Goal: Task Accomplishment & Management: Complete application form

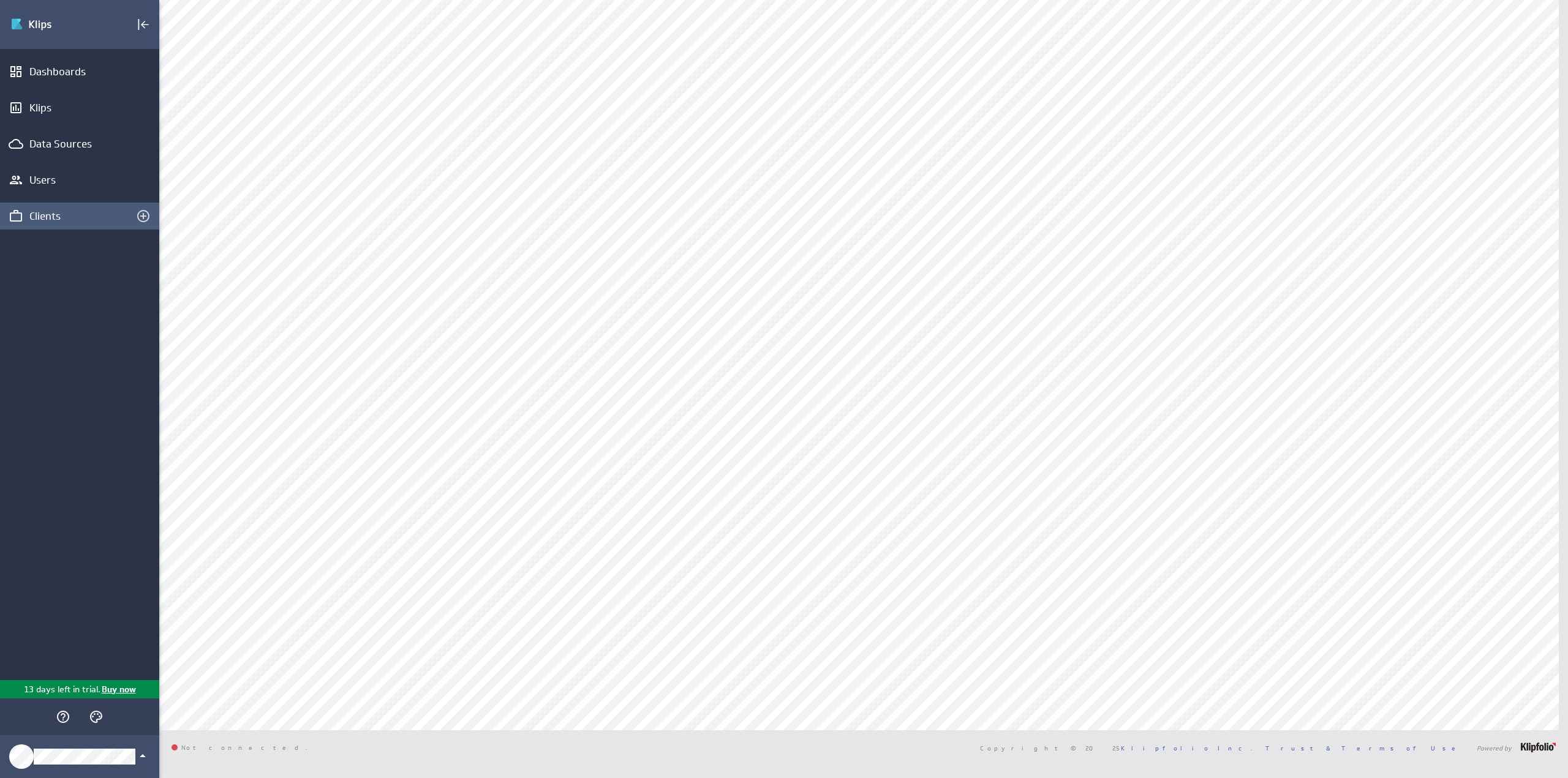
click at [53, 213] on div "Clients" at bounding box center [79, 216] width 100 height 13
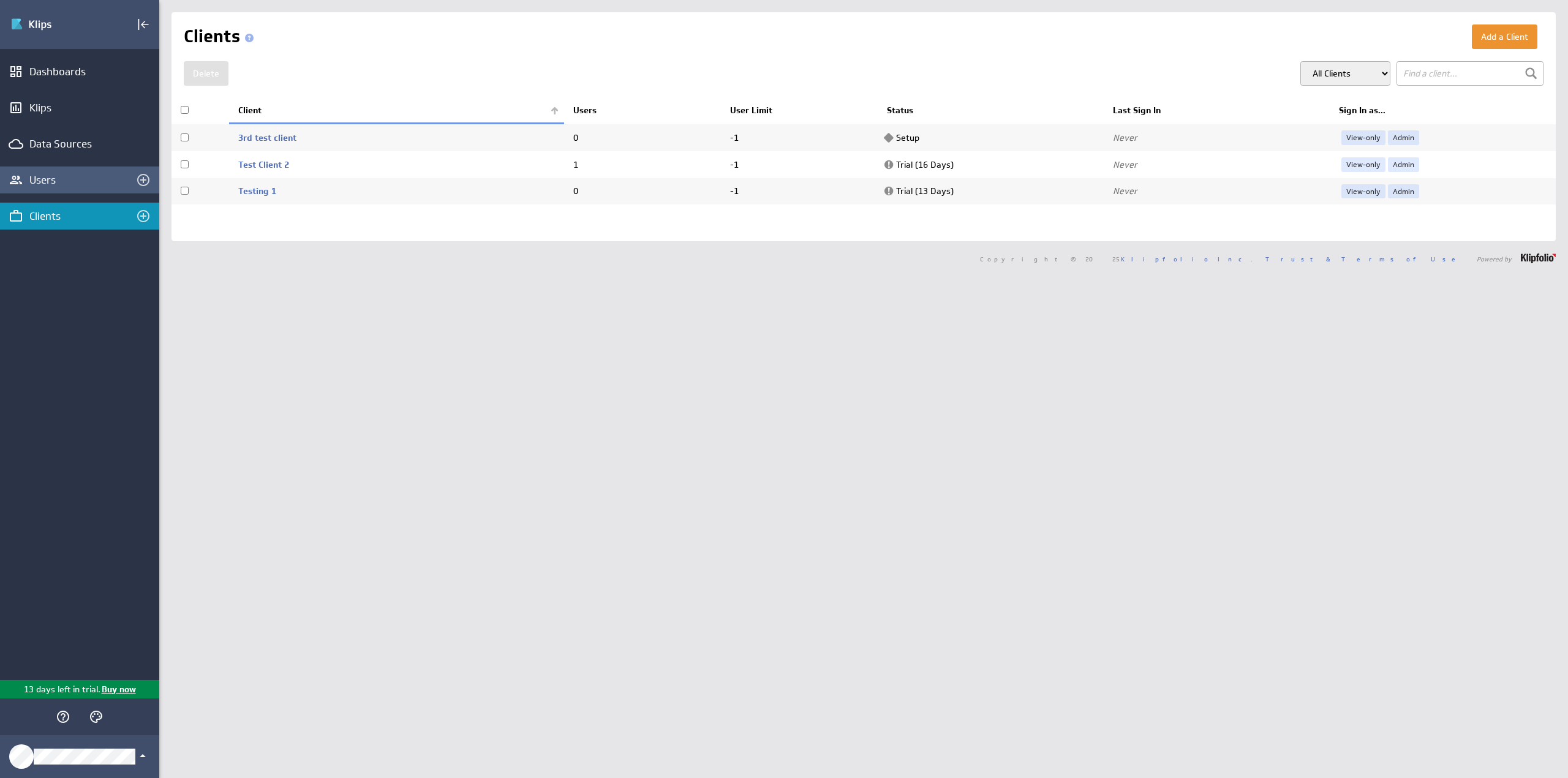
click at [48, 181] on div "Users" at bounding box center [79, 180] width 100 height 13
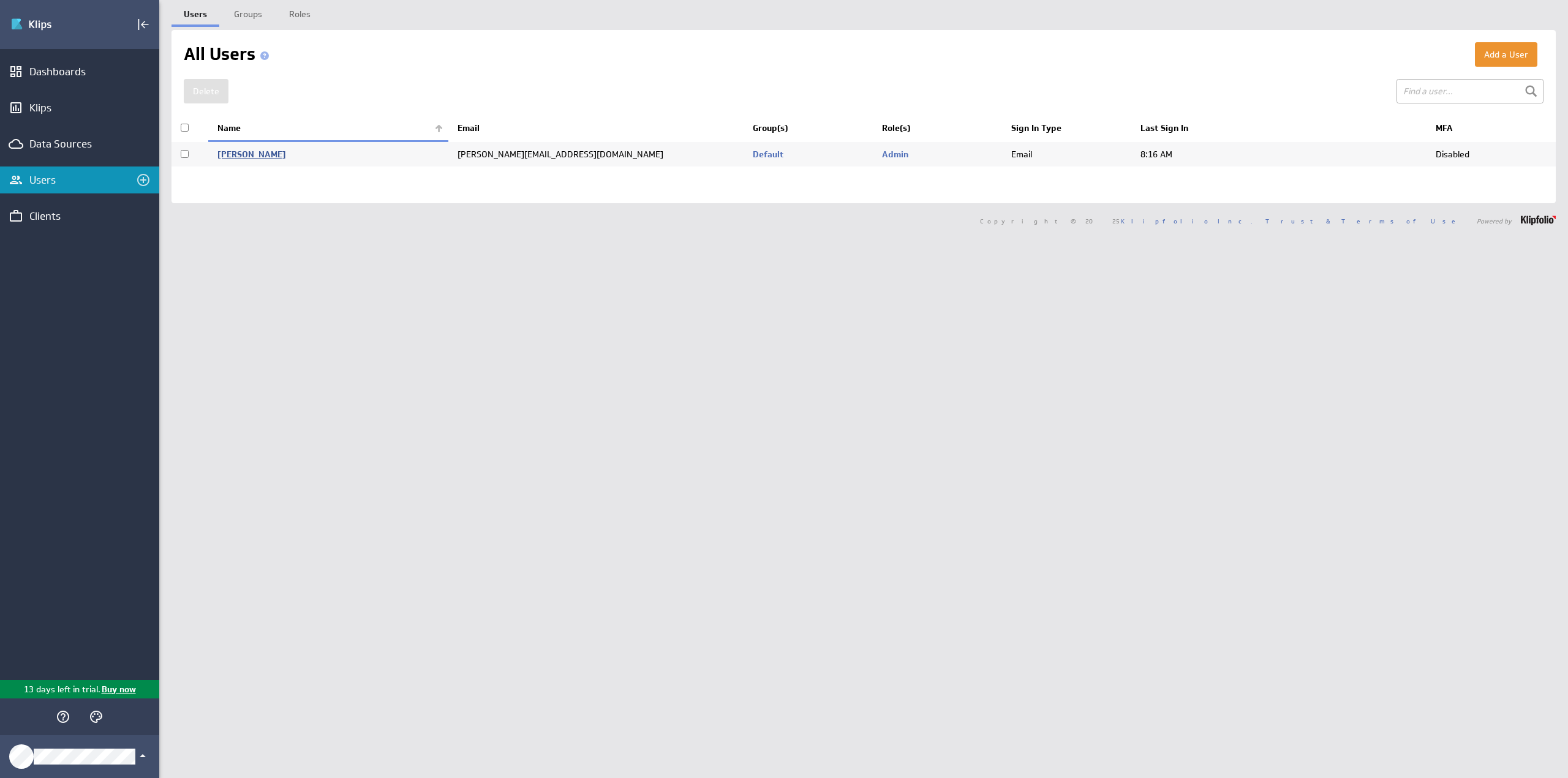
click at [249, 151] on link "Hart, Steve" at bounding box center [252, 153] width 68 height 11
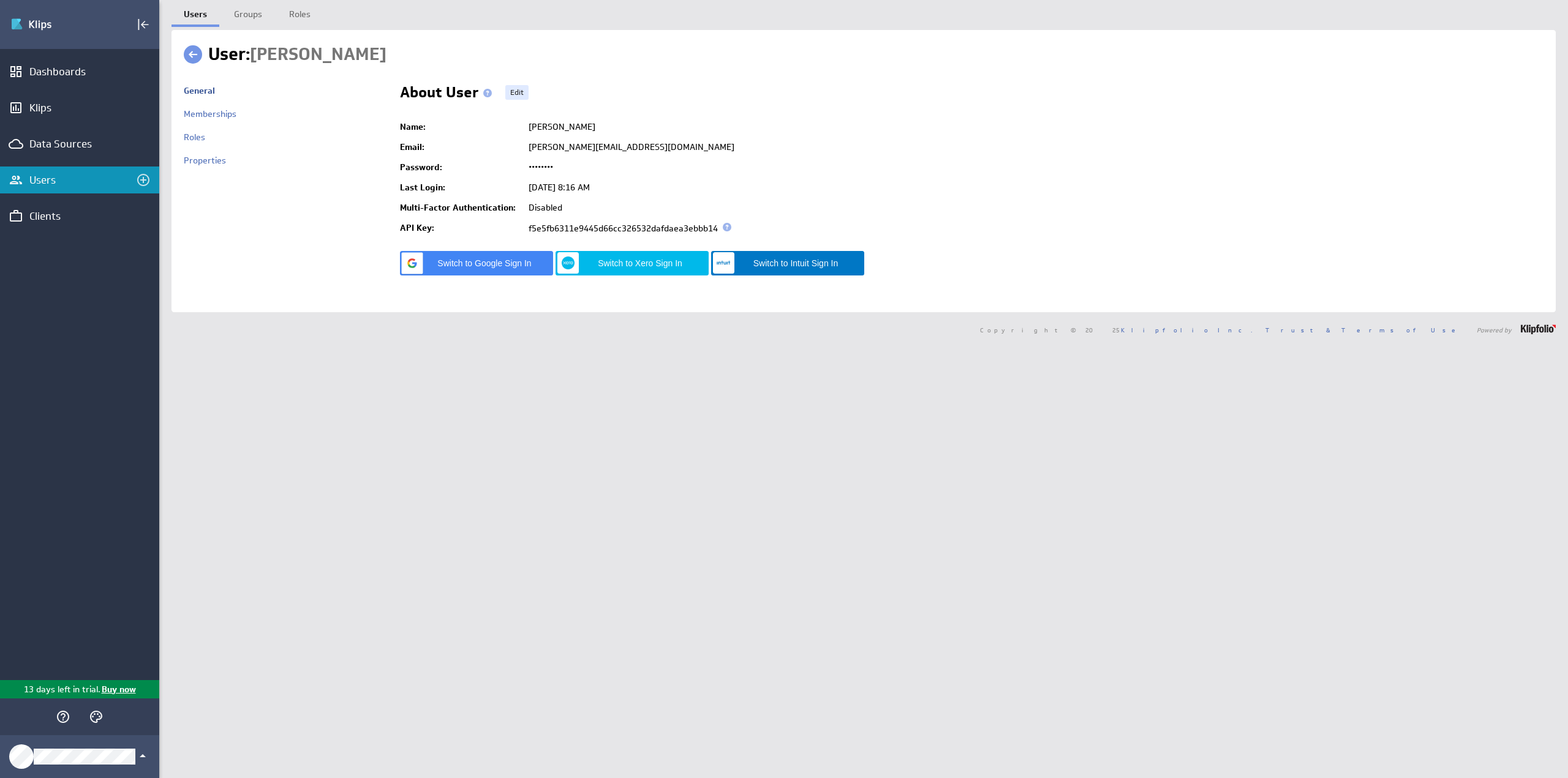
click at [636, 229] on td "f5e5fb6311e9445d66cc326532dafdaea3ebbb14" at bounding box center [1033, 228] width 1021 height 21
copy td "f5e5fb6311e9445d66cc326532dafdaea3ebbb14"
click at [46, 206] on div "Clients" at bounding box center [79, 216] width 159 height 27
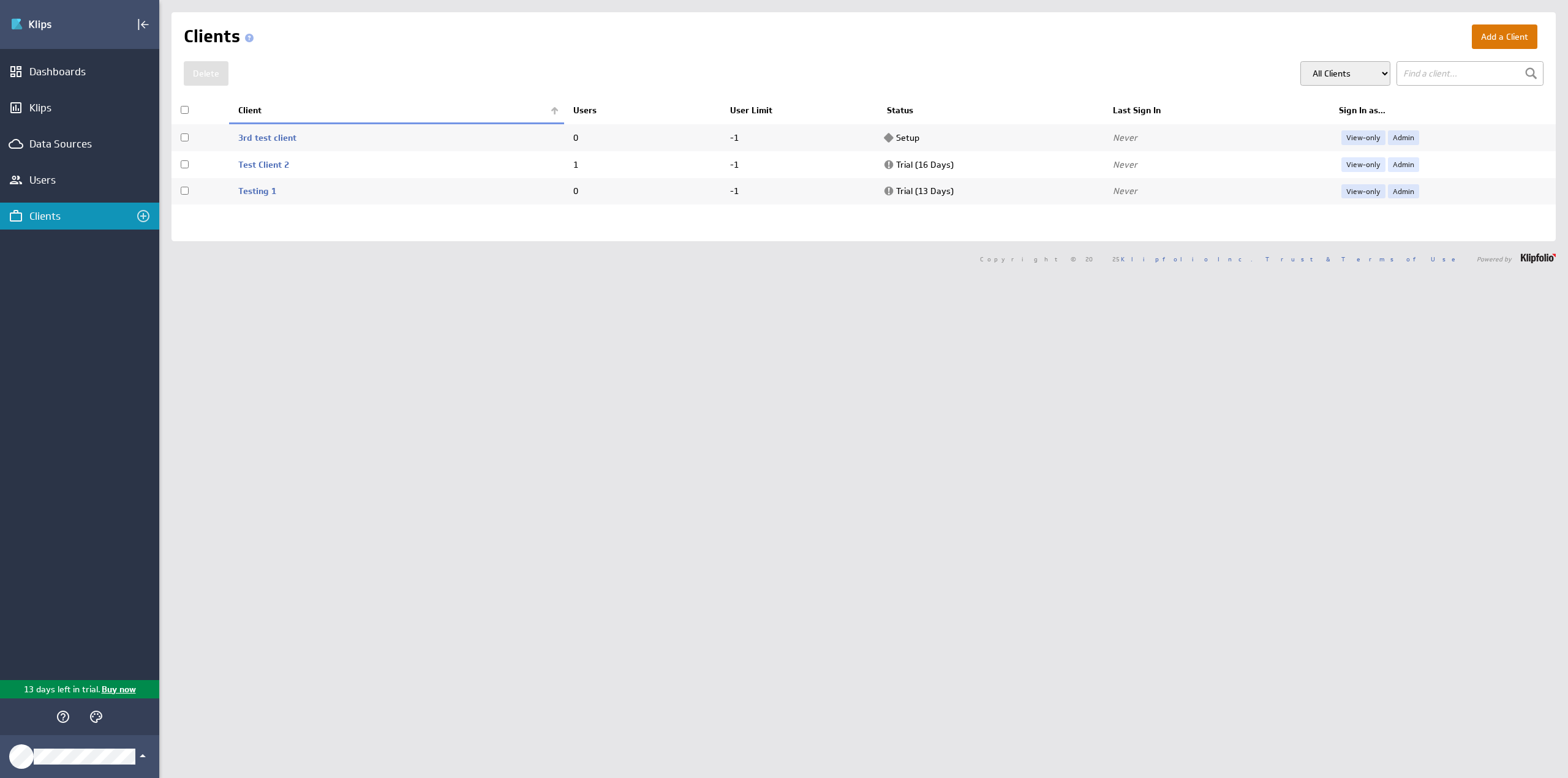
click at [1511, 40] on button "Add a Client" at bounding box center [1505, 36] width 66 height 24
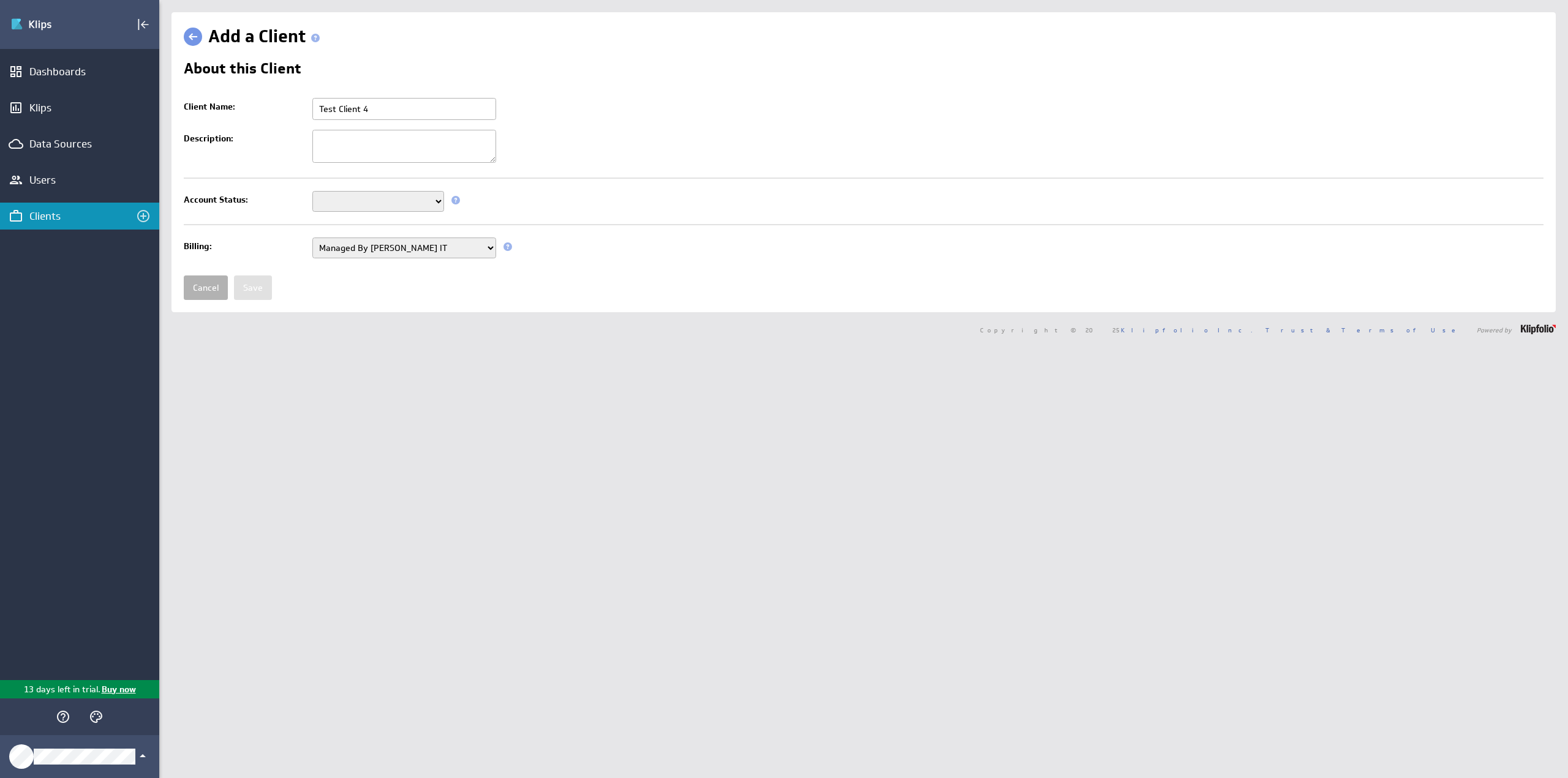
type input "Test Client 4"
click at [360, 198] on select "Setup Mode Trial Disabled" at bounding box center [379, 201] width 132 height 21
select select "7"
click at [313, 191] on select "Setup Mode Trial Disabled" at bounding box center [379, 201] width 132 height 21
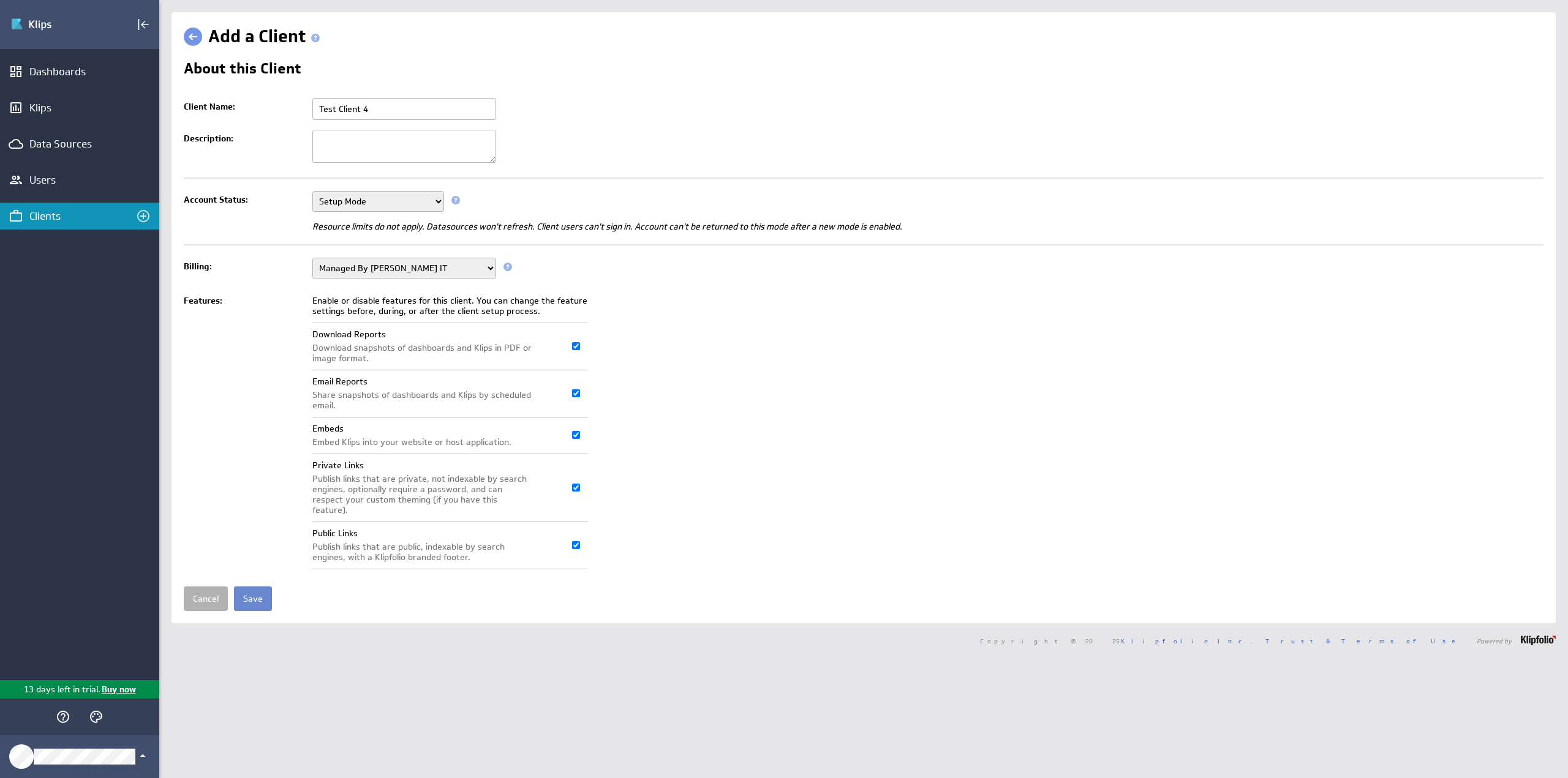
click at [255, 587] on input "Save" at bounding box center [254, 599] width 38 height 24
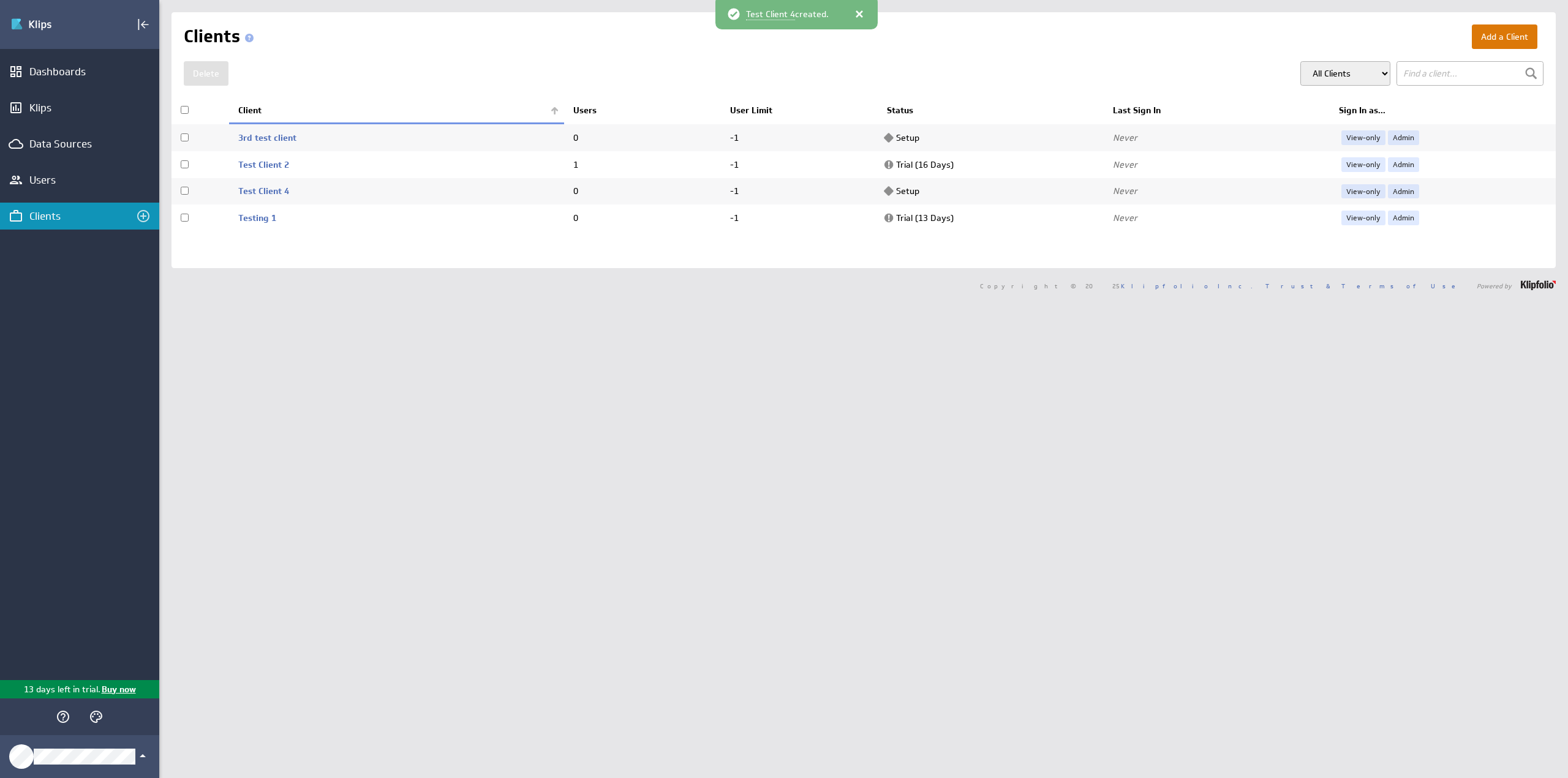
click at [1475, 43] on button "Add a Client" at bounding box center [1505, 36] width 66 height 24
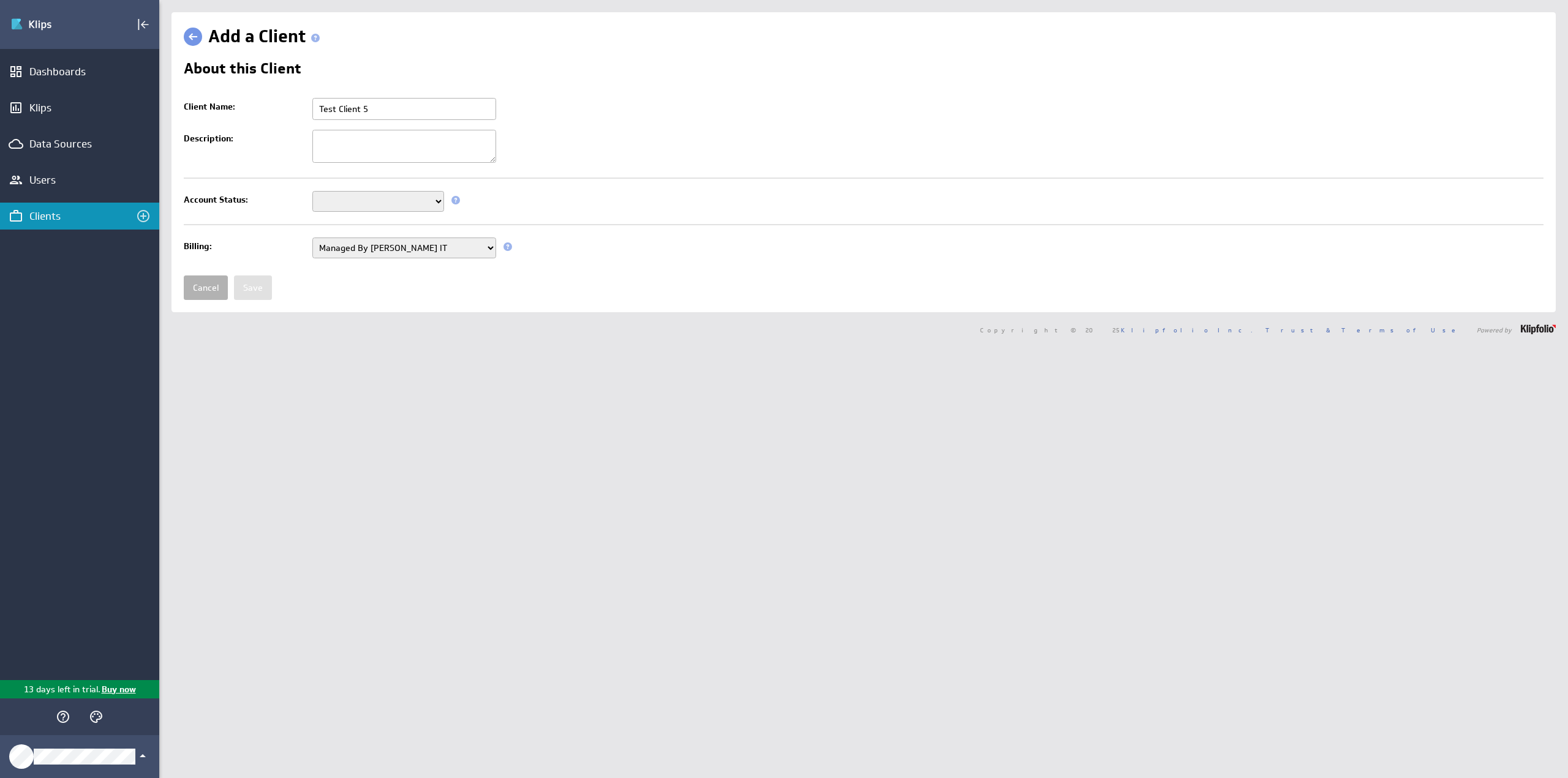
type input "Test Client 5"
click at [374, 203] on select "Setup Mode Trial Disabled" at bounding box center [379, 201] width 132 height 21
select select "6"
click at [313, 191] on select "Setup Mode Trial Disabled" at bounding box center [379, 201] width 132 height 21
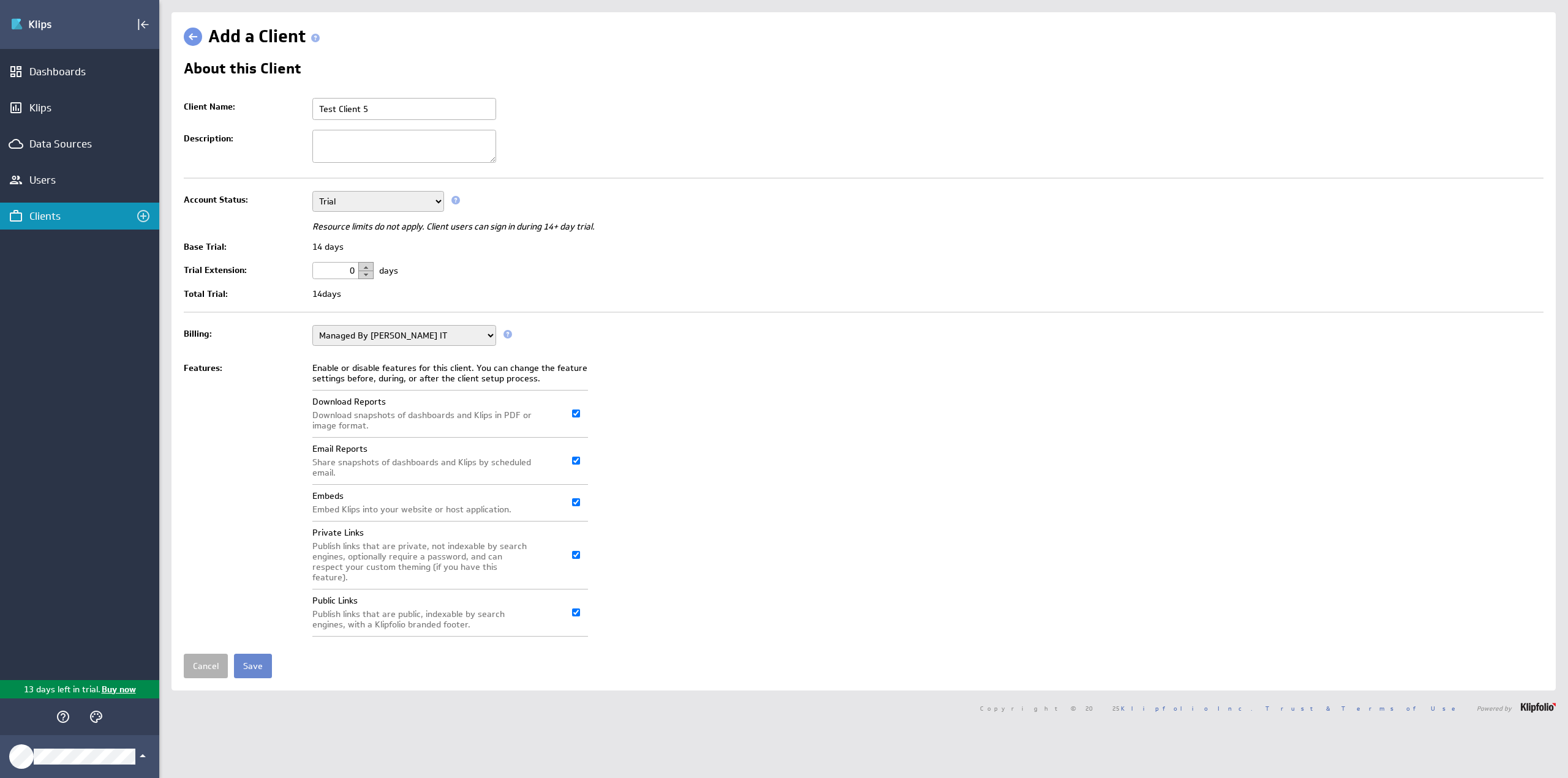
click at [257, 654] on input "Save" at bounding box center [254, 665] width 38 height 24
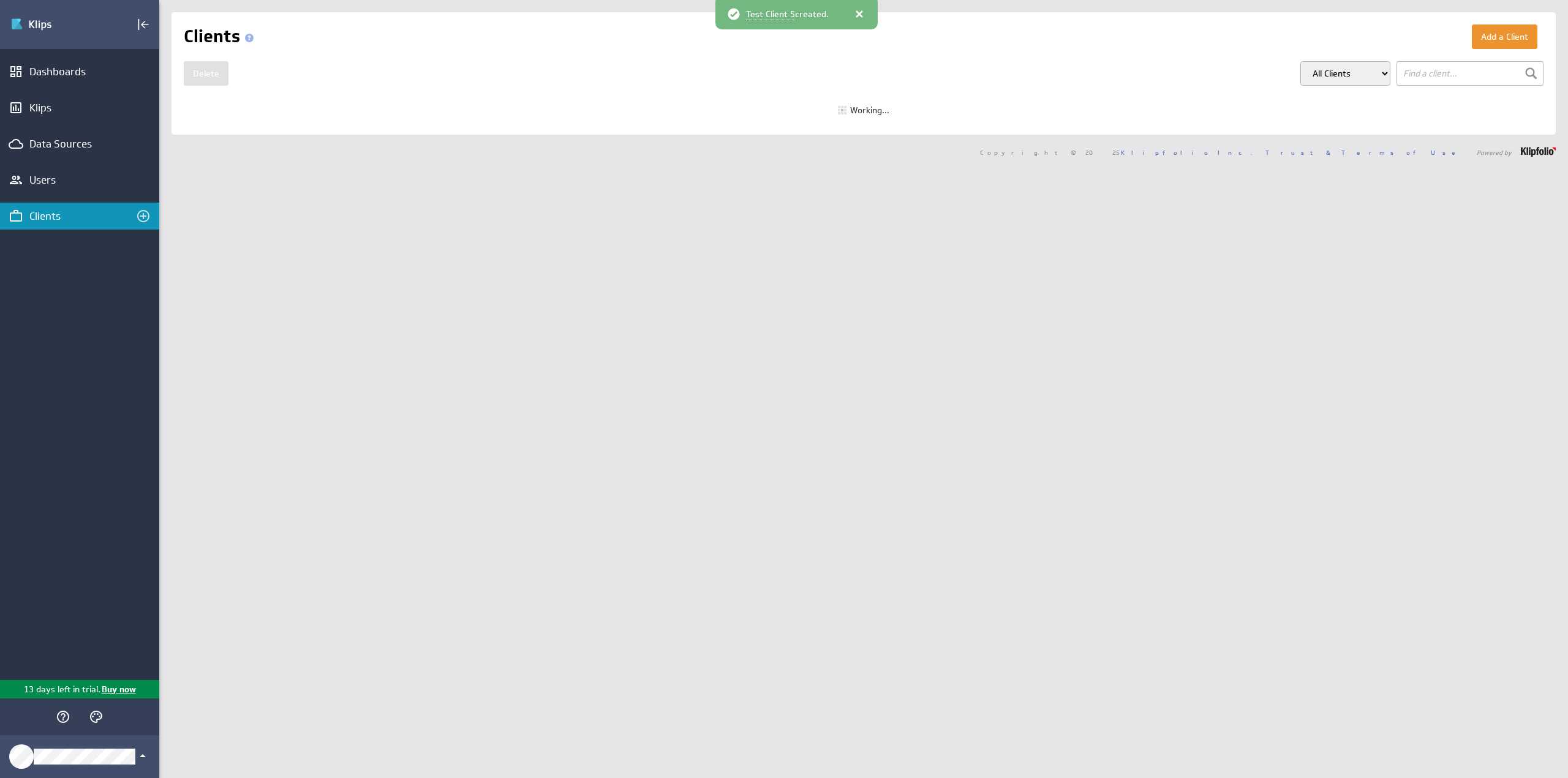
click at [1499, 38] on button "Add a Client" at bounding box center [1505, 36] width 66 height 24
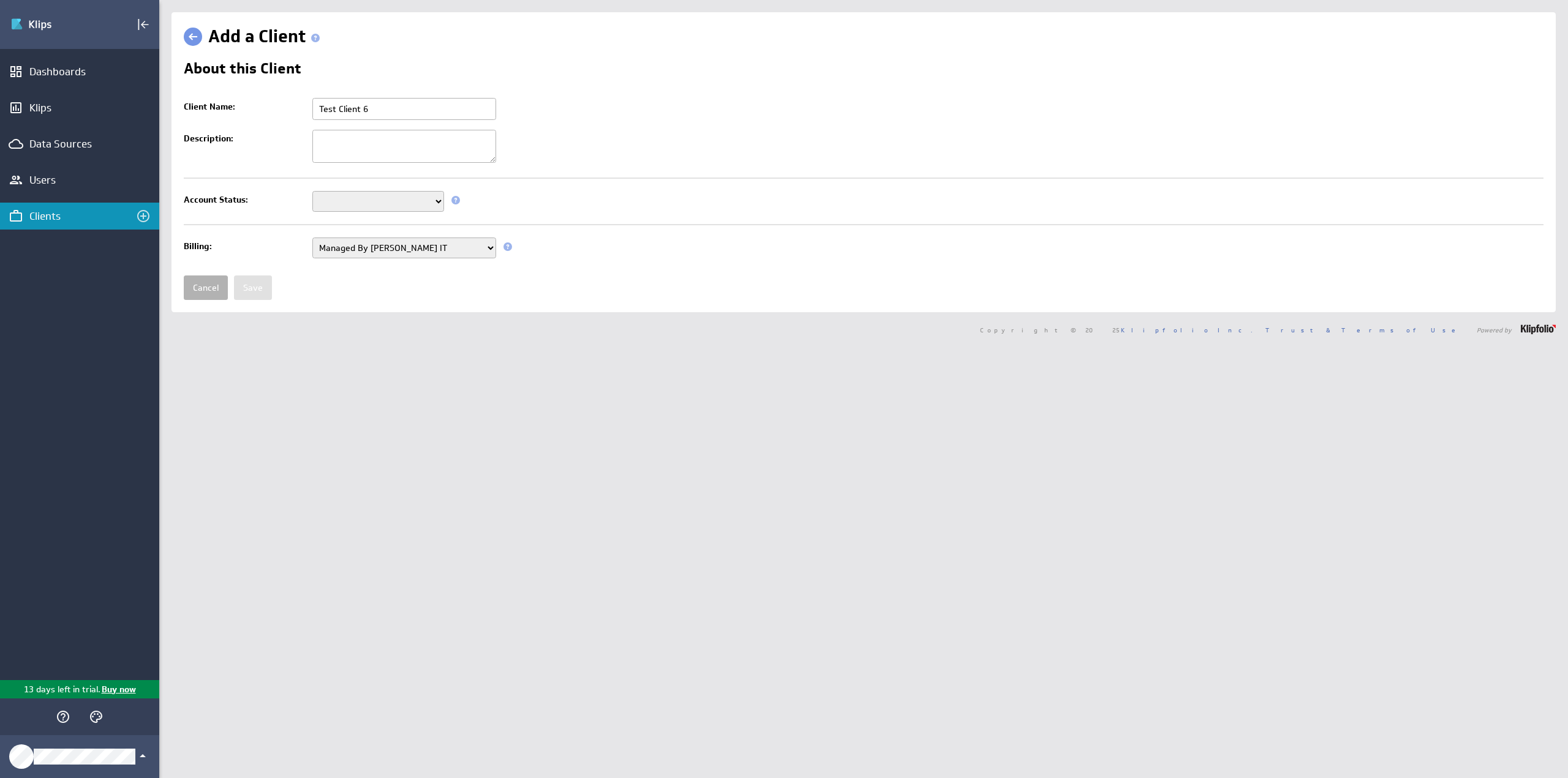
type input "Test Client 6"
click at [339, 197] on select "Setup Mode Trial Disabled" at bounding box center [379, 201] width 132 height 21
select select "7"
click at [313, 191] on select "Setup Mode Trial Disabled" at bounding box center [379, 201] width 132 height 21
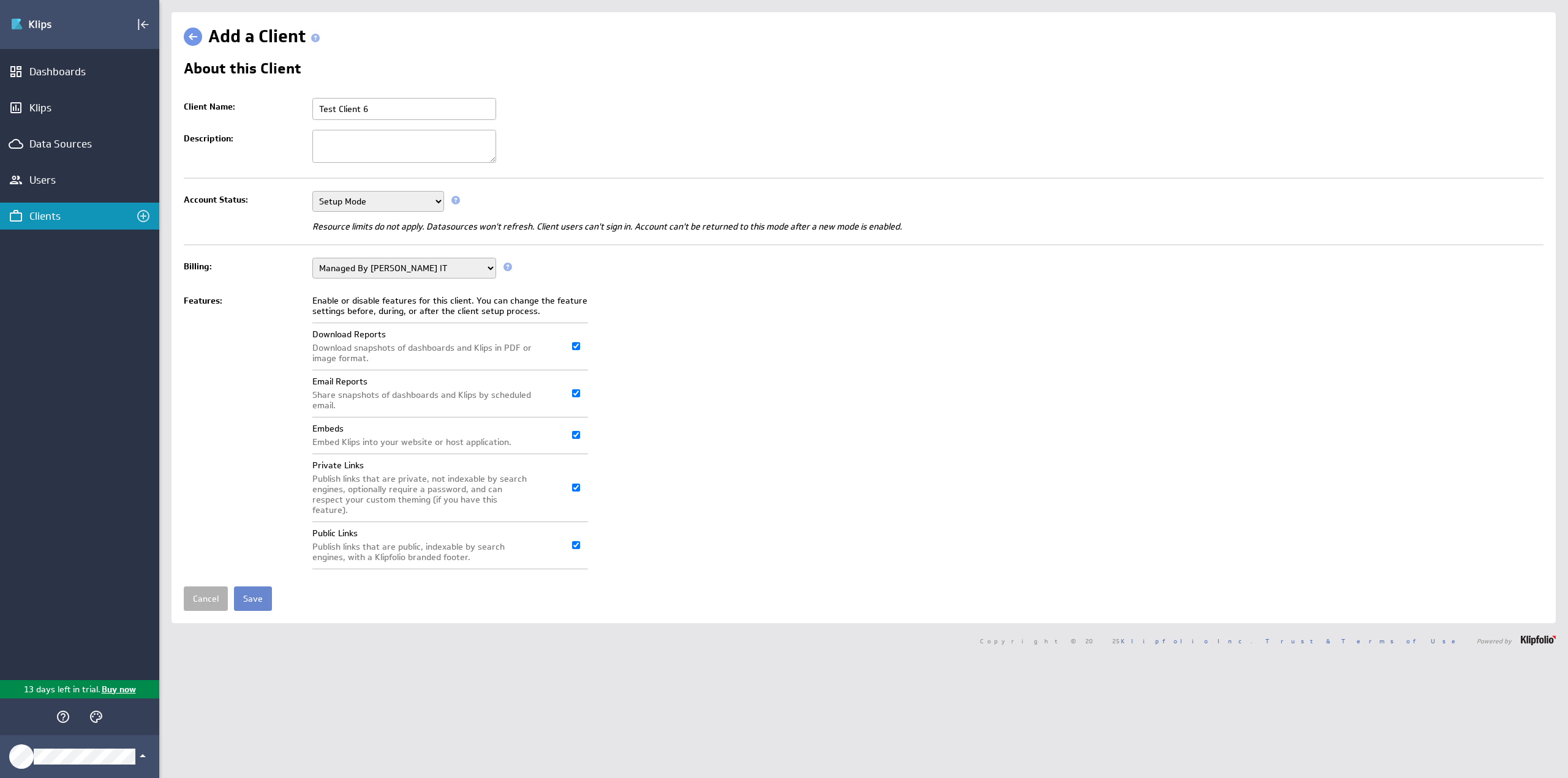
click at [251, 587] on input "Save" at bounding box center [254, 599] width 38 height 24
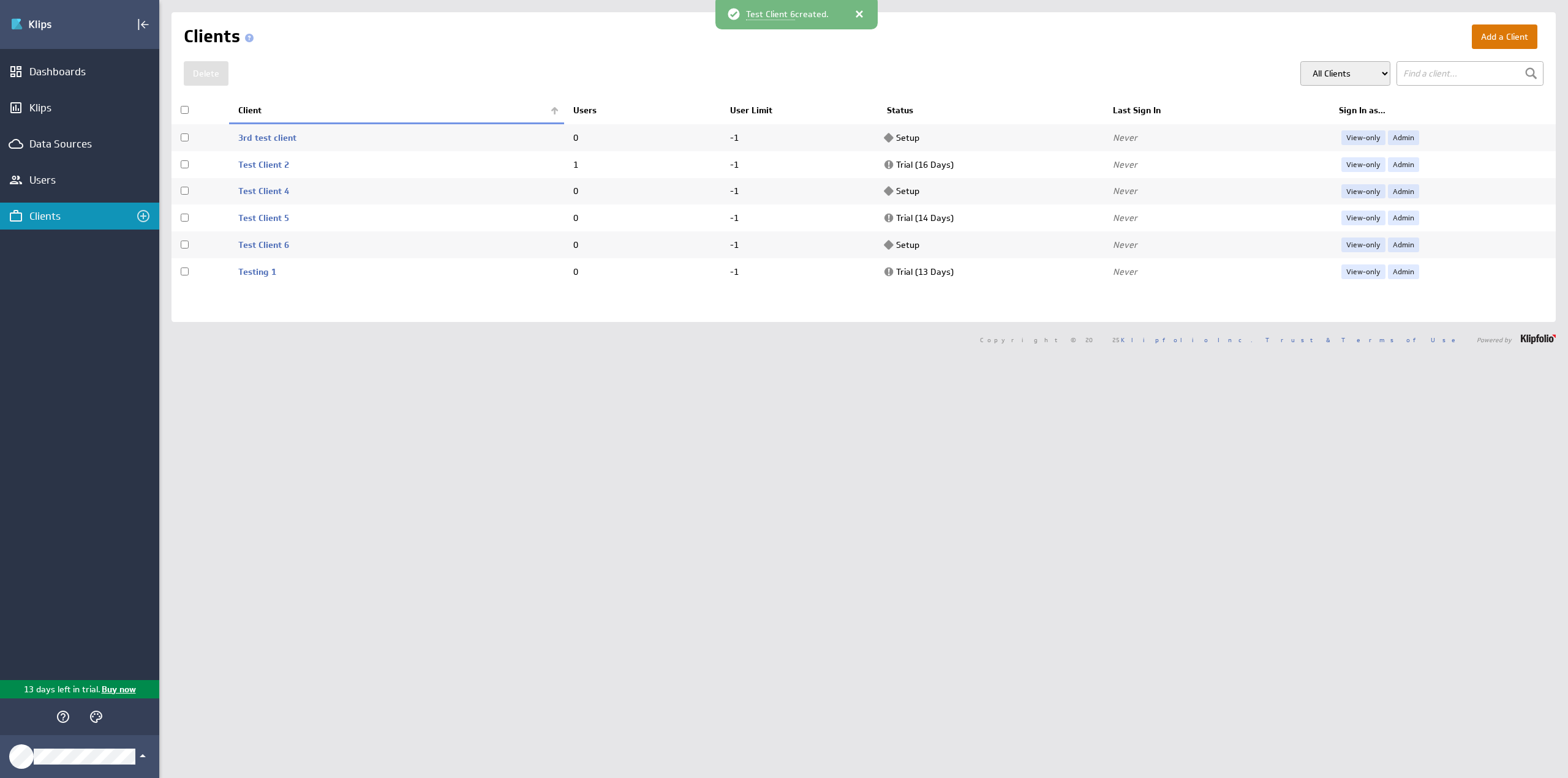
click at [1495, 31] on button "Add a Client" at bounding box center [1505, 36] width 66 height 24
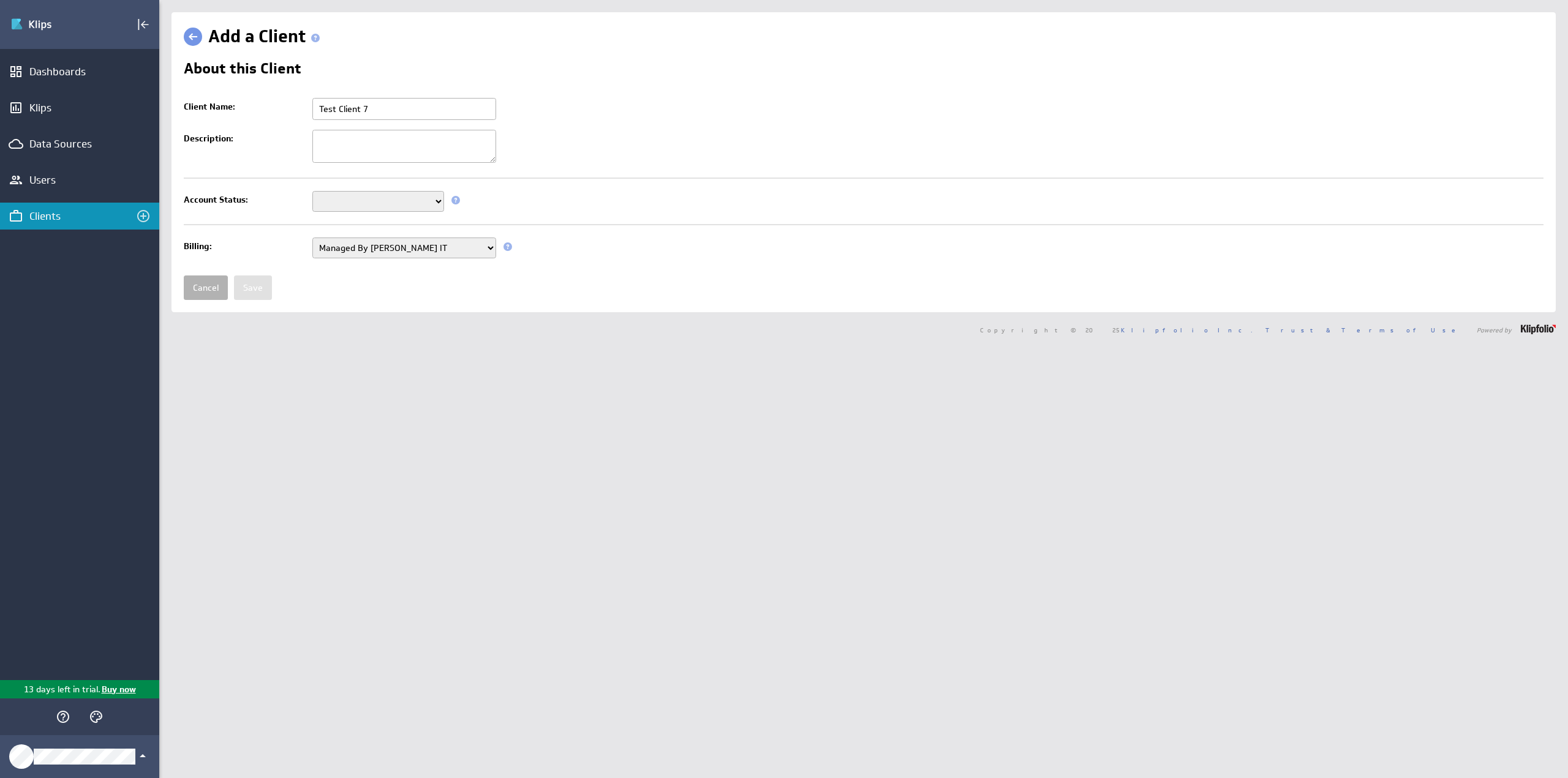
type input "Test Client 7"
drag, startPoint x: 364, startPoint y: 193, endPoint x: 364, endPoint y: 204, distance: 11.0
click at [364, 194] on select "Setup Mode Trial Disabled" at bounding box center [379, 201] width 132 height 21
select select "6"
click at [313, 191] on select "Setup Mode Trial Disabled" at bounding box center [379, 201] width 132 height 21
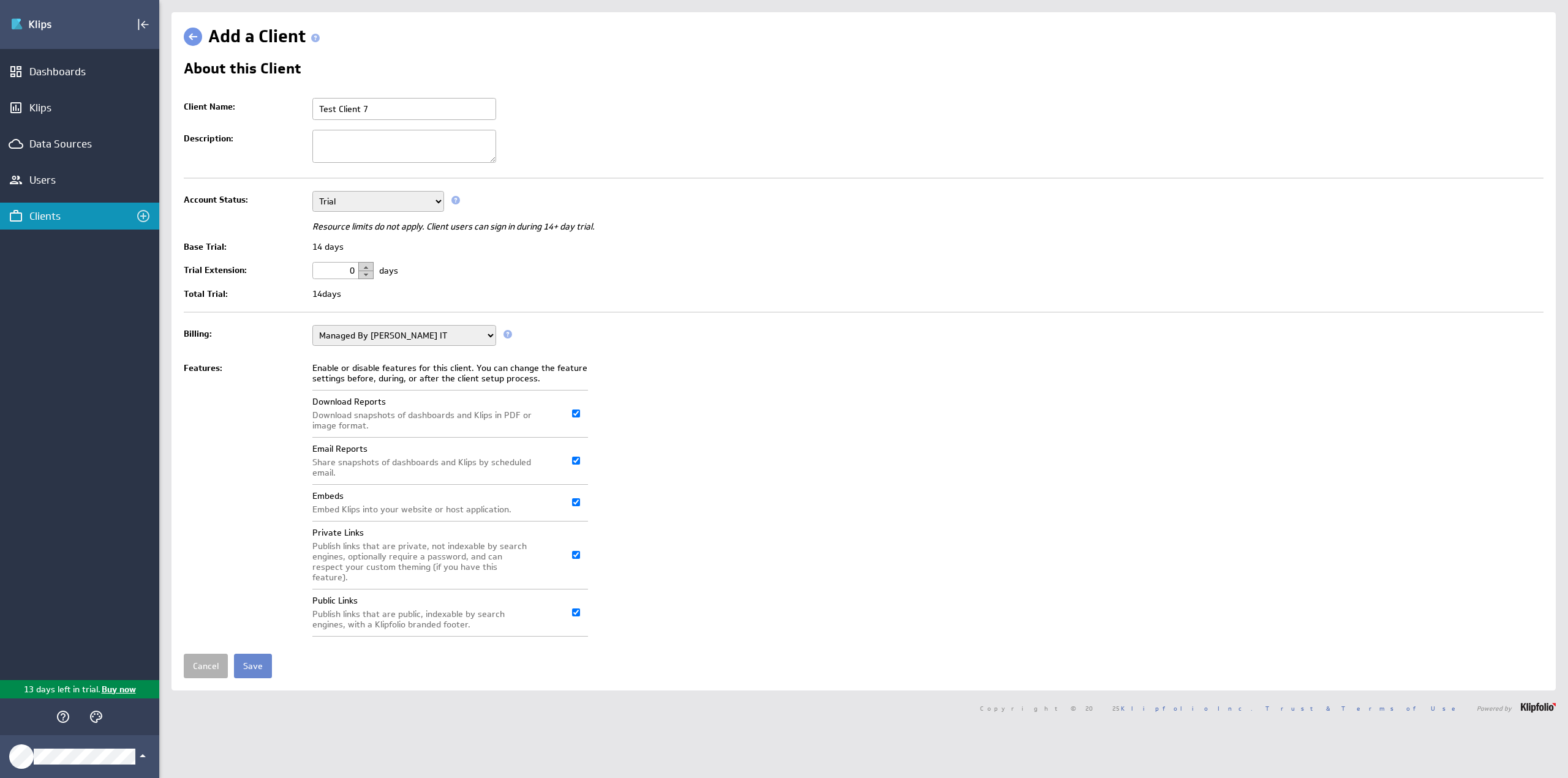
click at [252, 654] on input "Save" at bounding box center [254, 665] width 38 height 24
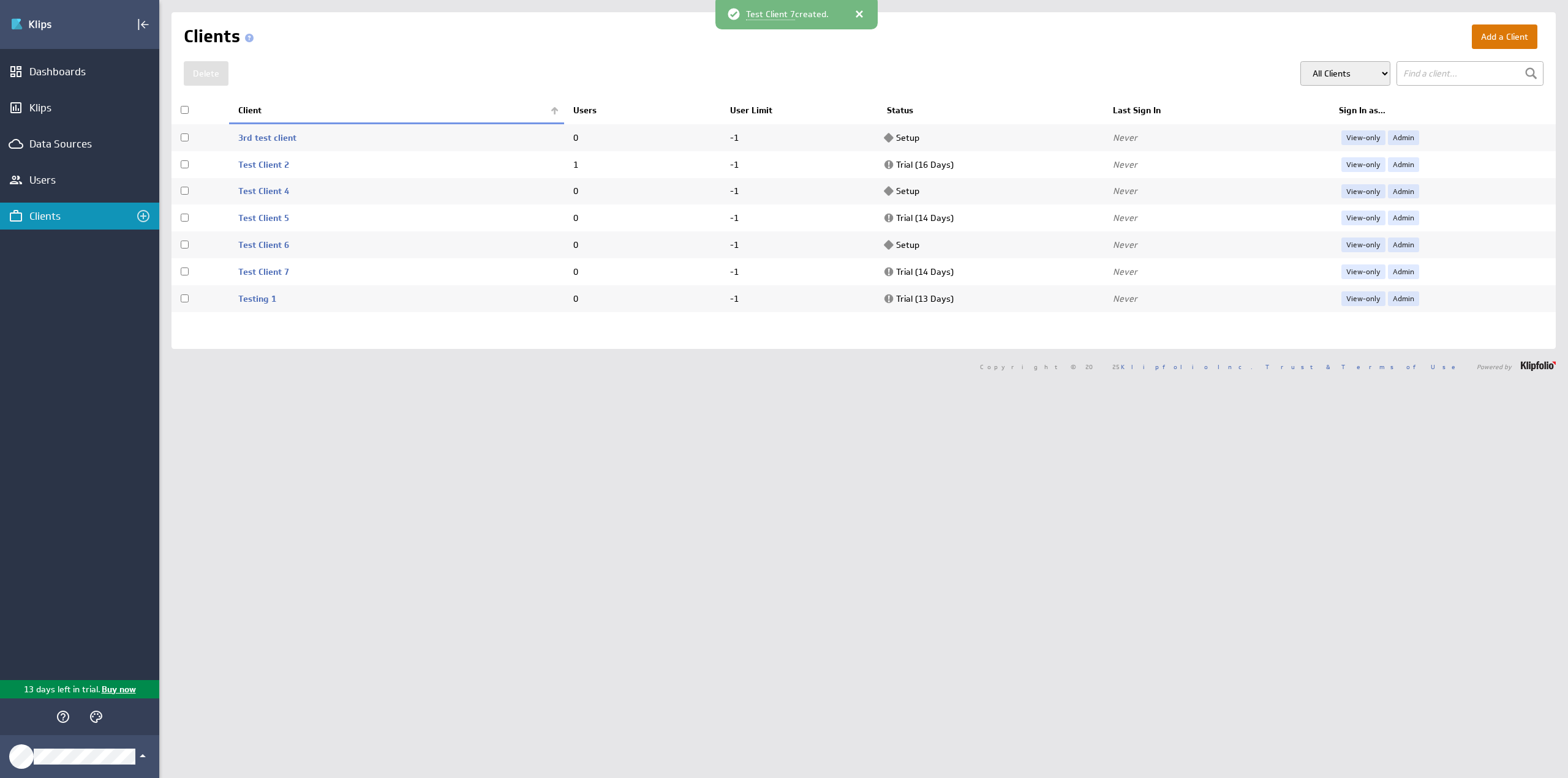
click at [1502, 33] on button "Add a Client" at bounding box center [1505, 36] width 66 height 24
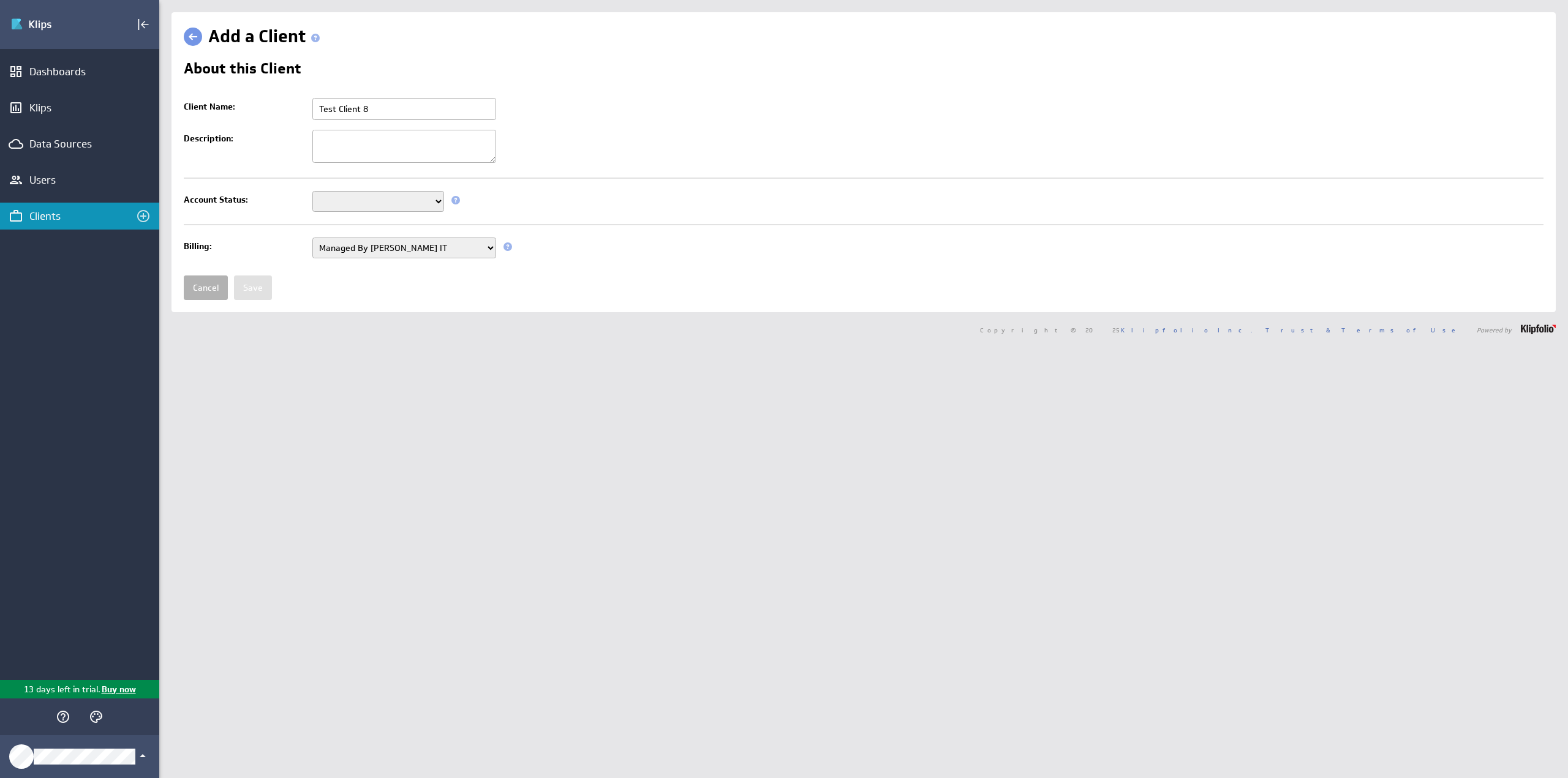
type input "Test Client 8"
click at [329, 210] on select "Setup Mode Trial Disabled" at bounding box center [379, 201] width 132 height 21
select select "6"
click at [313, 191] on select "Setup Mode Trial Disabled" at bounding box center [379, 201] width 132 height 21
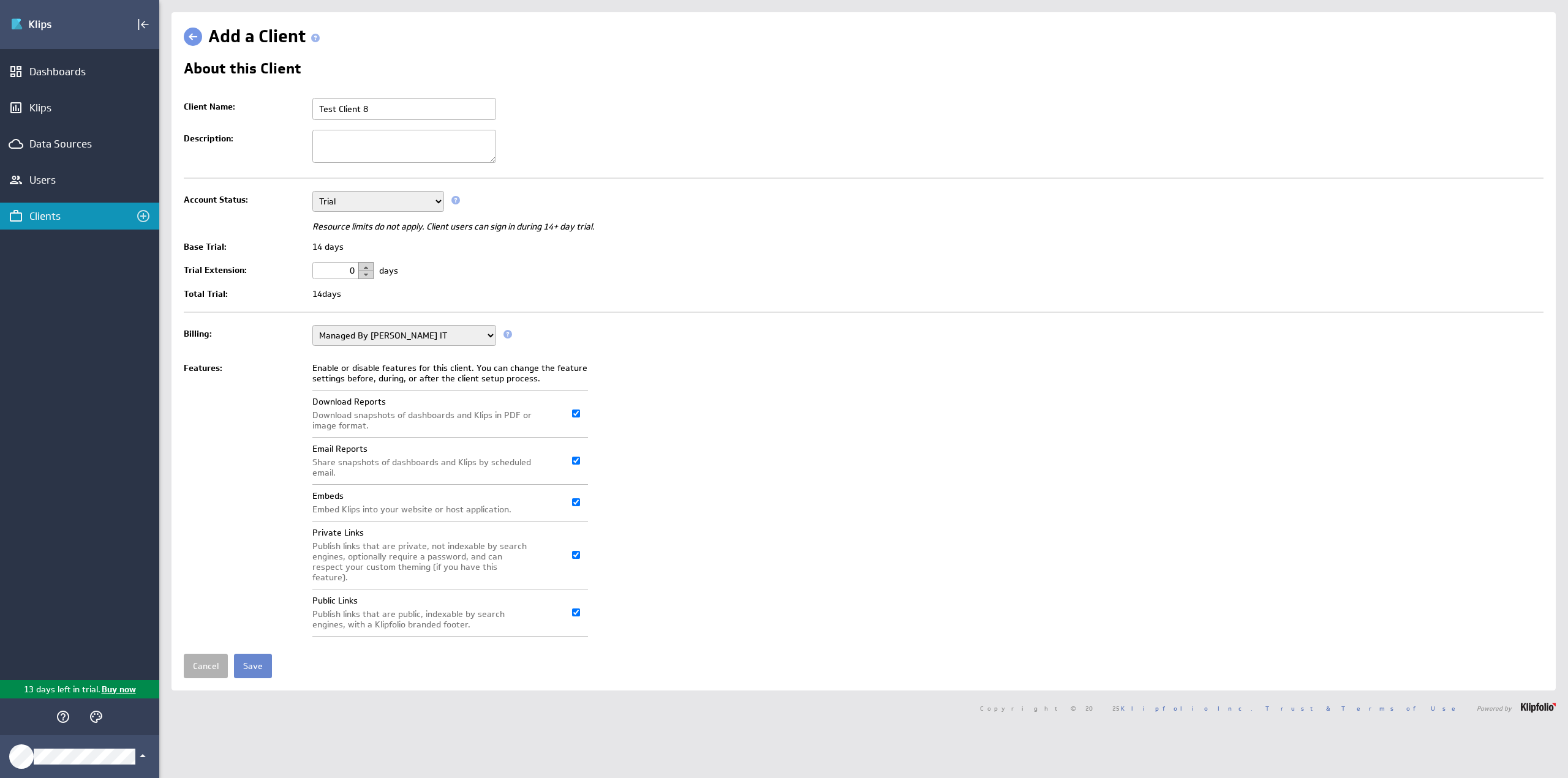
click at [256, 655] on input "Save" at bounding box center [254, 665] width 38 height 24
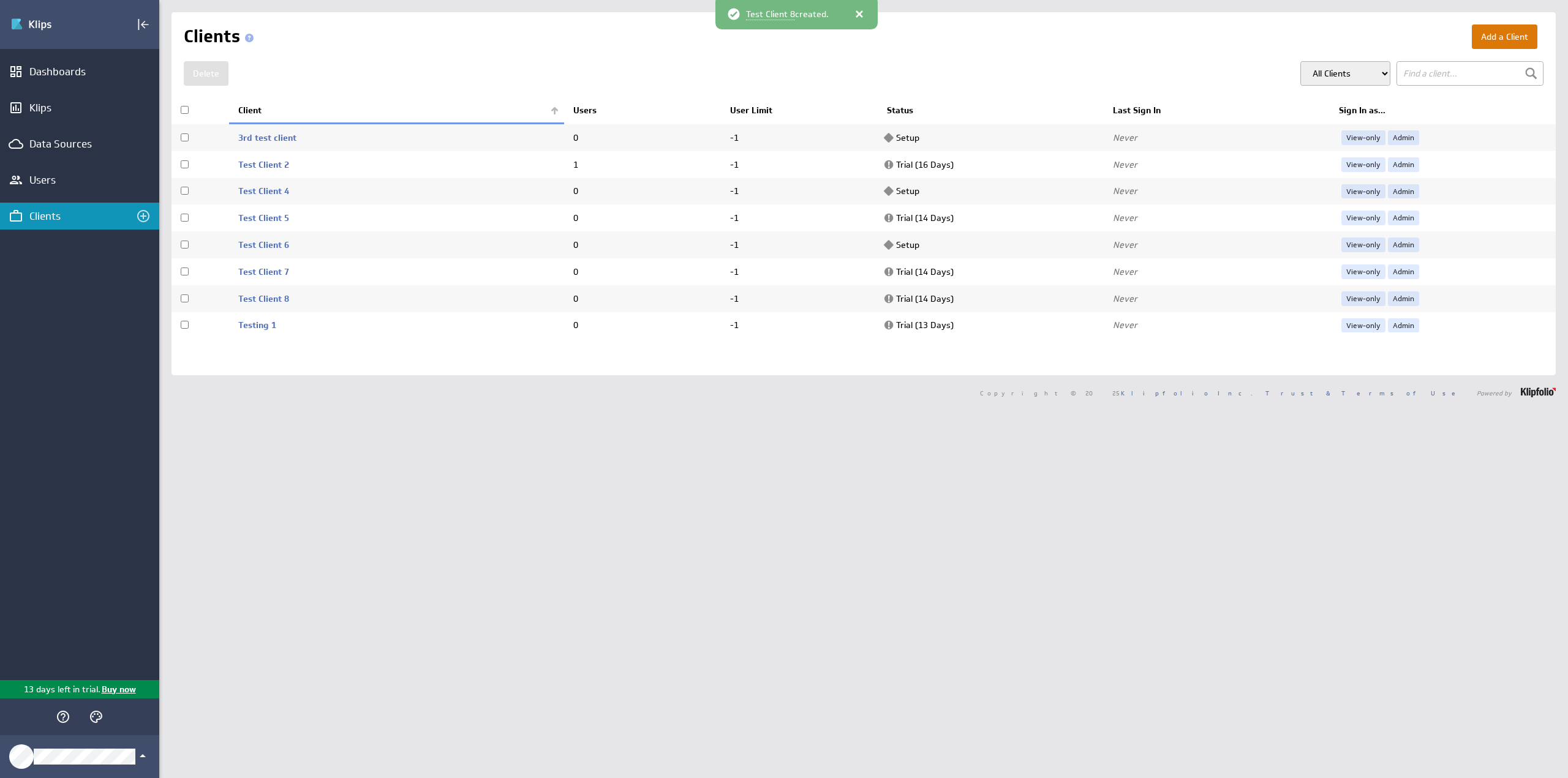
click at [1498, 38] on button "Add a Client" at bounding box center [1505, 36] width 66 height 24
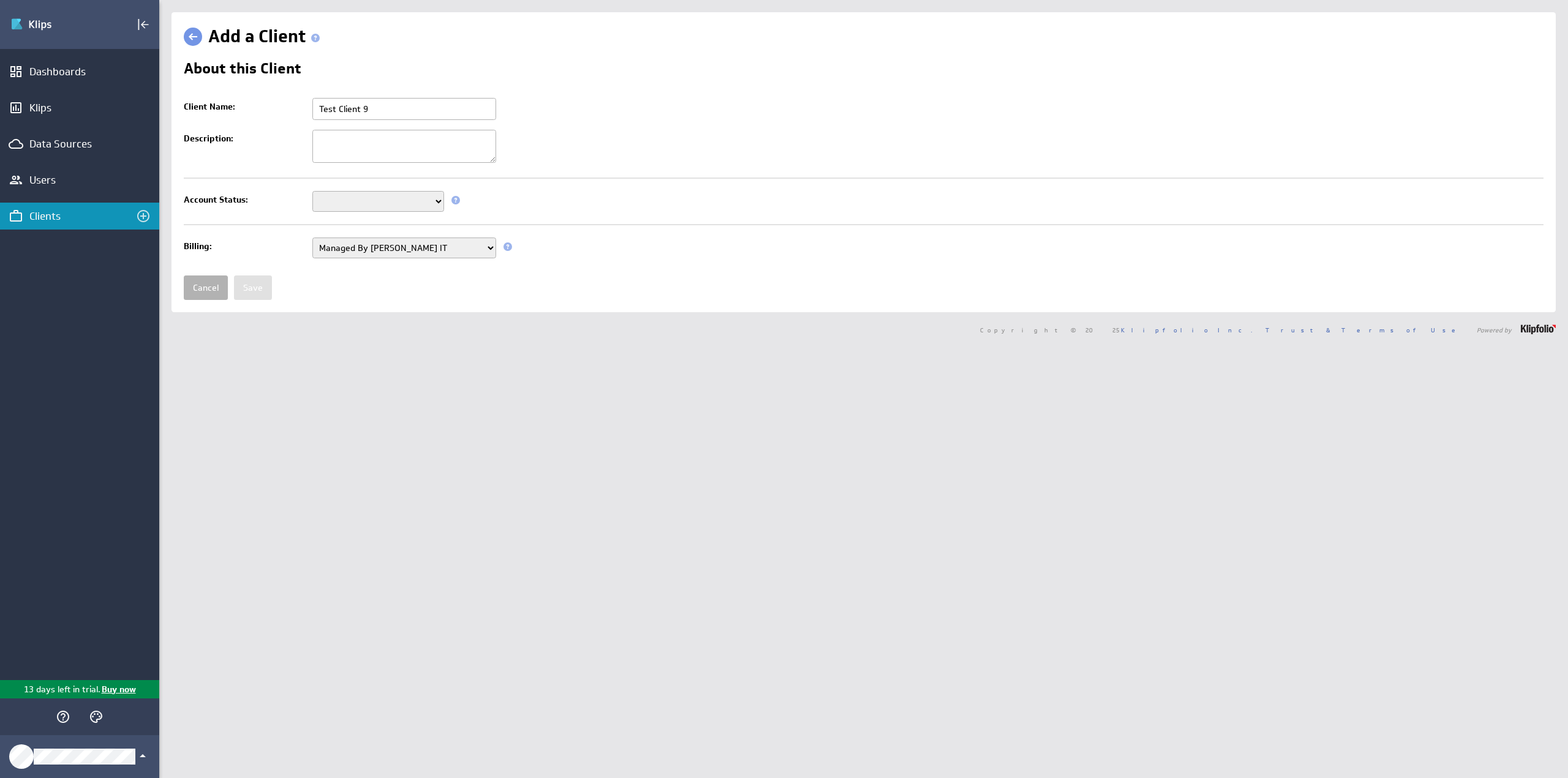
type input "Test Client 9"
click at [341, 202] on select "Setup Mode Trial Disabled" at bounding box center [379, 201] width 132 height 21
select select "4"
click at [313, 191] on select "Setup Mode Trial Disabled" at bounding box center [379, 201] width 132 height 21
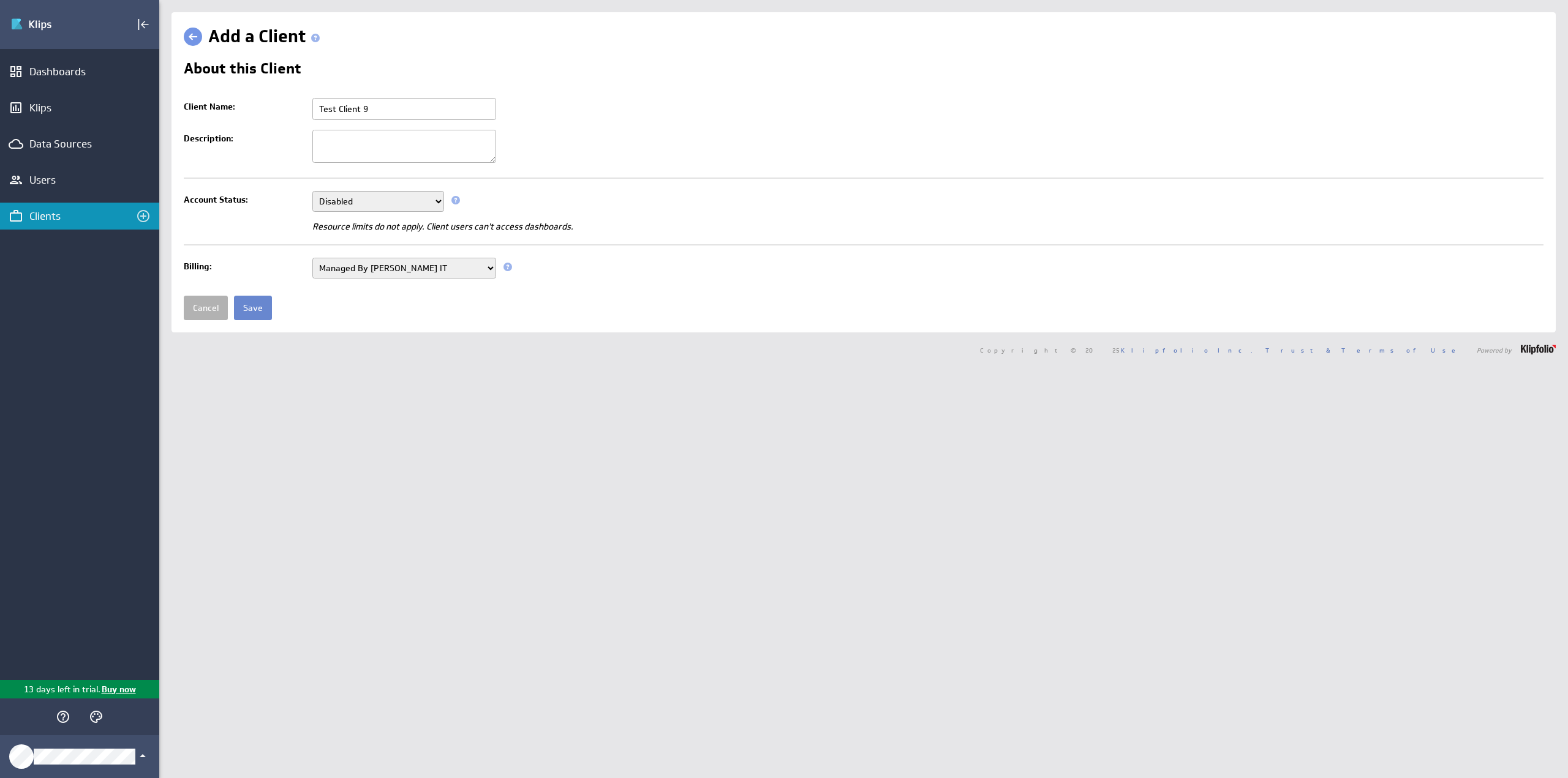
click at [260, 308] on input "Save" at bounding box center [254, 308] width 38 height 24
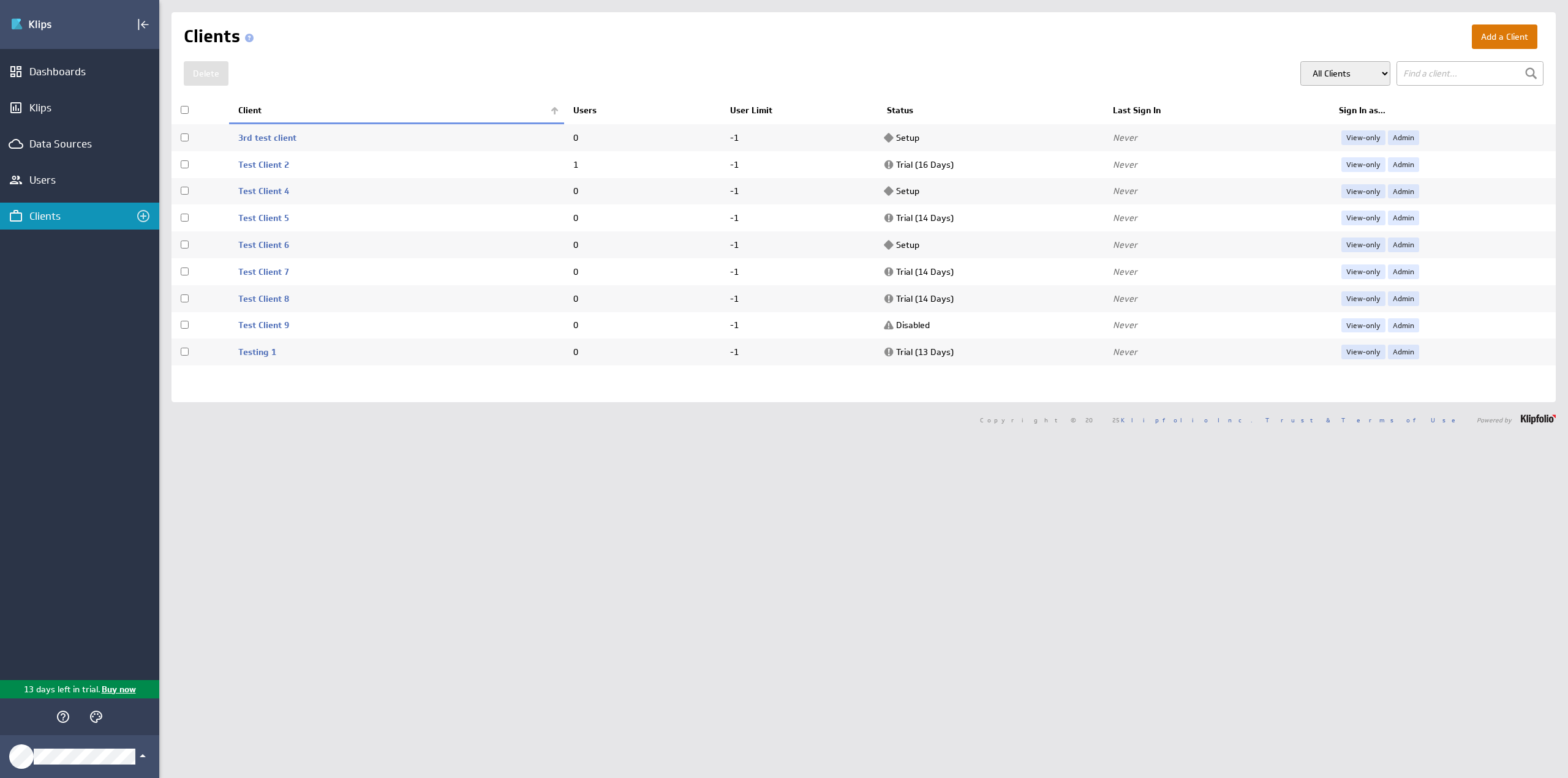
click at [1502, 38] on button "Add a Client" at bounding box center [1505, 36] width 66 height 24
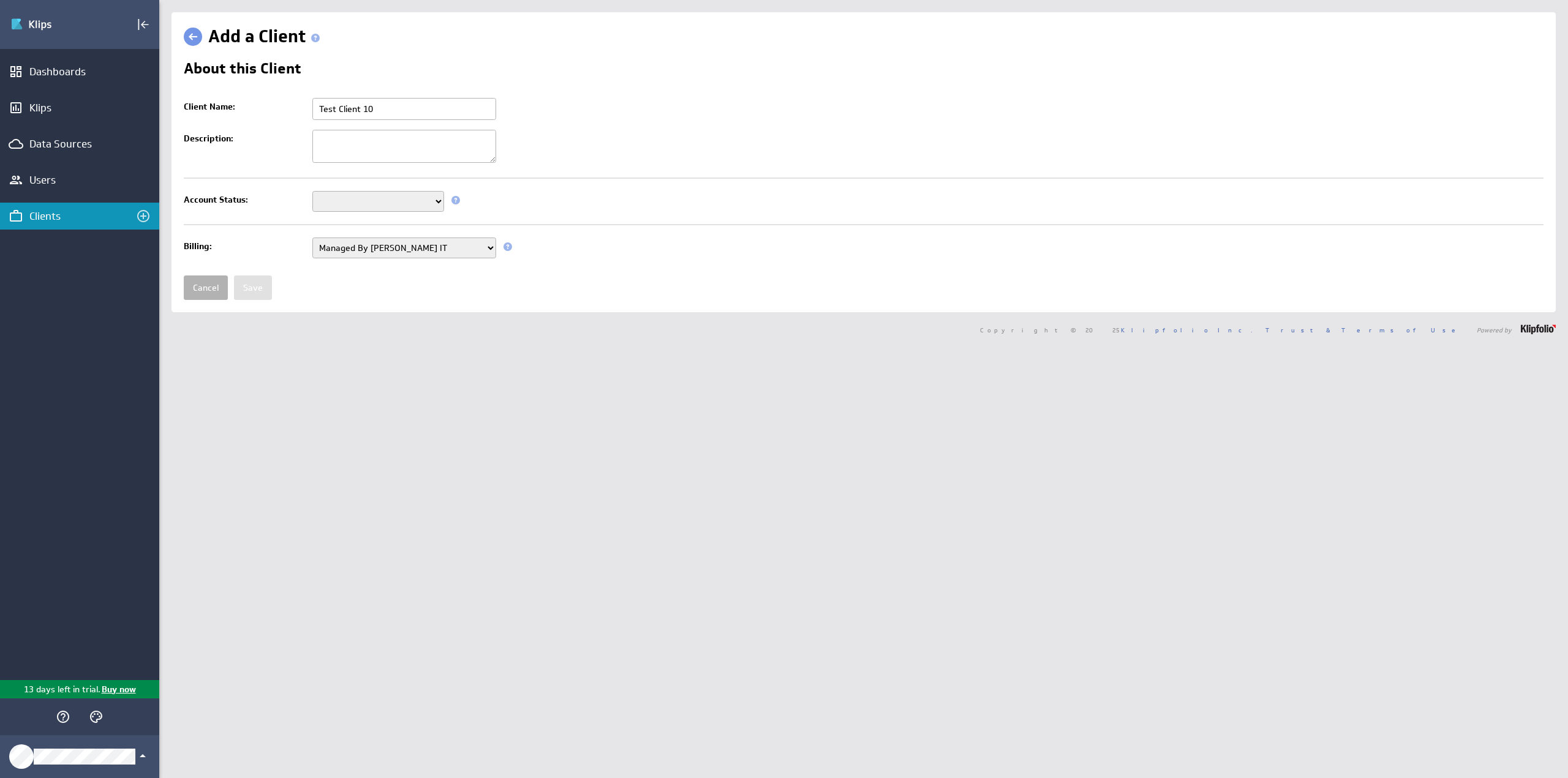
type input "Test Client 10"
click at [342, 198] on select "Setup Mode Trial Disabled" at bounding box center [379, 201] width 132 height 21
select select "7"
click at [313, 191] on select "Setup Mode Trial Disabled" at bounding box center [379, 201] width 132 height 21
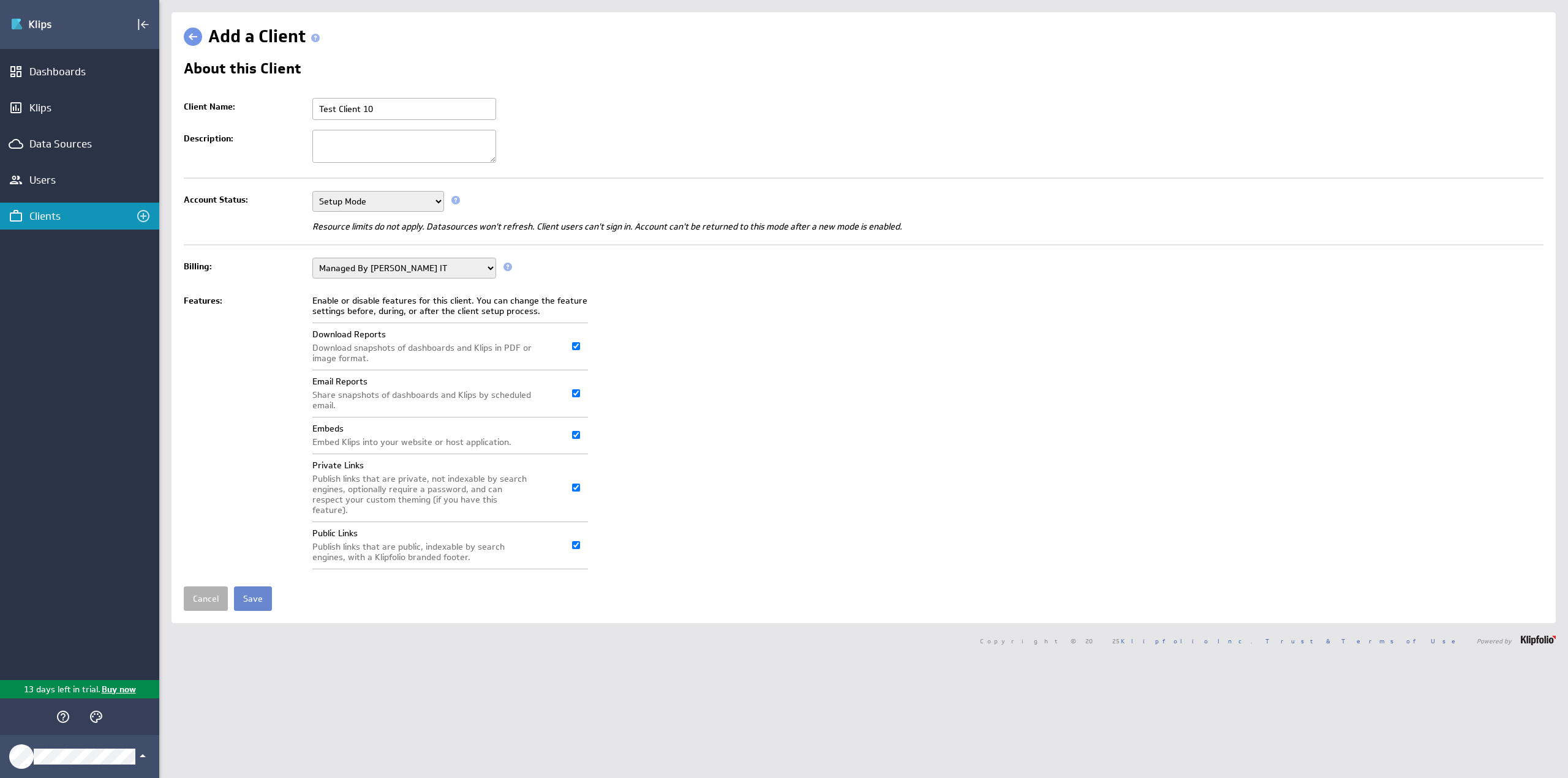
click at [251, 587] on input "Save" at bounding box center [254, 599] width 38 height 24
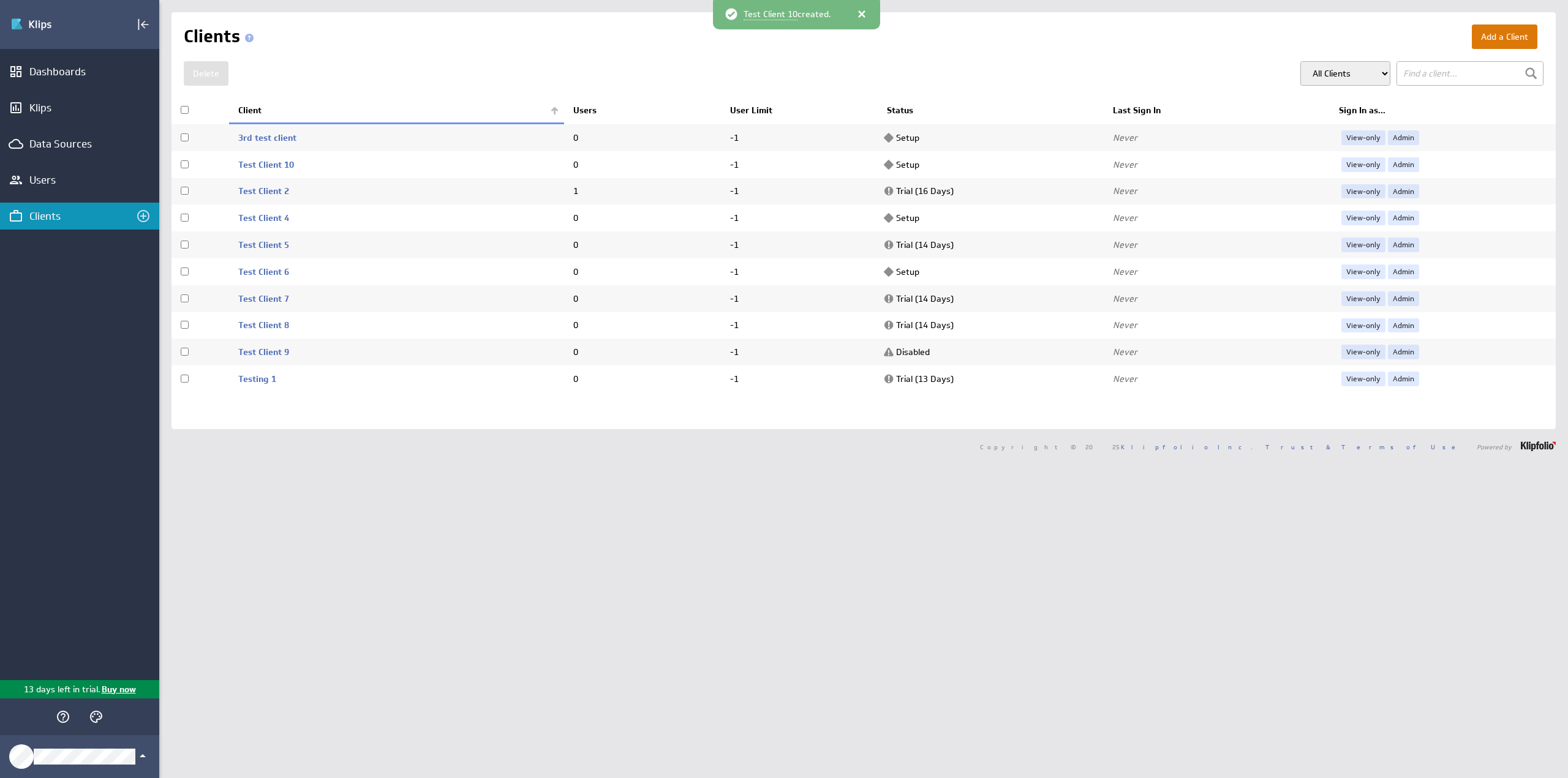
click at [1477, 38] on button "Add a Client" at bounding box center [1505, 36] width 66 height 24
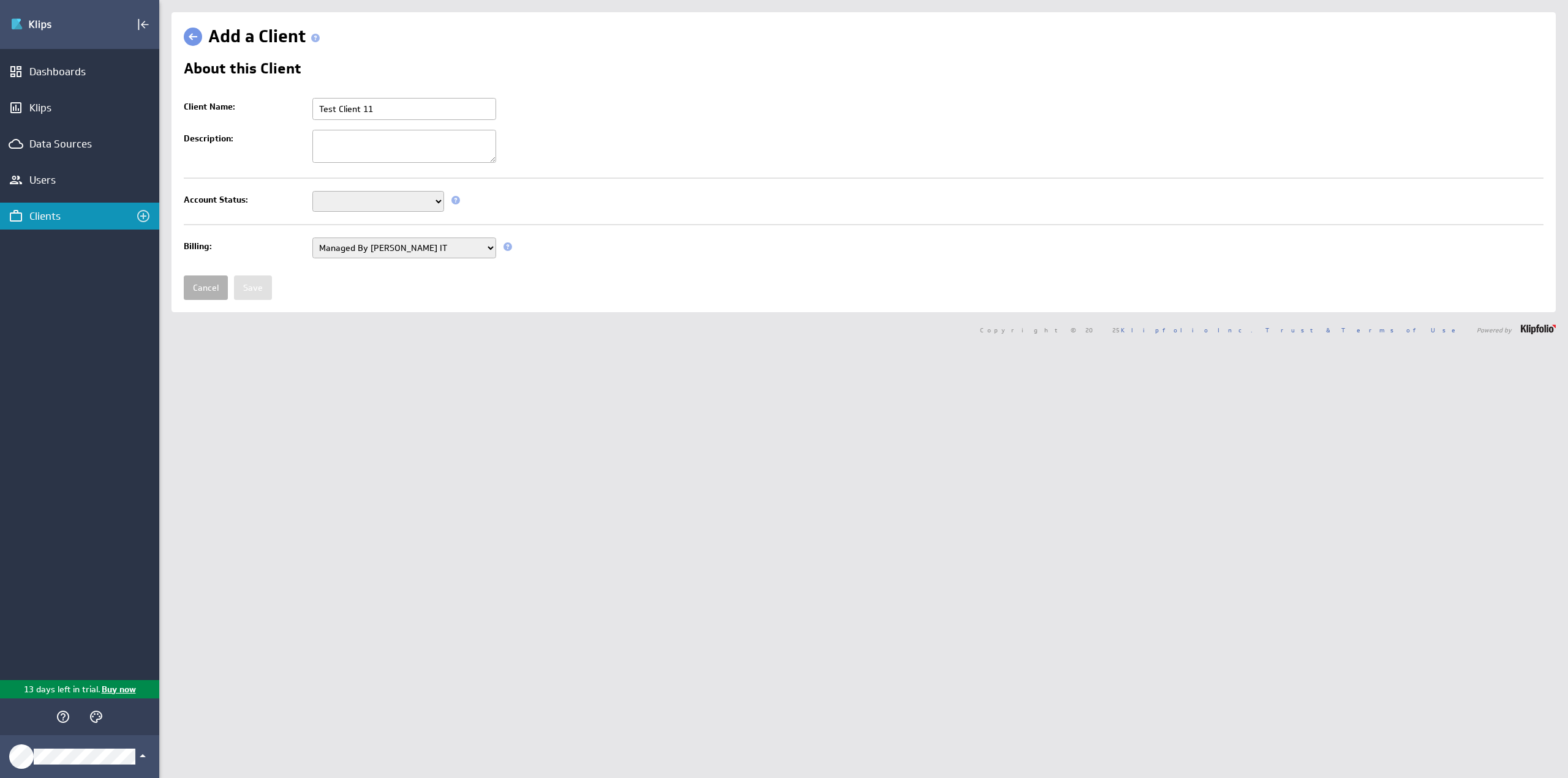
type input "Test Client 11"
click at [392, 245] on select "Managed By Hart IT Managed By Klipfolio" at bounding box center [405, 248] width 183 height 21
click at [384, 249] on select "Managed By Hart IT Managed By Klipfolio" at bounding box center [405, 248] width 183 height 21
click at [386, 202] on select "Setup Mode Trial Disabled" at bounding box center [379, 201] width 132 height 21
select select "6"
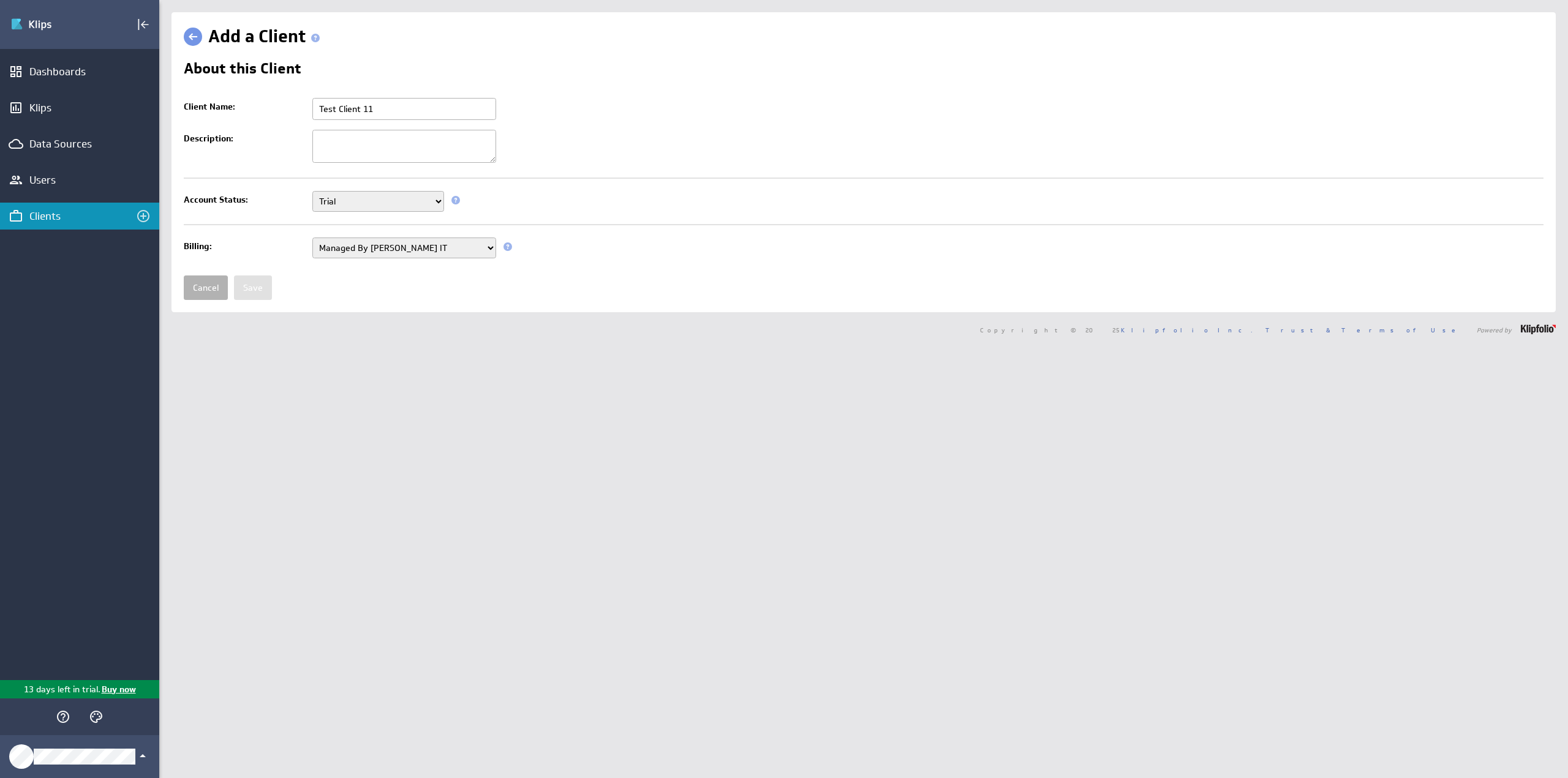
click at [313, 191] on select "Setup Mode Trial Disabled" at bounding box center [379, 201] width 132 height 21
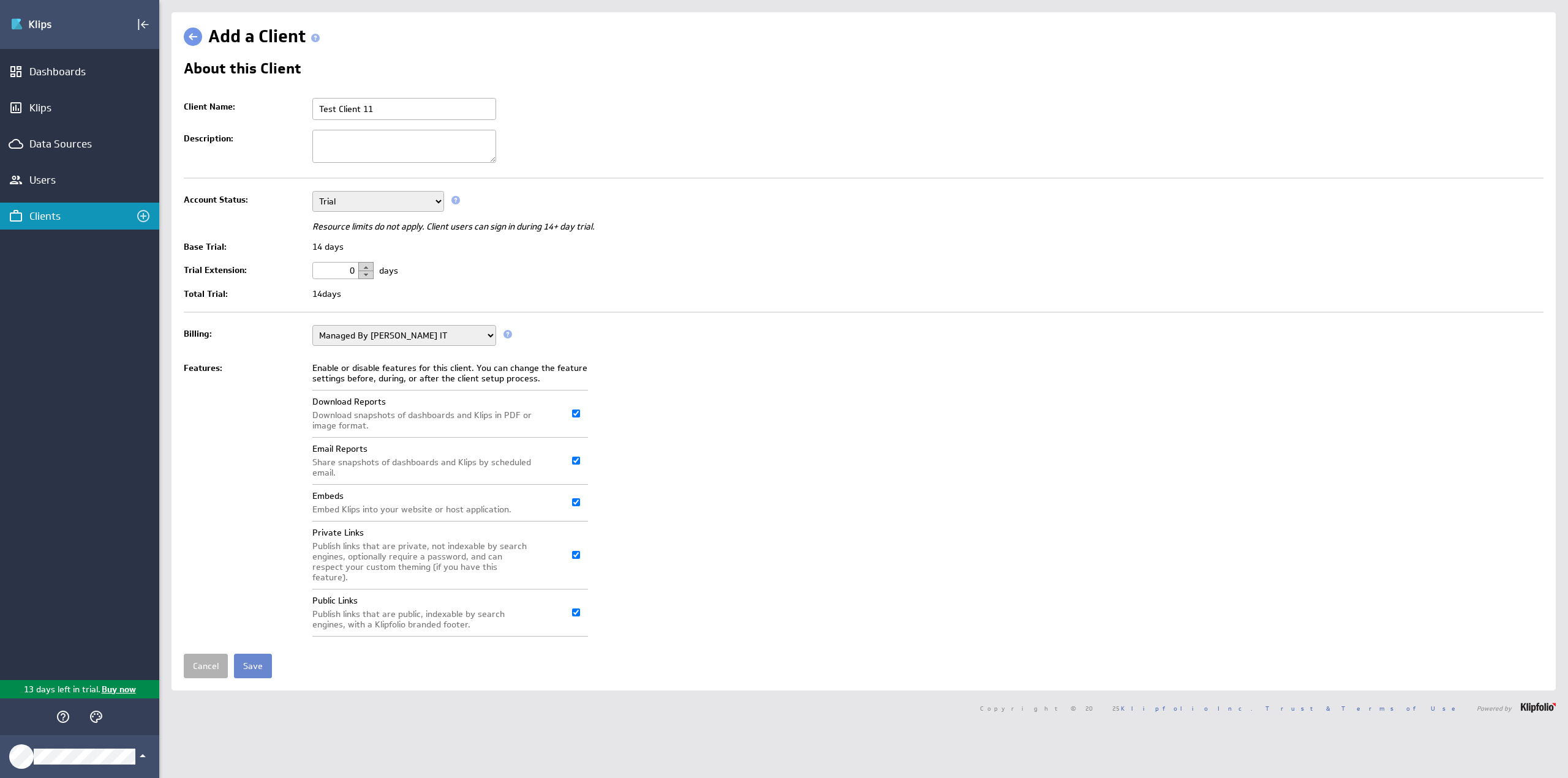
click at [247, 654] on input "Save" at bounding box center [254, 665] width 38 height 24
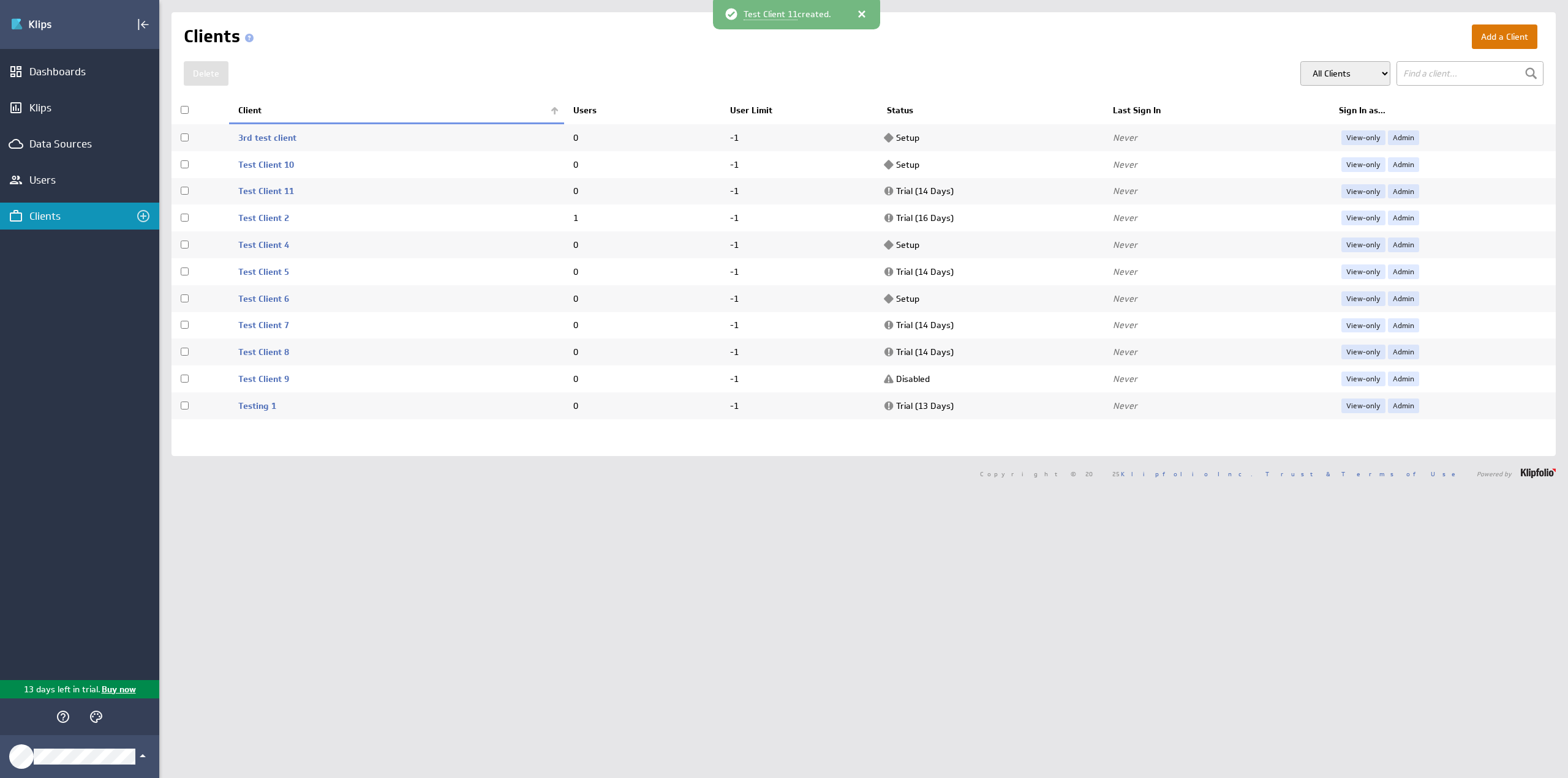
click at [1500, 38] on button "Add a Client" at bounding box center [1505, 36] width 66 height 24
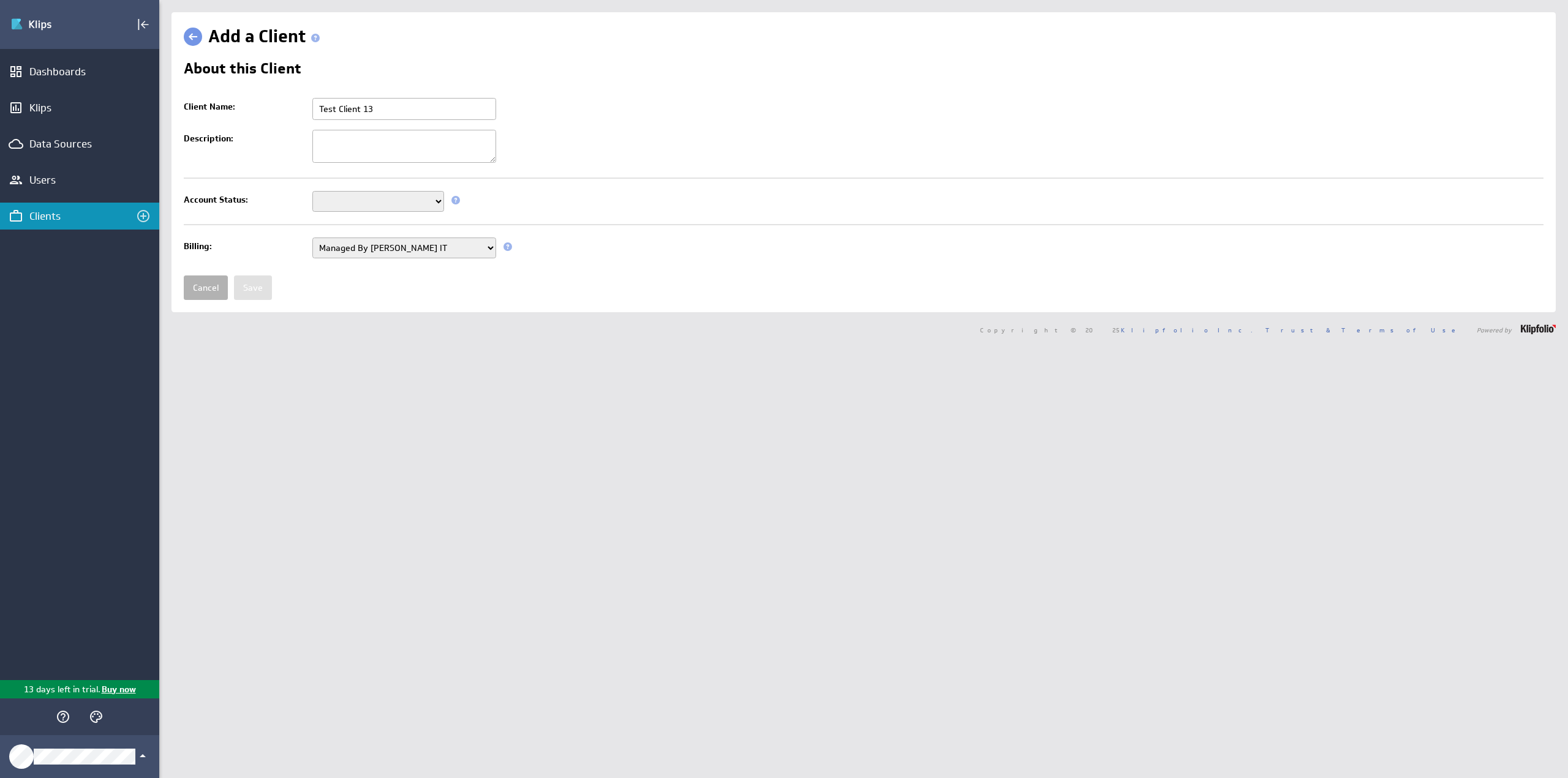
type input "Test Client 13"
click at [349, 243] on select "Managed By Hart IT Managed By Klipfolio" at bounding box center [405, 248] width 183 height 21
select select "true"
click at [313, 250] on select "Managed By Hart IT Managed By Klipfolio" at bounding box center [405, 248] width 183 height 21
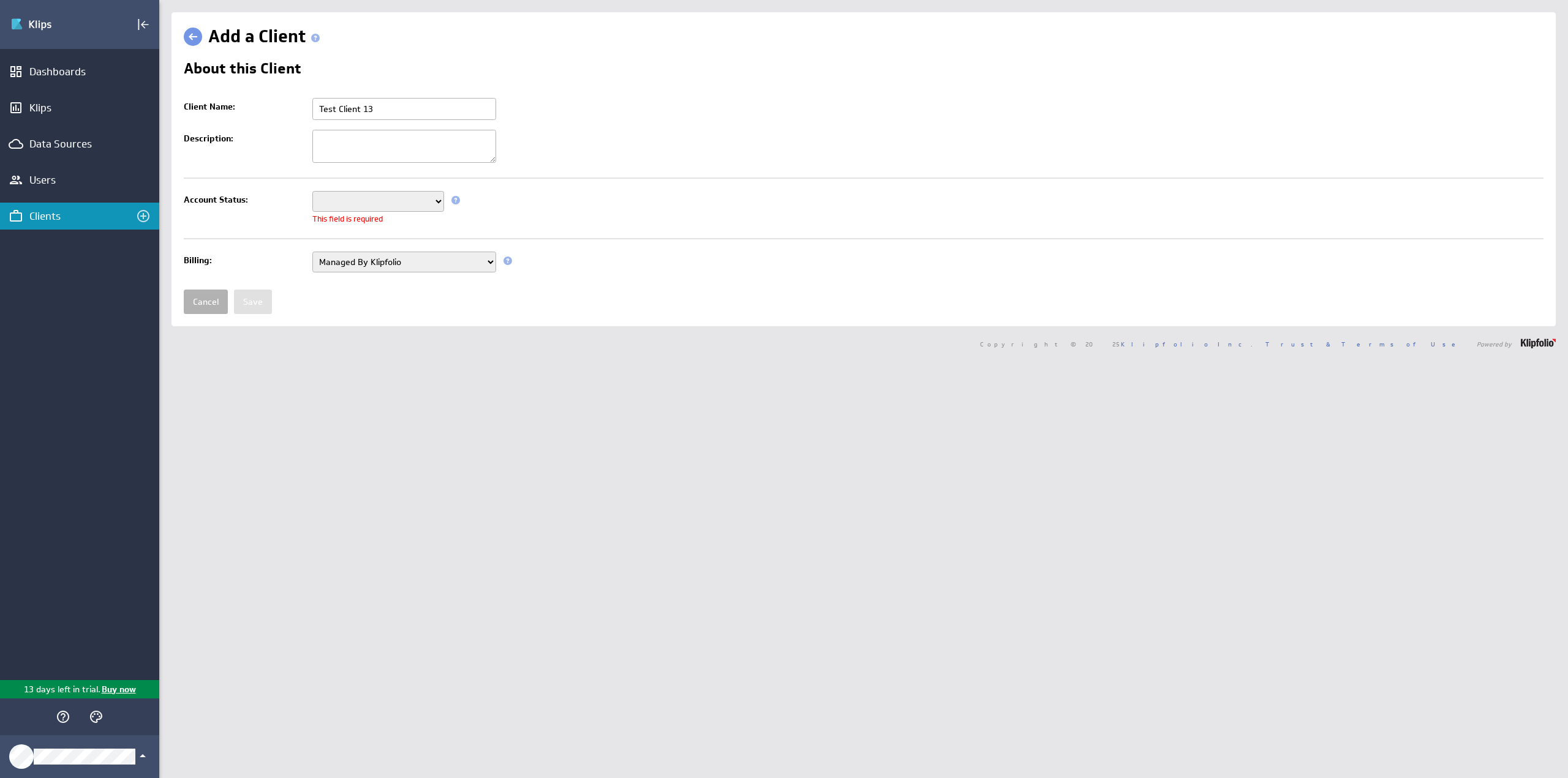
click at [350, 194] on select "Setup Mode Trial" at bounding box center [379, 201] width 132 height 21
select select "6"
click at [313, 191] on select "Setup Mode Trial" at bounding box center [379, 201] width 132 height 21
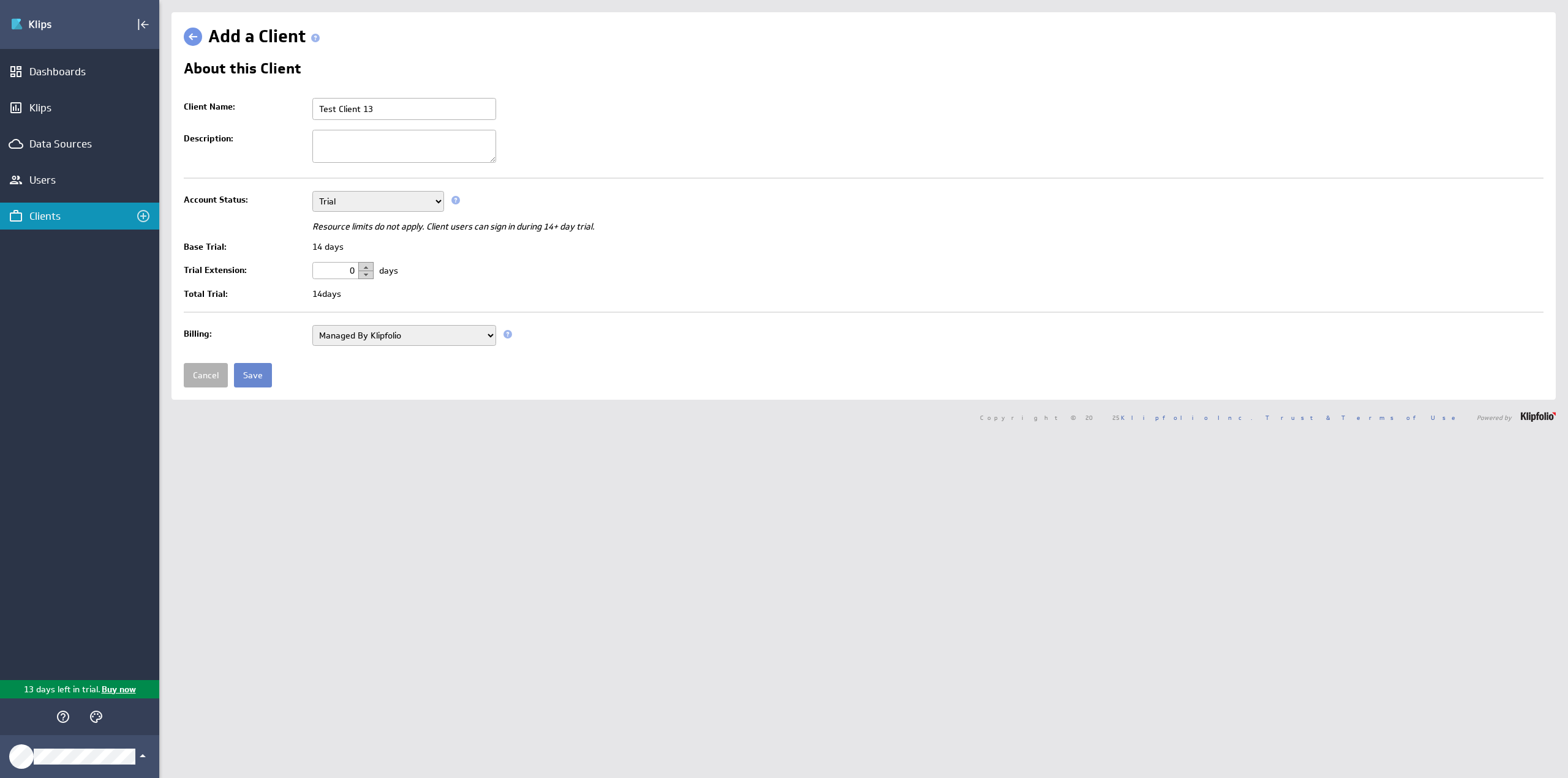
click at [254, 379] on input "Save" at bounding box center [254, 374] width 38 height 24
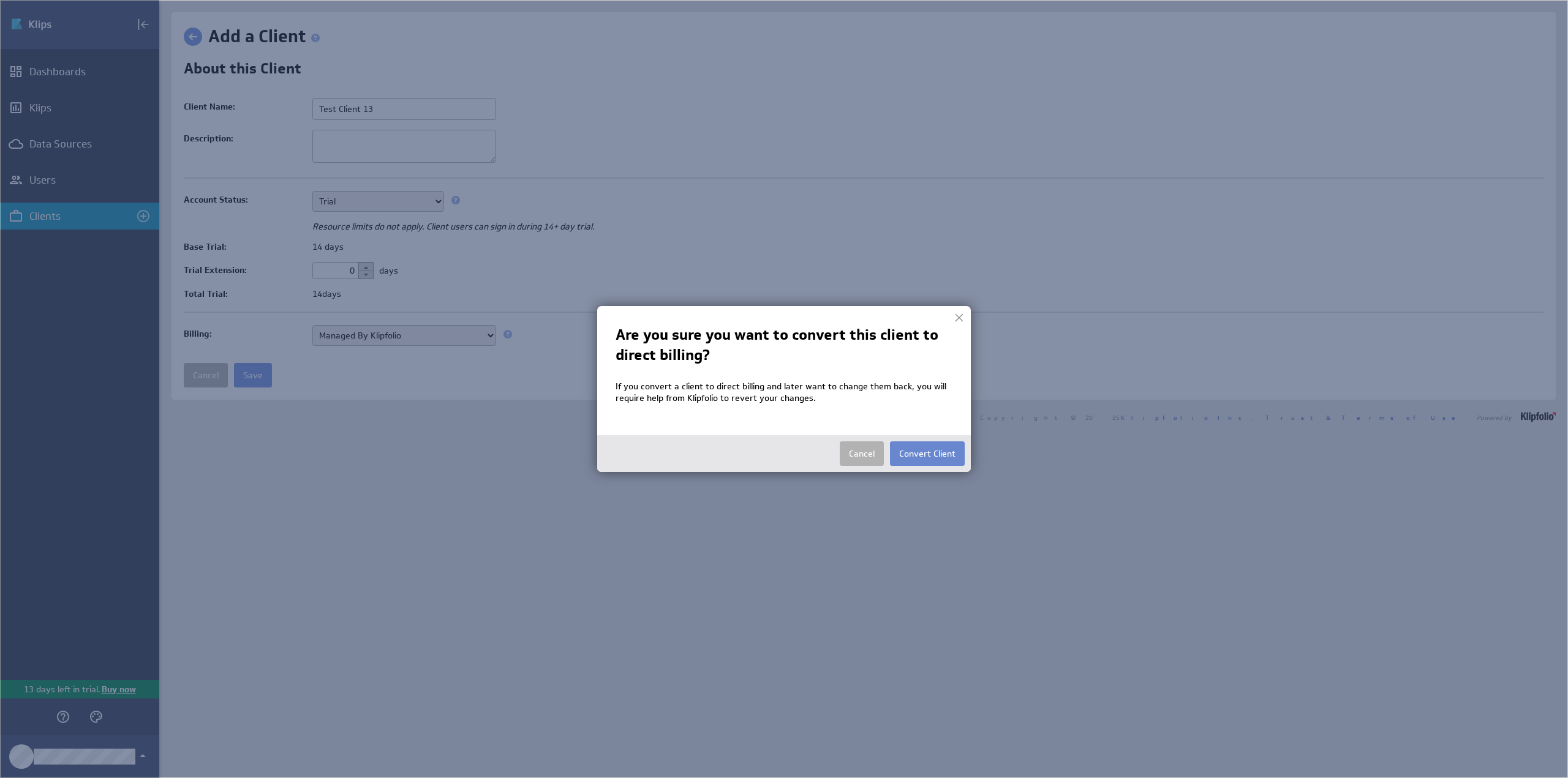
click at [912, 449] on button "Convert Client" at bounding box center [927, 453] width 75 height 24
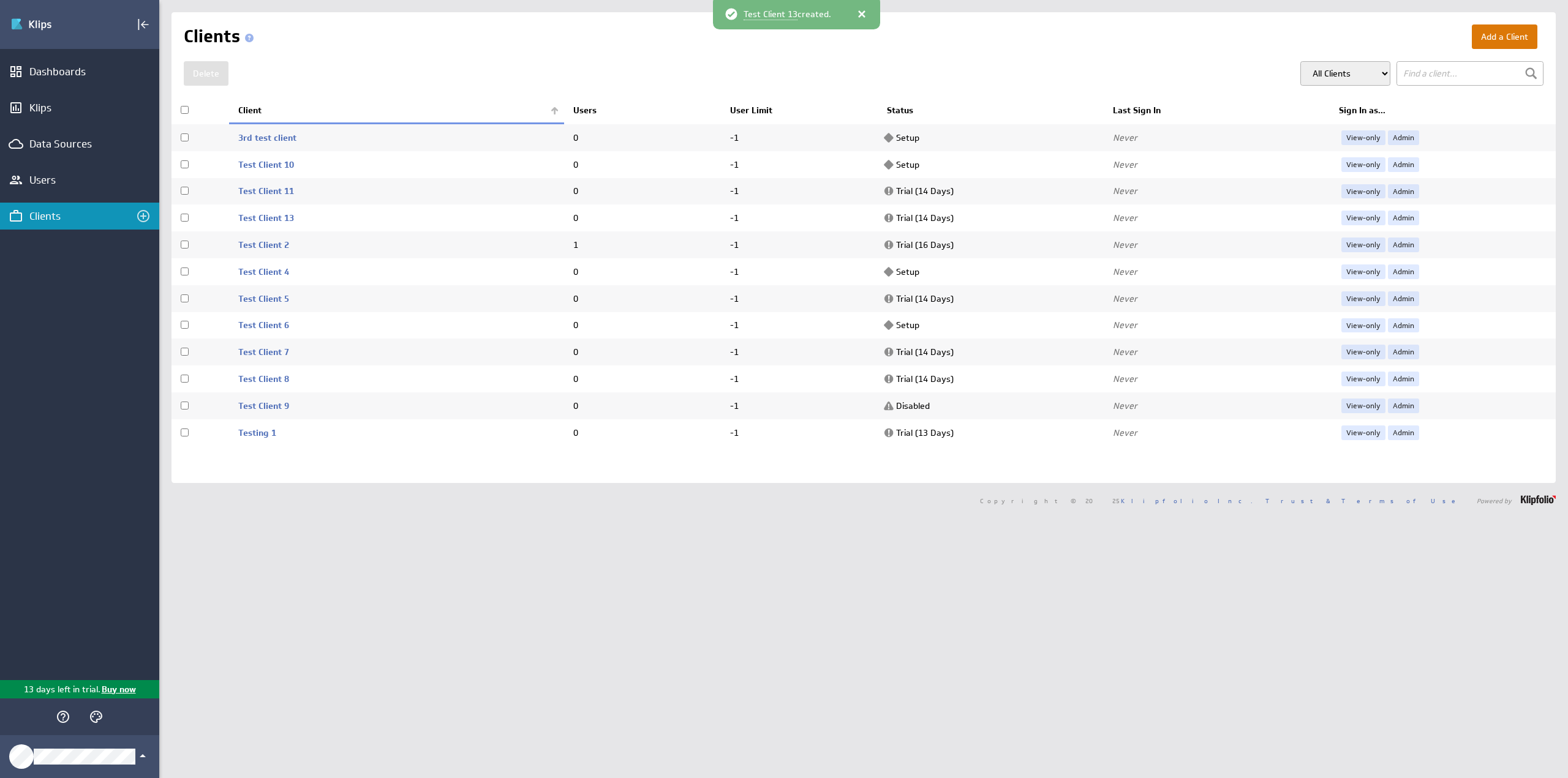
click at [1479, 42] on button "Add a Client" at bounding box center [1505, 36] width 66 height 24
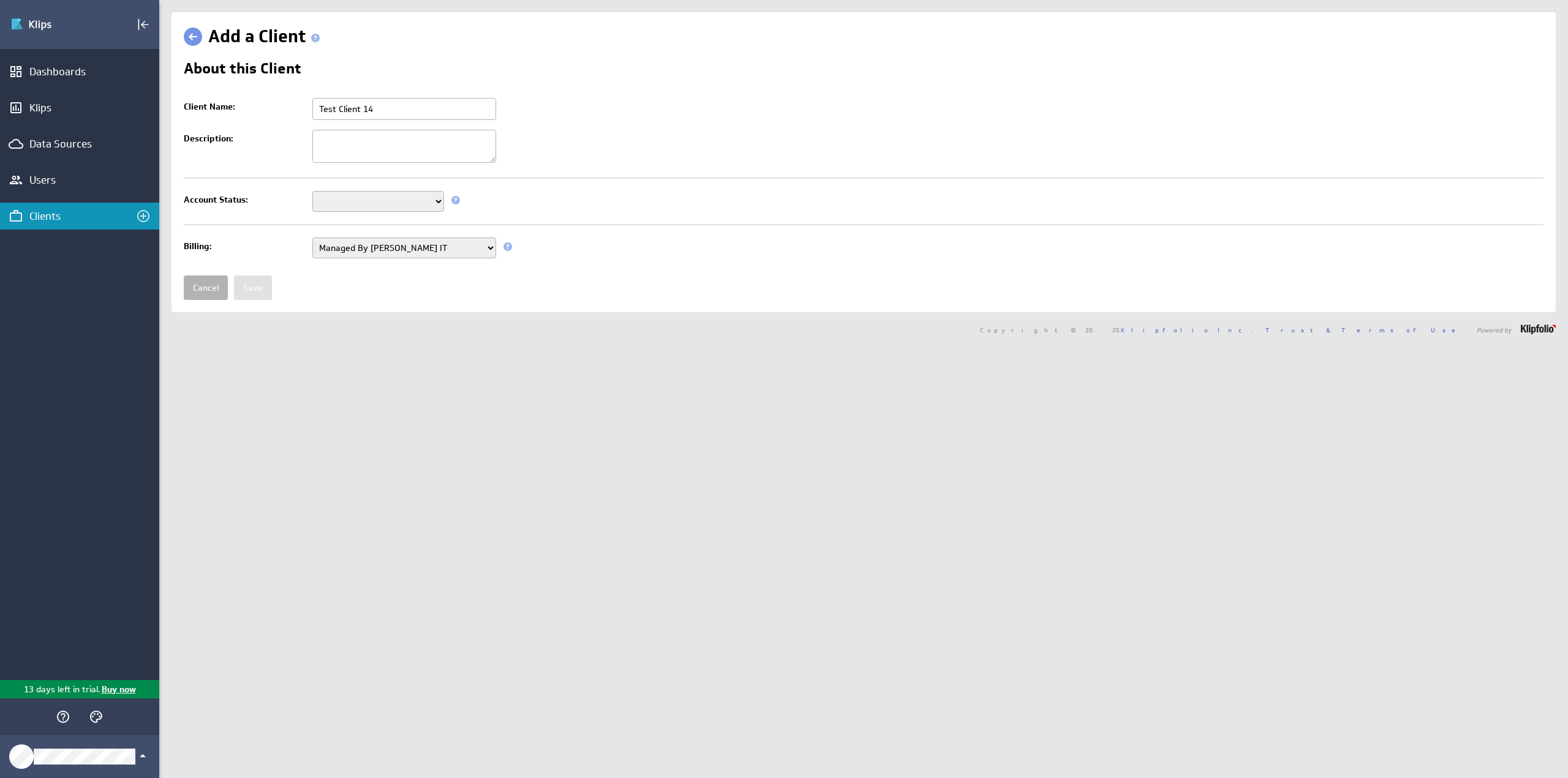
type input "Test Client 14"
click at [347, 202] on select "Setup Mode Trial Disabled" at bounding box center [379, 201] width 132 height 21
select select "7"
click at [313, 191] on select "Setup Mode Trial Disabled" at bounding box center [379, 201] width 132 height 21
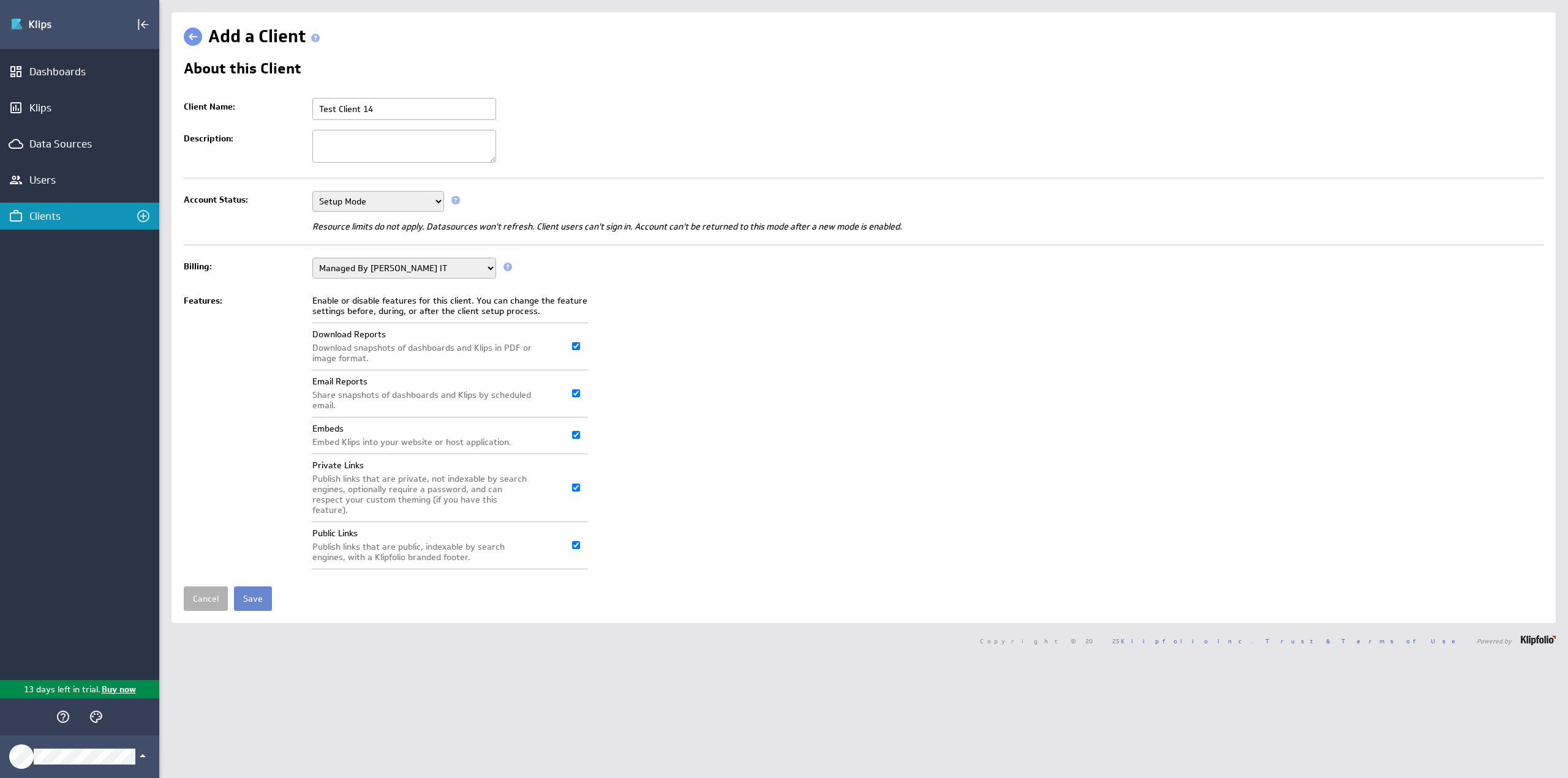
click at [255, 587] on input "Save" at bounding box center [254, 599] width 38 height 24
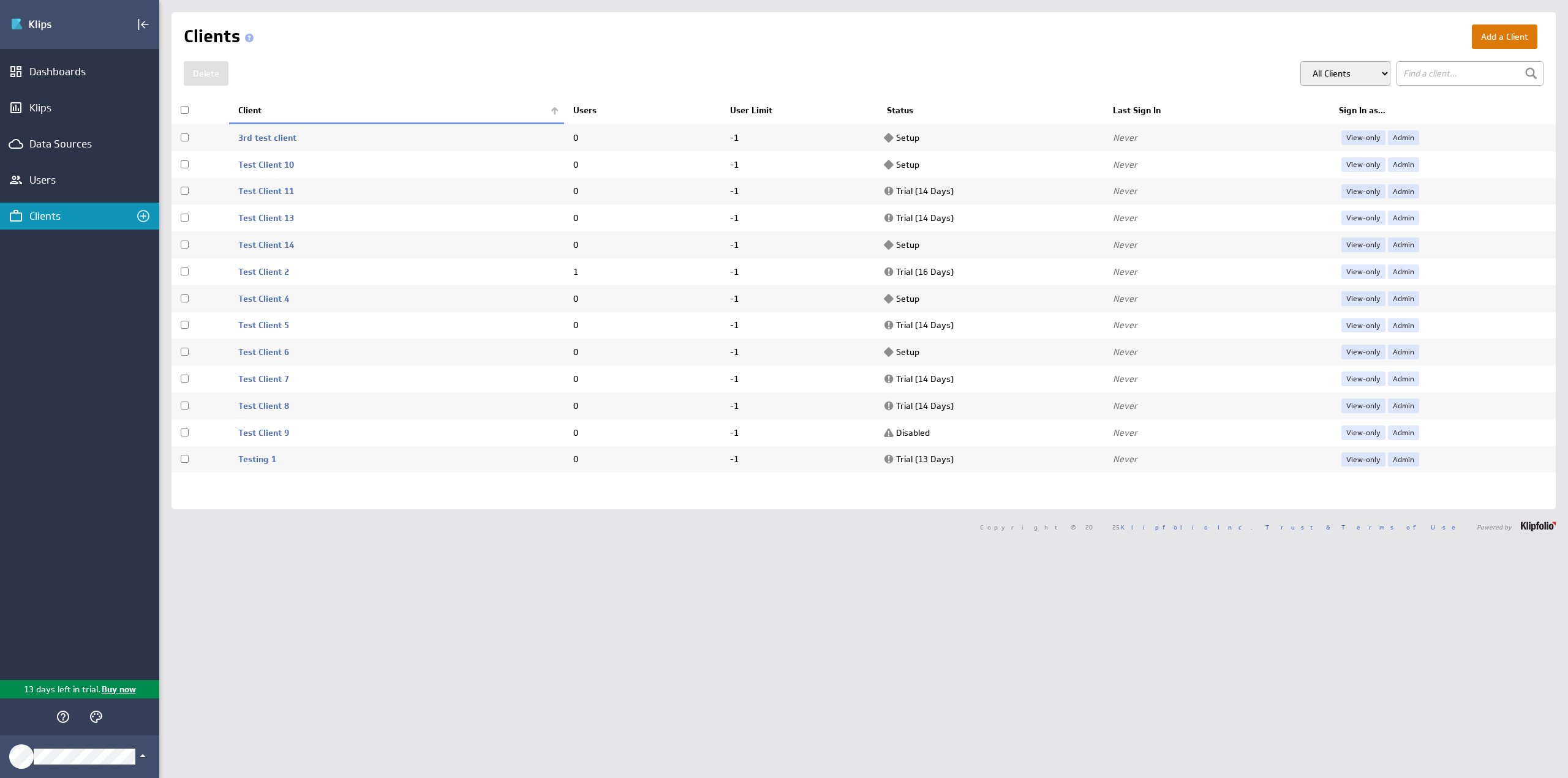
click at [1507, 38] on button "Add a Client" at bounding box center [1505, 36] width 66 height 24
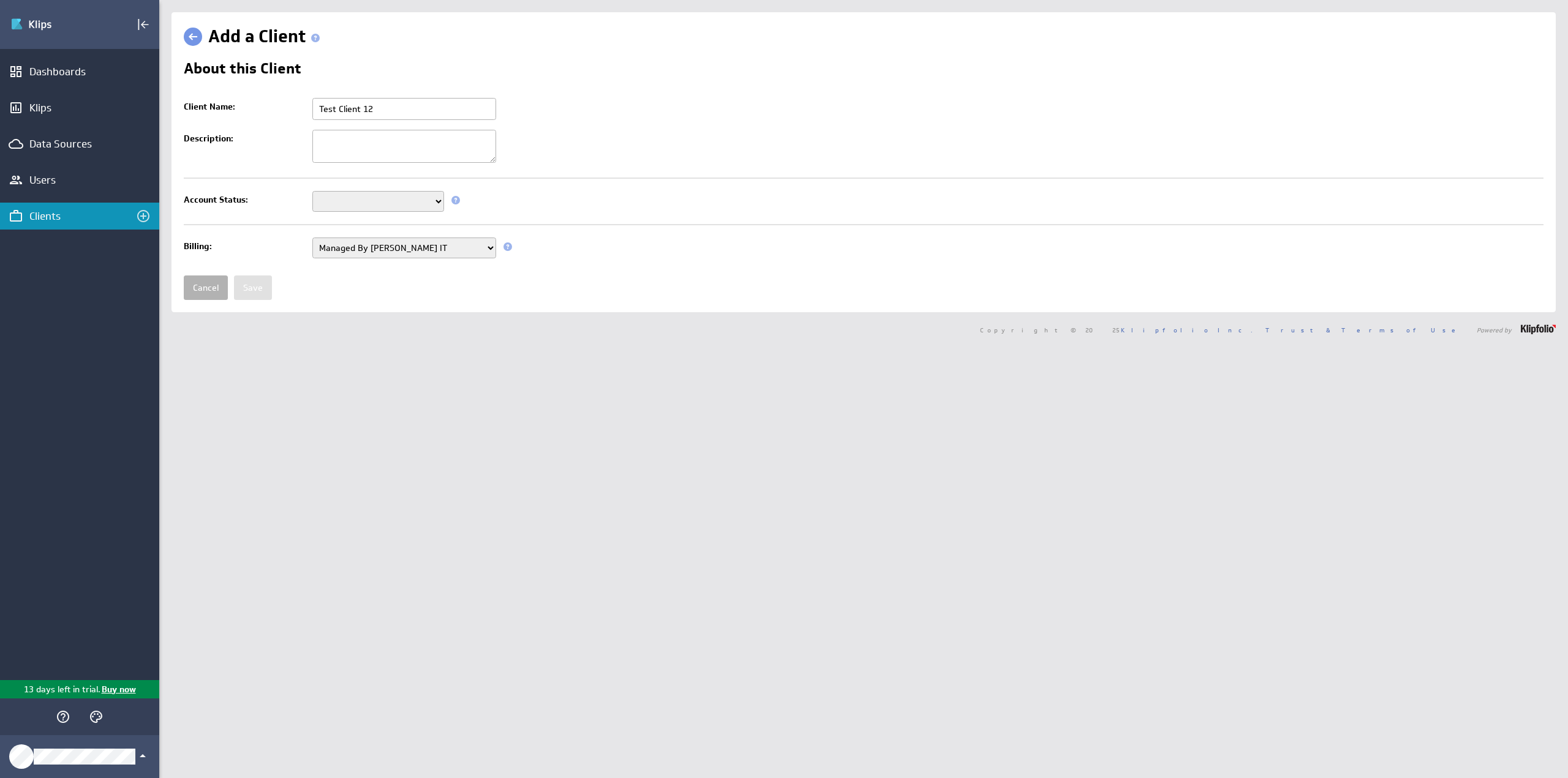
type input "Test Client 12"
click at [391, 189] on td "Setup Mode Trial Disabled This field is required" at bounding box center [924, 201] width 1237 height 31
click at [384, 205] on select "Setup Mode Trial Disabled" at bounding box center [379, 201] width 132 height 21
select select "6"
click at [313, 191] on select "Setup Mode Trial Disabled" at bounding box center [379, 201] width 132 height 21
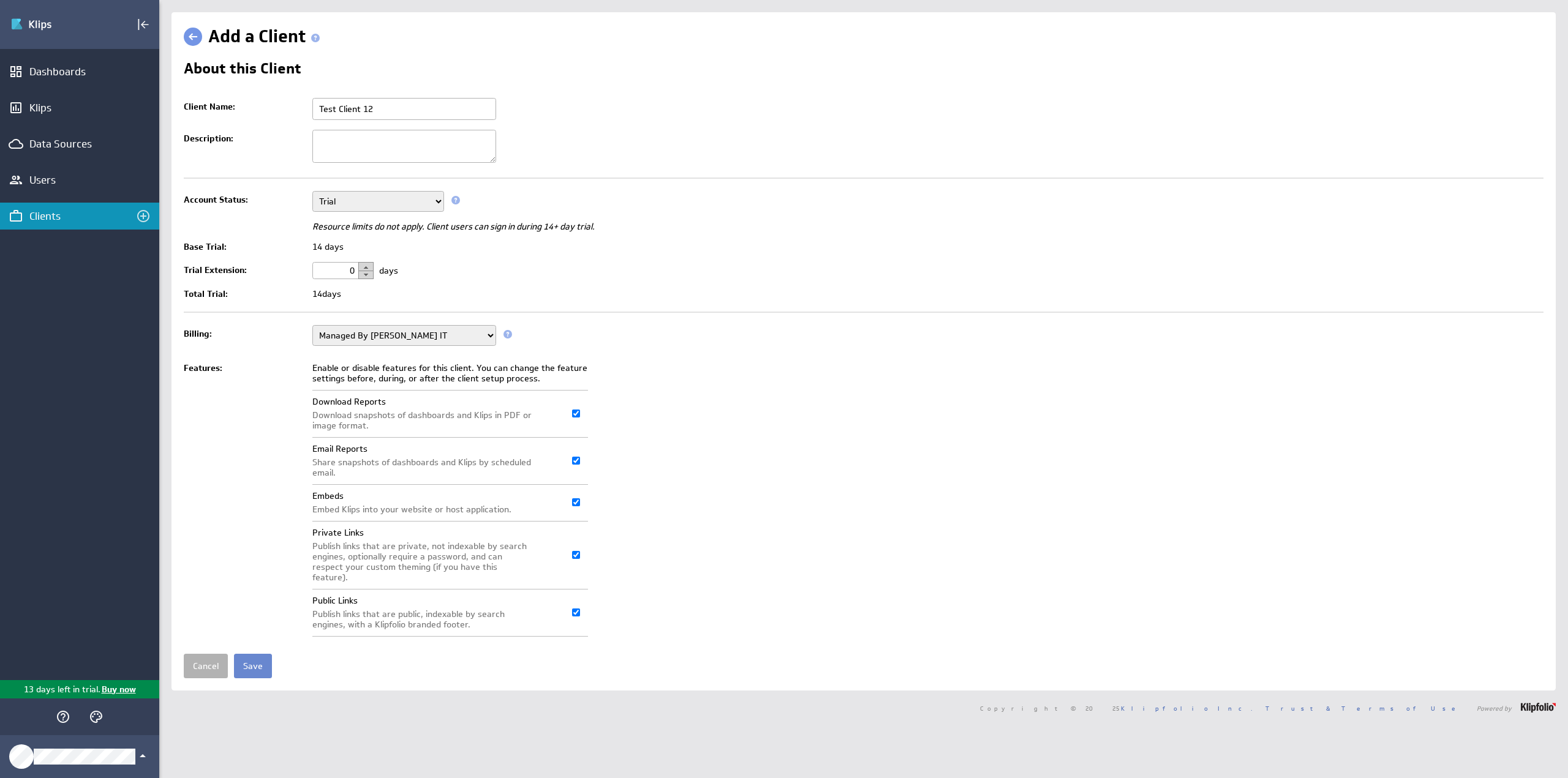
click at [248, 655] on input "Save" at bounding box center [254, 665] width 38 height 24
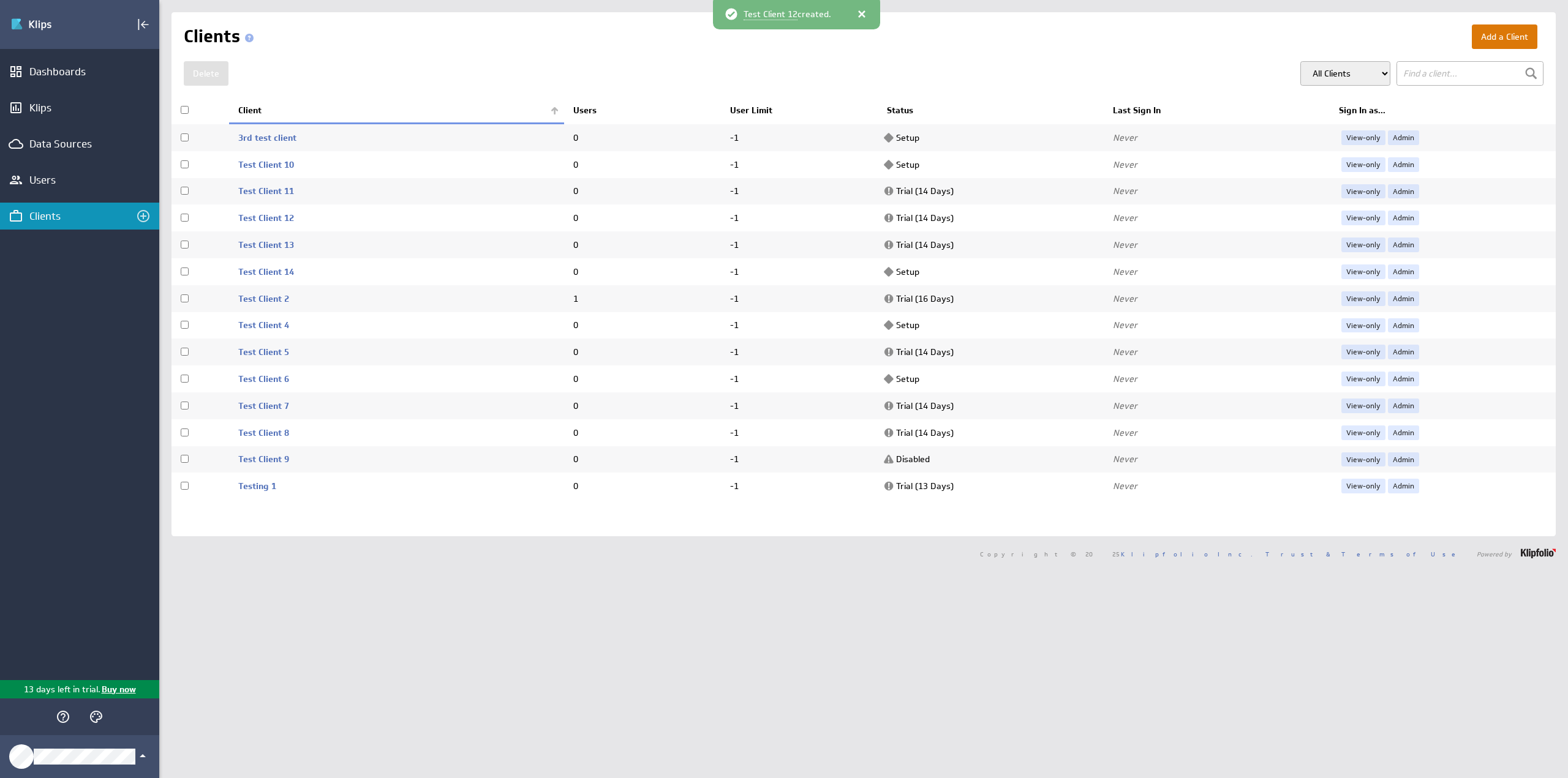
click at [1486, 40] on button "Add a Client" at bounding box center [1505, 36] width 66 height 24
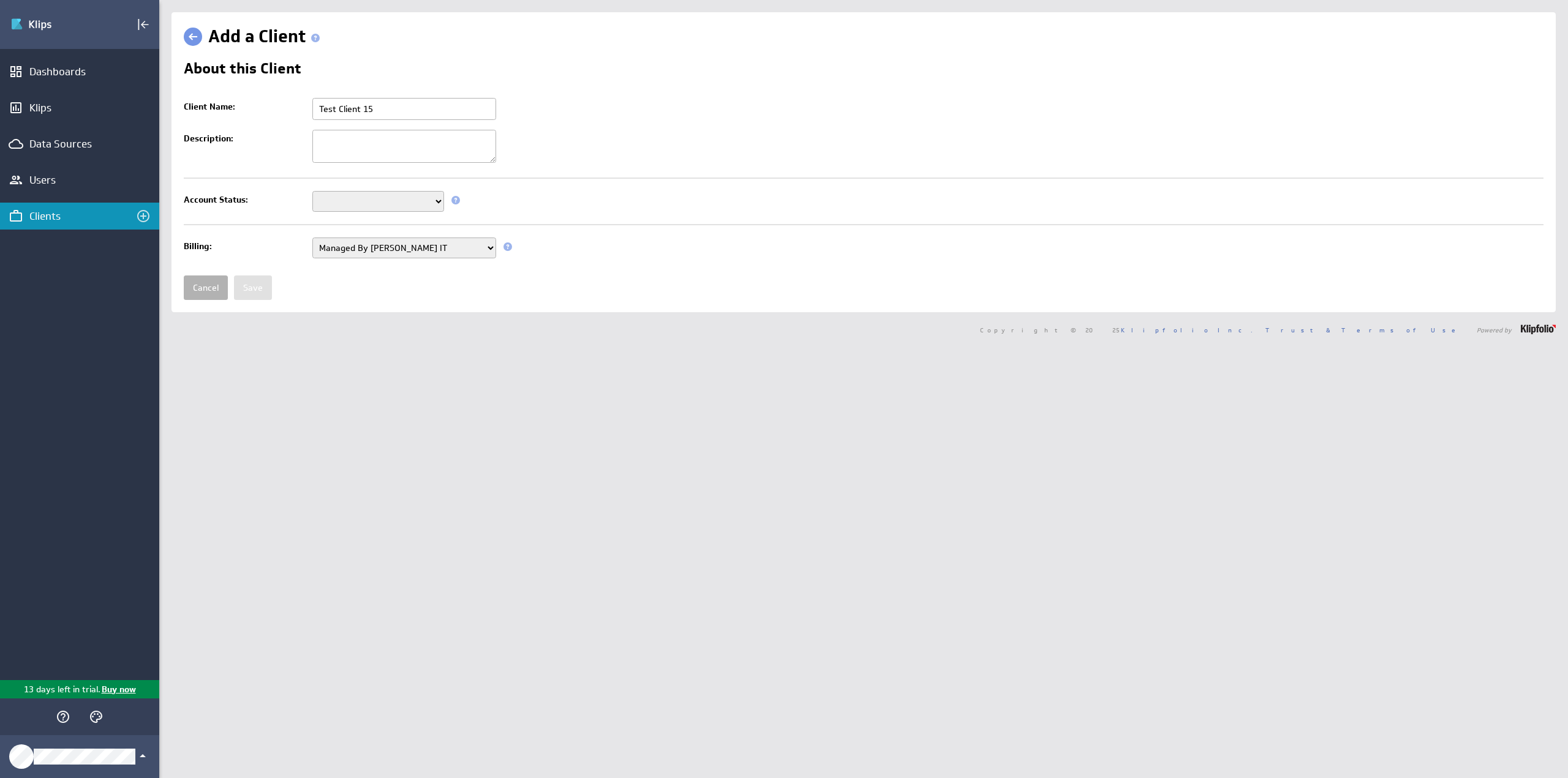
type input "Test Client 15"
click at [354, 198] on select "Setup Mode Trial Disabled" at bounding box center [379, 201] width 132 height 21
select select "6"
click at [313, 191] on select "Setup Mode Trial Disabled" at bounding box center [379, 201] width 132 height 21
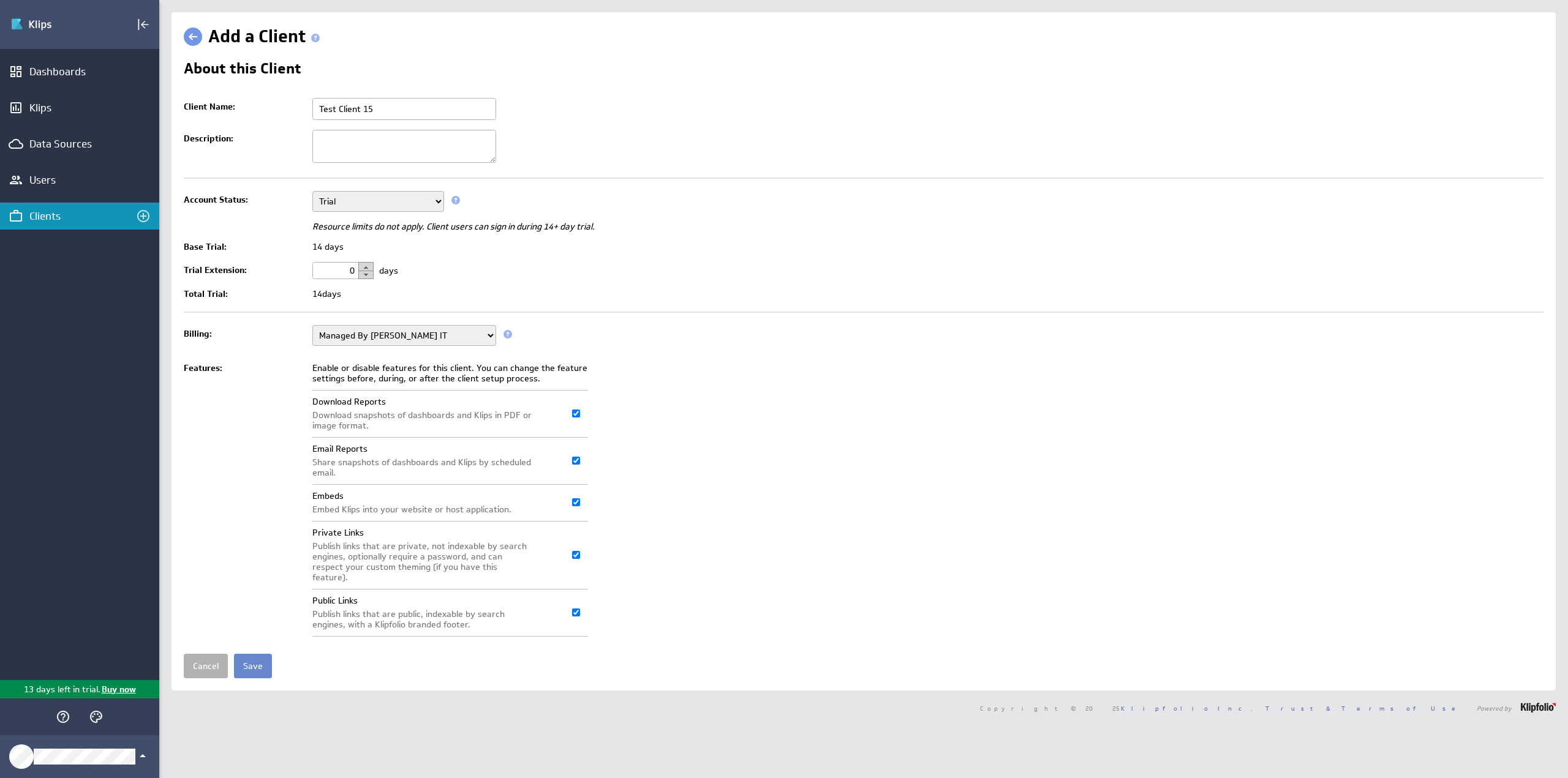
click at [245, 654] on input "Save" at bounding box center [254, 665] width 38 height 24
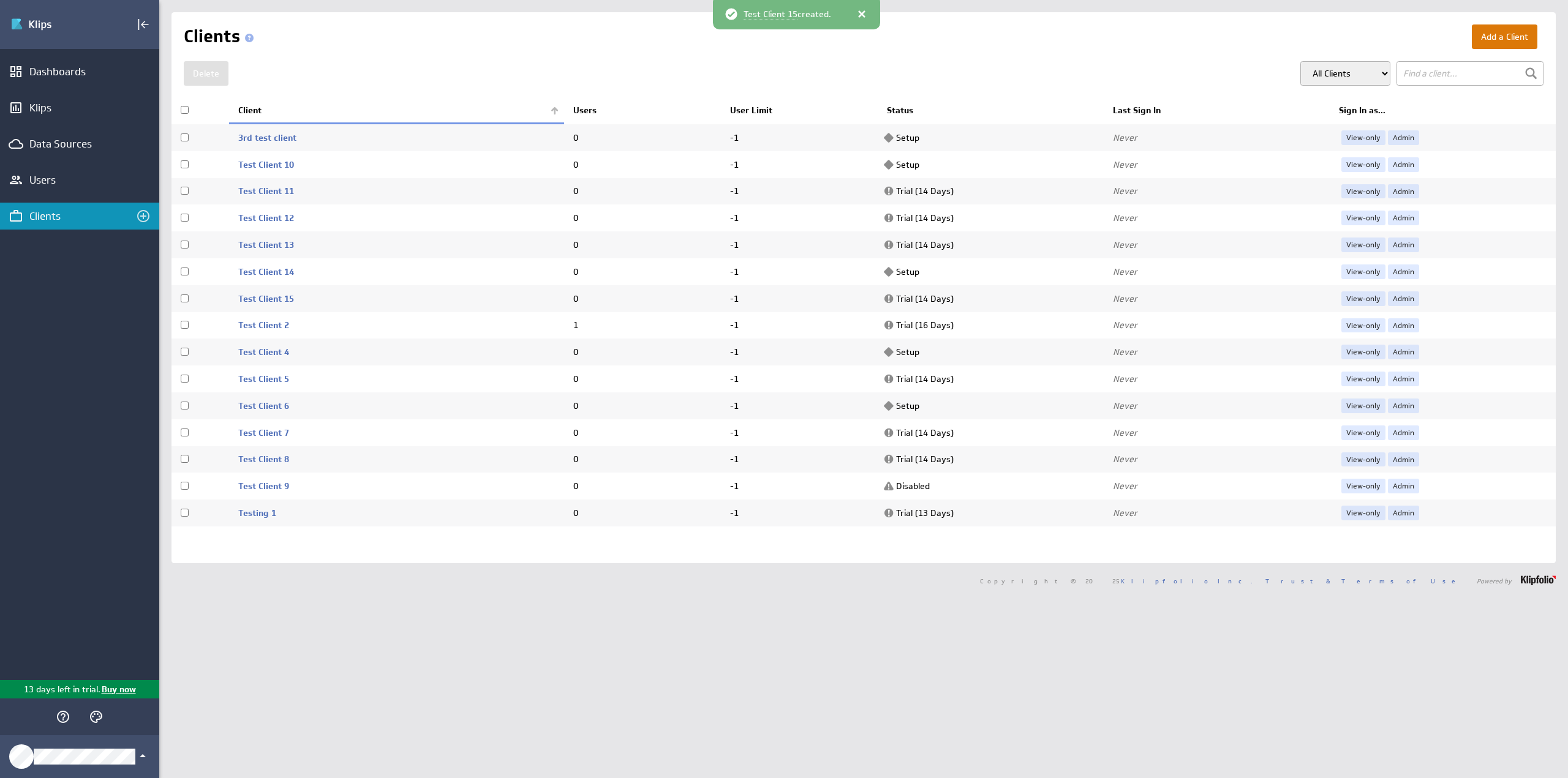
click at [1479, 36] on button "Add a Client" at bounding box center [1505, 36] width 66 height 24
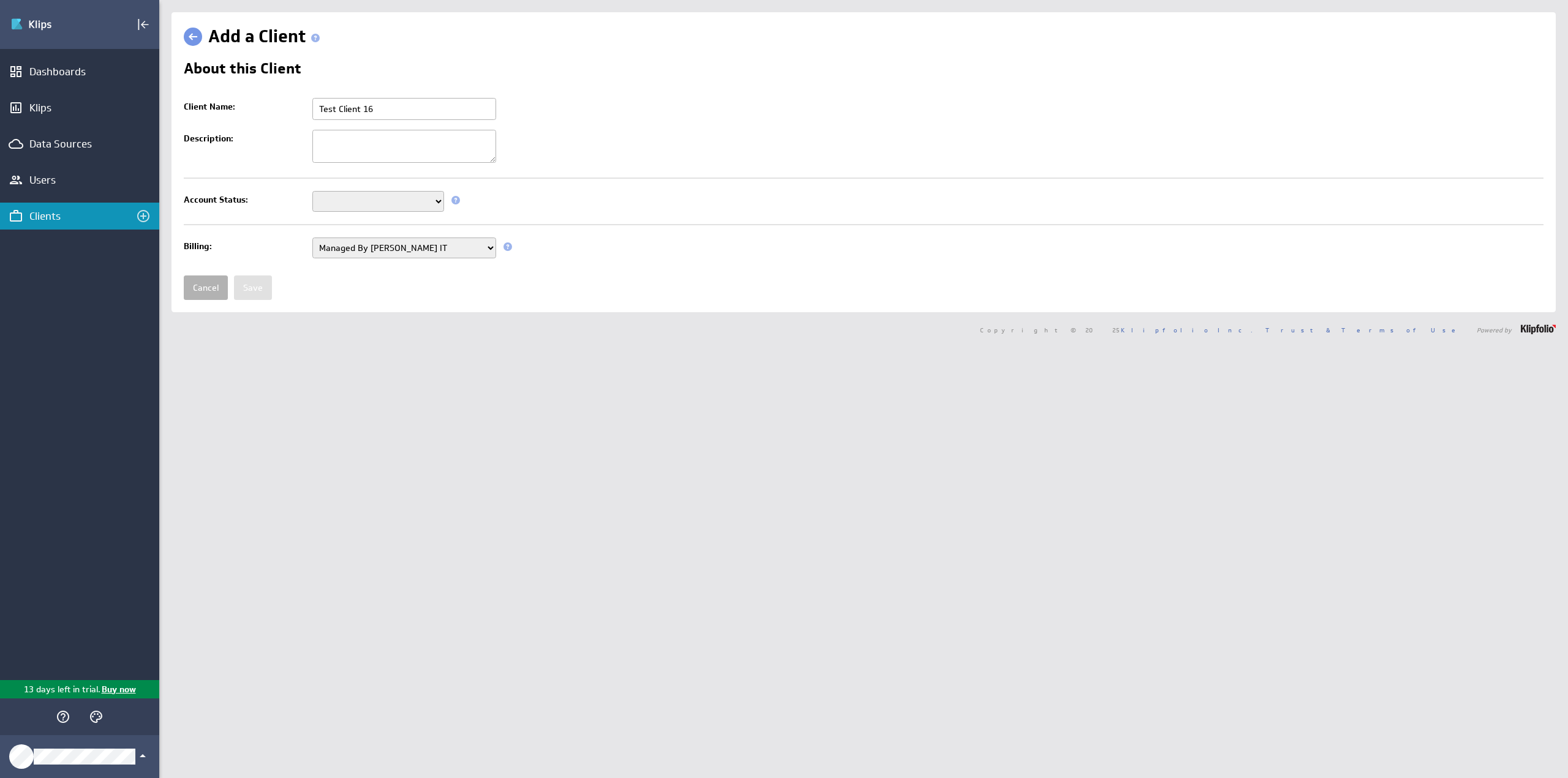
type input "Test Client 16"
click at [377, 195] on select "Setup Mode Trial Disabled" at bounding box center [379, 201] width 132 height 21
select select "6"
click at [313, 191] on select "Setup Mode Trial Disabled" at bounding box center [379, 201] width 132 height 21
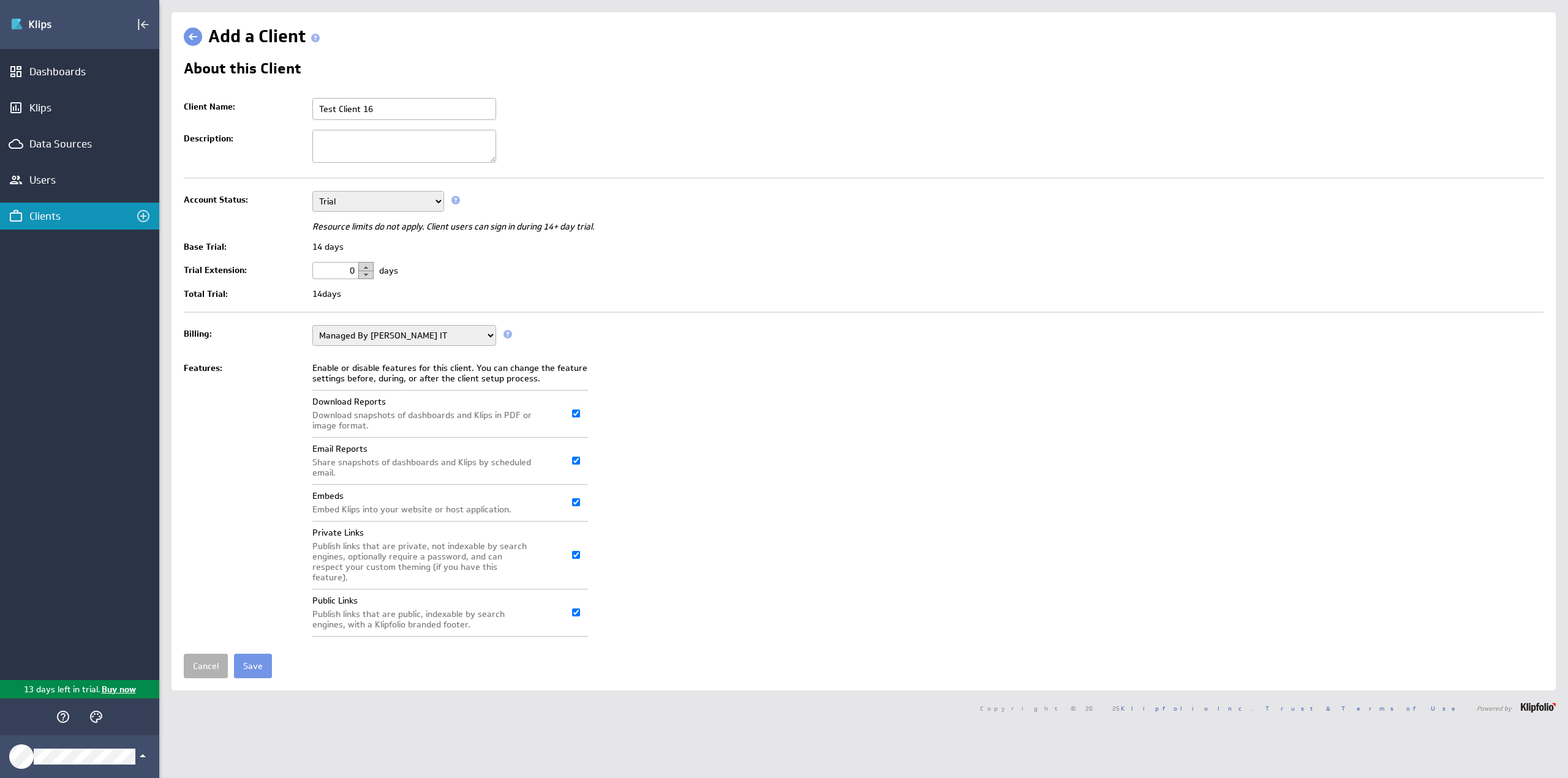
drag, startPoint x: 334, startPoint y: 275, endPoint x: 408, endPoint y: 263, distance: 75.0
click at [408, 263] on td "0 days" at bounding box center [924, 270] width 1237 height 27
type input "1"
click at [246, 656] on input "Save" at bounding box center [254, 665] width 38 height 24
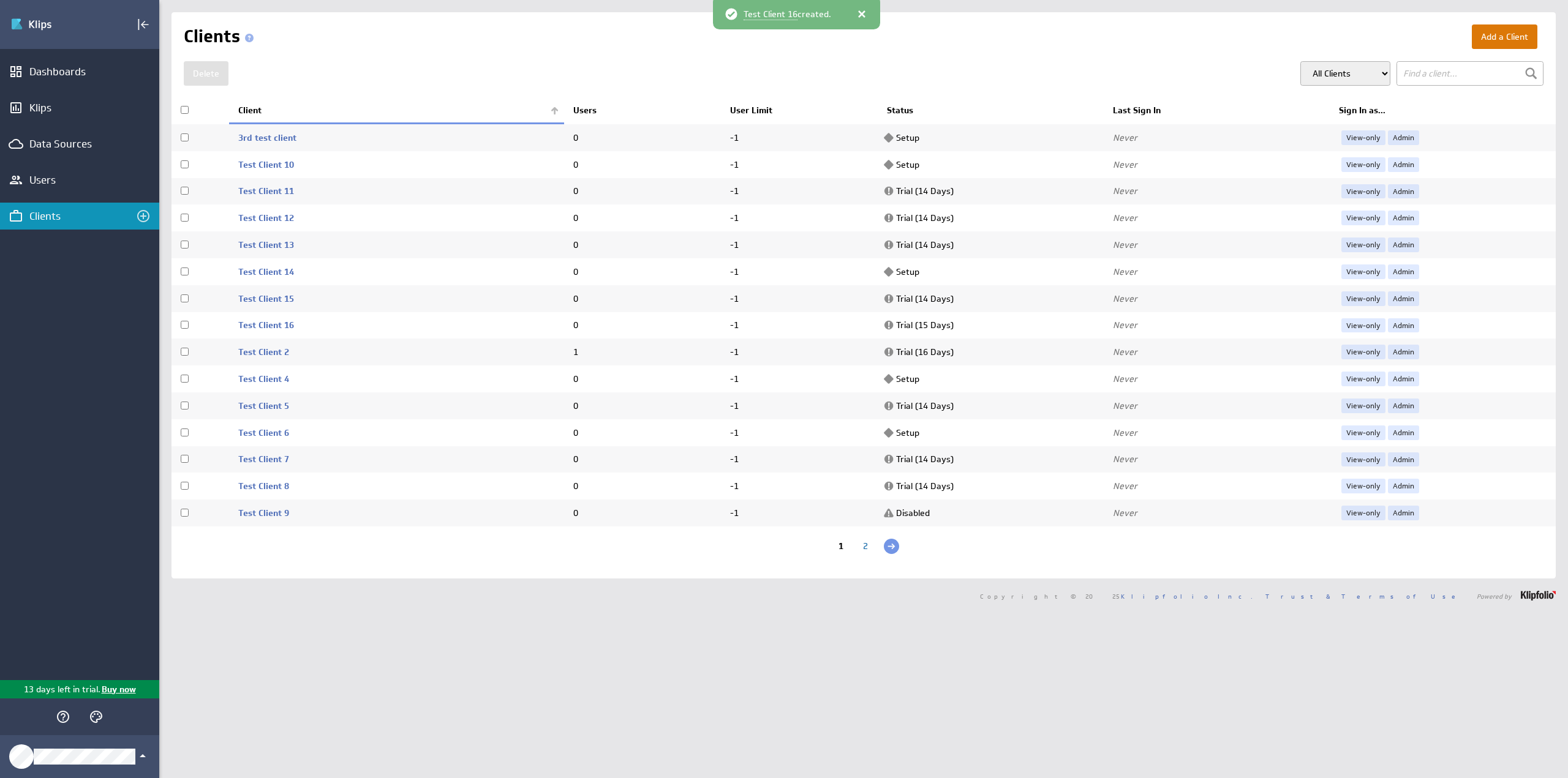
click at [1482, 38] on button "Add a Client" at bounding box center [1505, 36] width 66 height 24
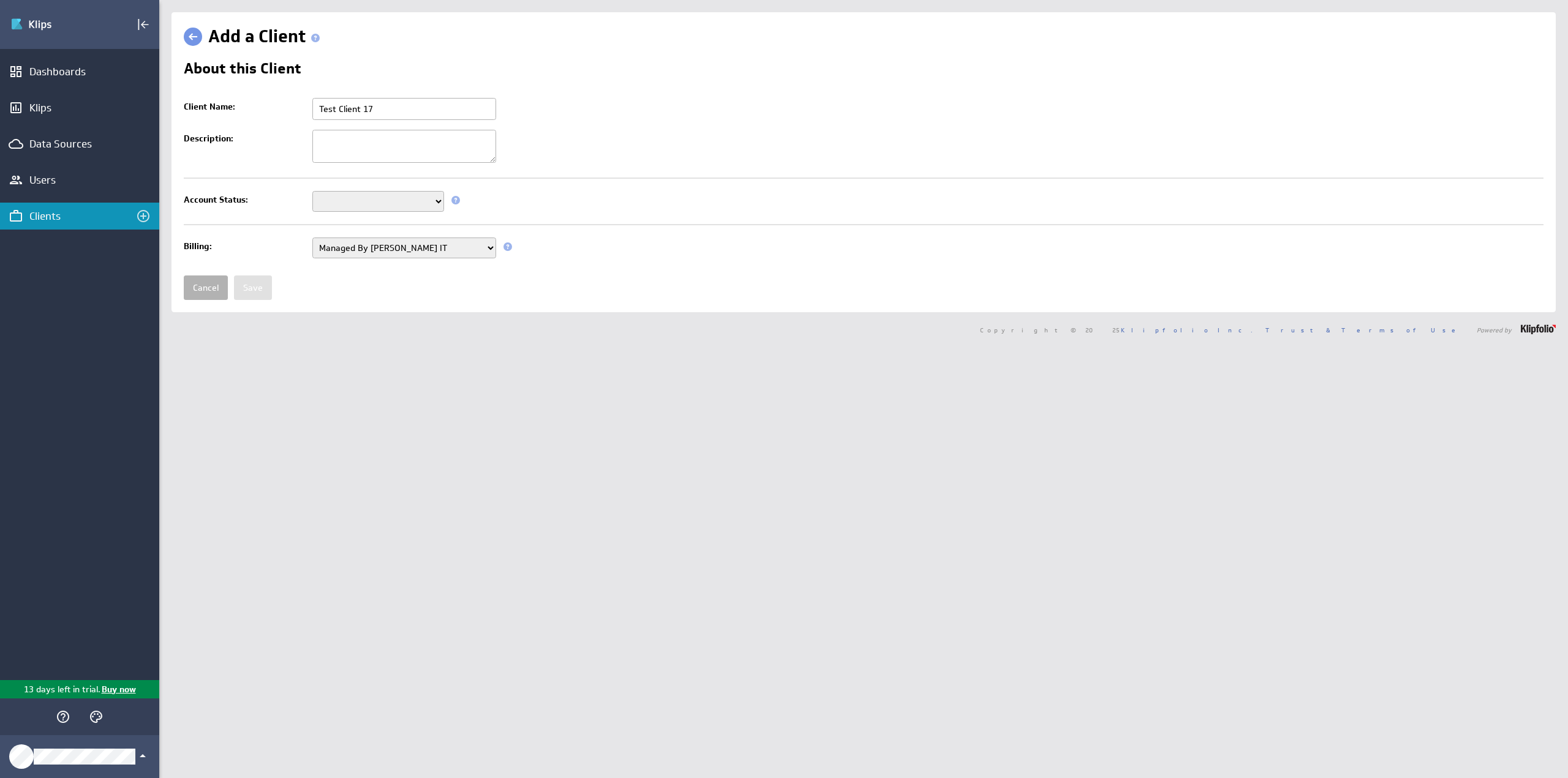
type input "Test Client 17"
click at [355, 202] on select "Setup Mode Trial Disabled" at bounding box center [379, 201] width 132 height 21
select select "6"
click at [313, 191] on select "Setup Mode Trial Disabled" at bounding box center [379, 201] width 132 height 21
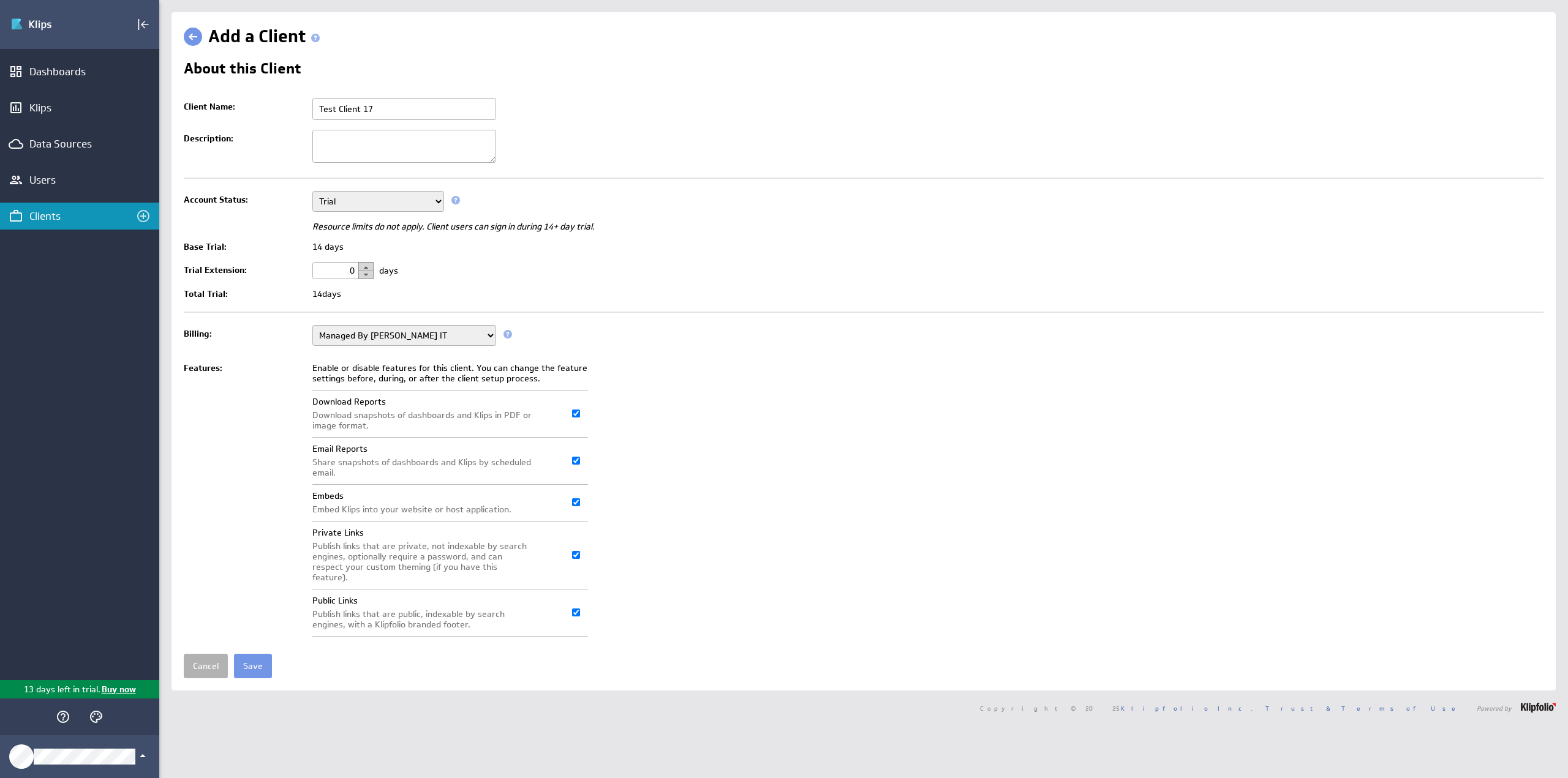
click at [360, 266] on button "button" at bounding box center [366, 266] width 15 height 9
type input "2"
click at [250, 654] on input "Save" at bounding box center [254, 665] width 38 height 24
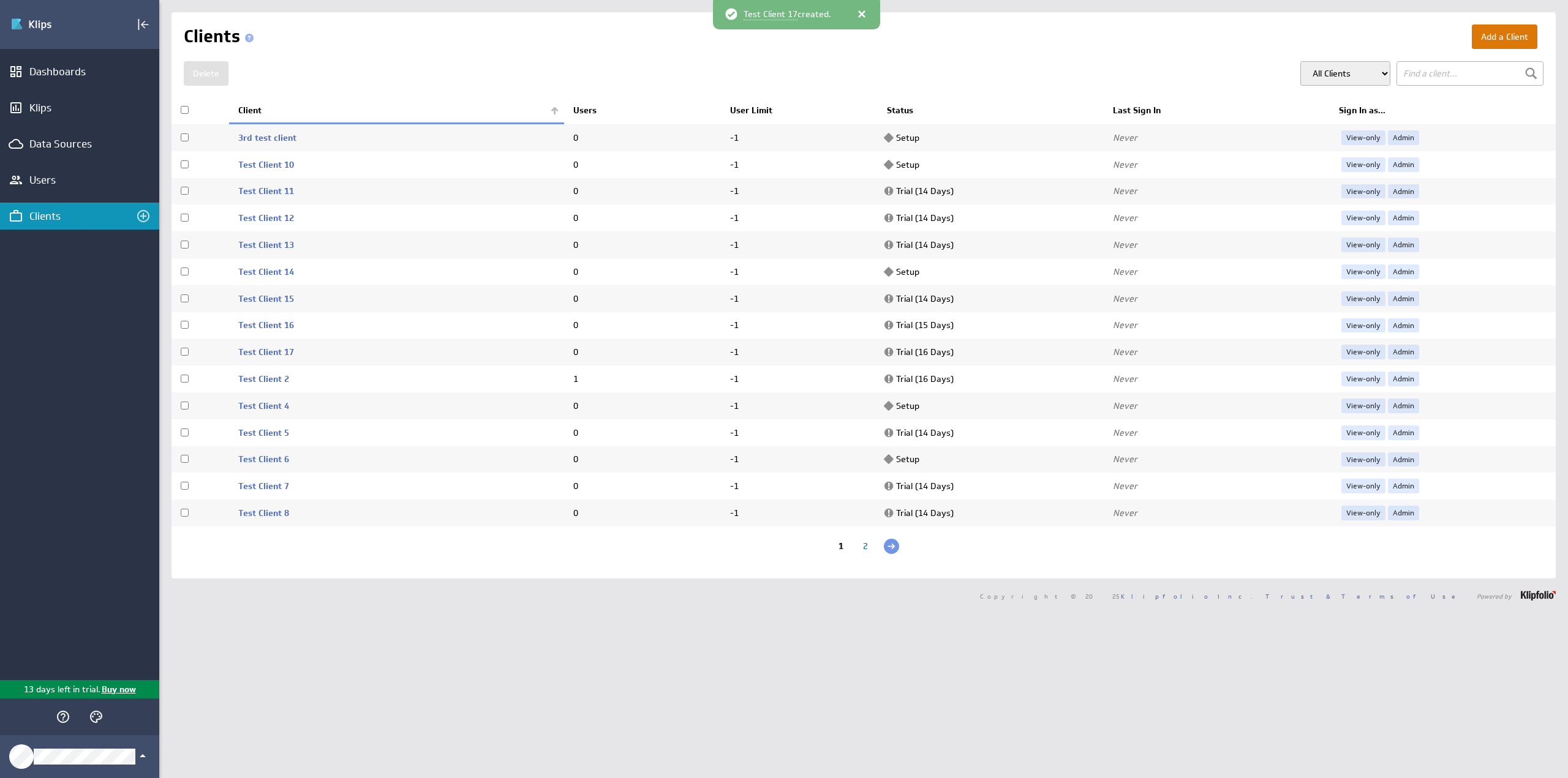
click at [1509, 31] on button "Add a Client" at bounding box center [1505, 36] width 66 height 24
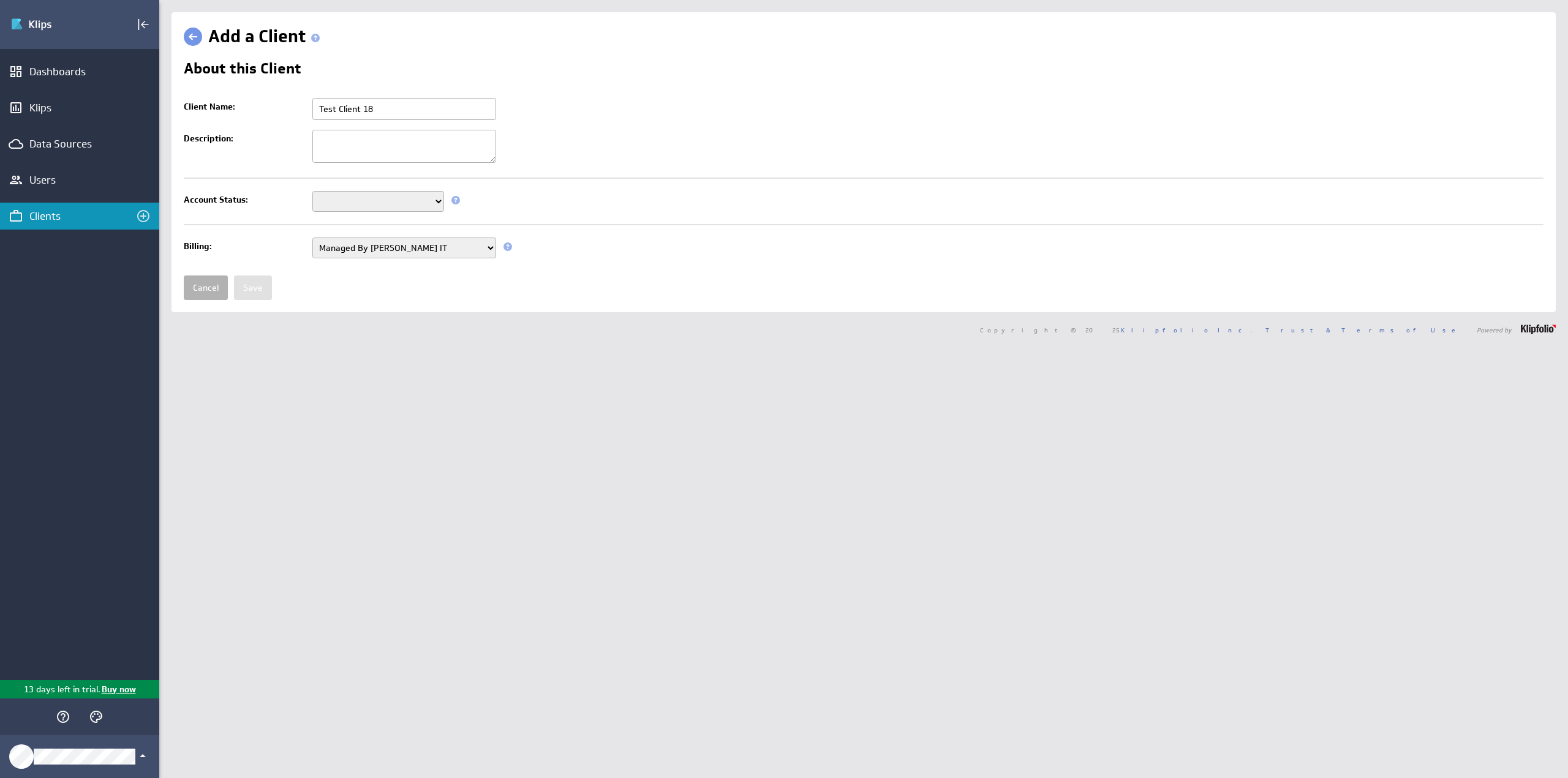
type input "Test Client 18"
click at [387, 195] on select "Setup Mode Trial Disabled" at bounding box center [379, 201] width 132 height 21
select select "6"
click at [313, 191] on select "Setup Mode Trial Disabled" at bounding box center [379, 201] width 132 height 21
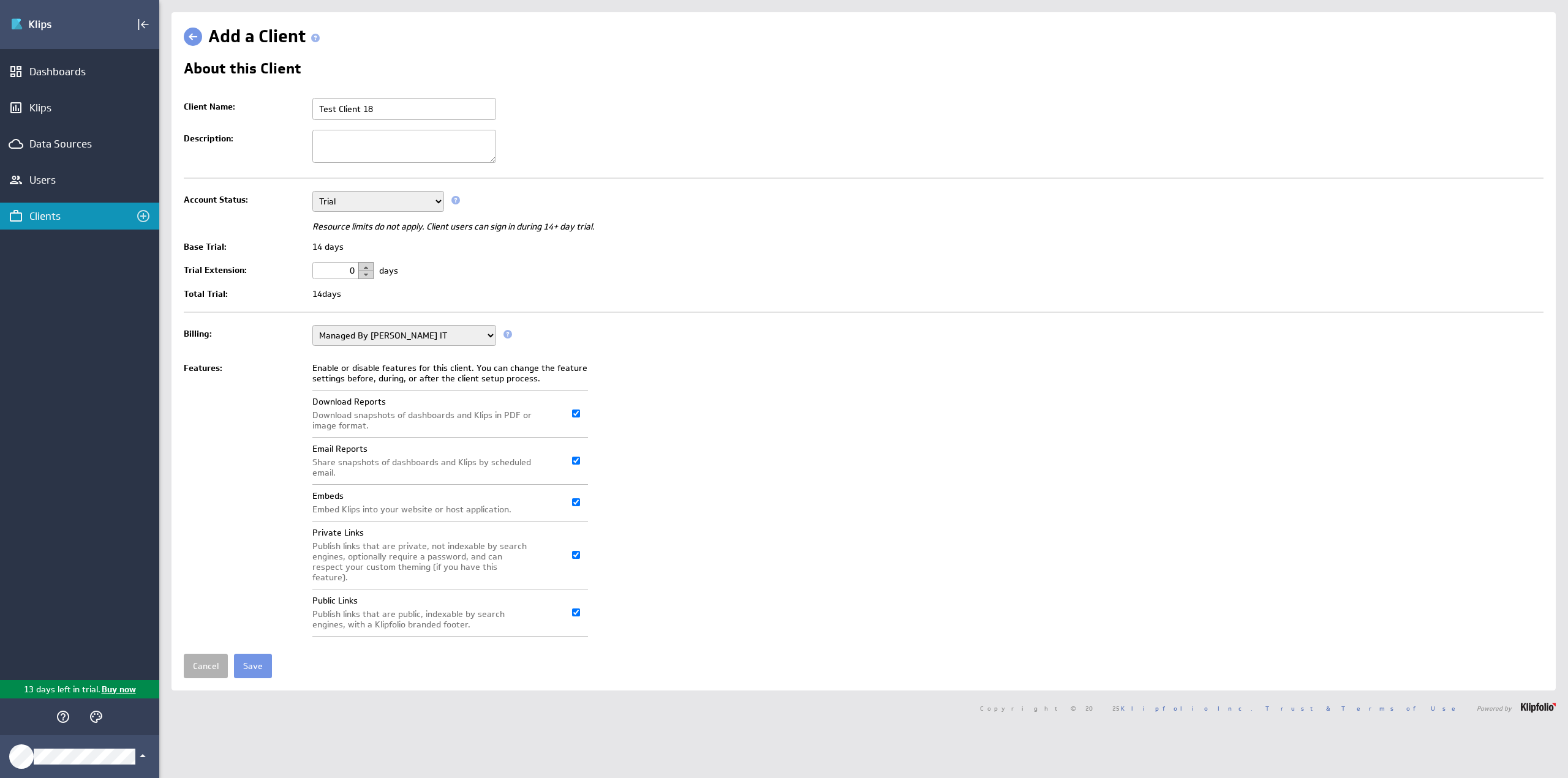
click at [368, 265] on button "button" at bounding box center [366, 266] width 15 height 9
click at [368, 266] on button "button" at bounding box center [366, 266] width 15 height 9
type input "3"
click at [249, 655] on input "Save" at bounding box center [254, 665] width 38 height 24
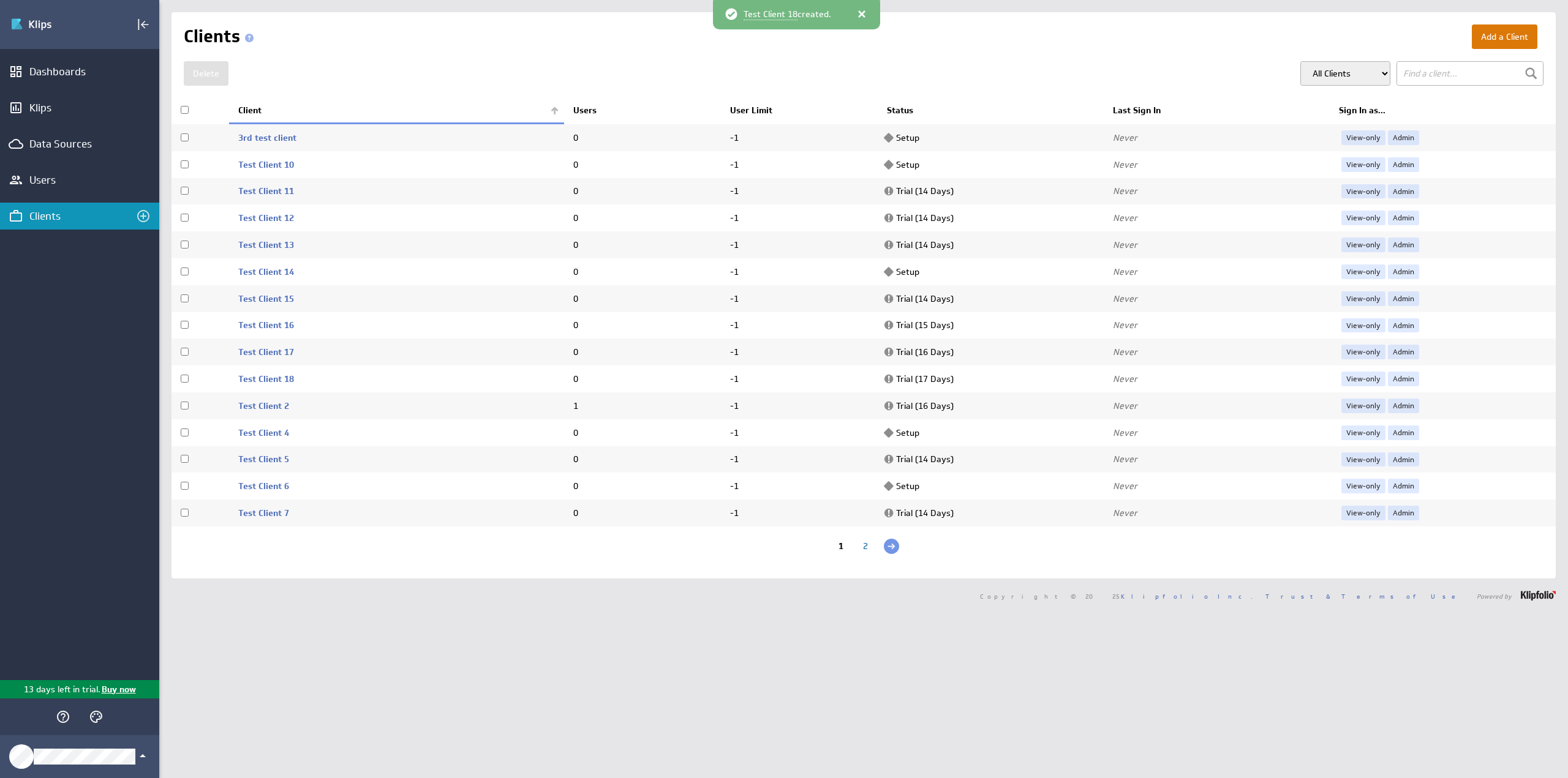
click at [1486, 38] on button "Add a Client" at bounding box center [1505, 36] width 66 height 24
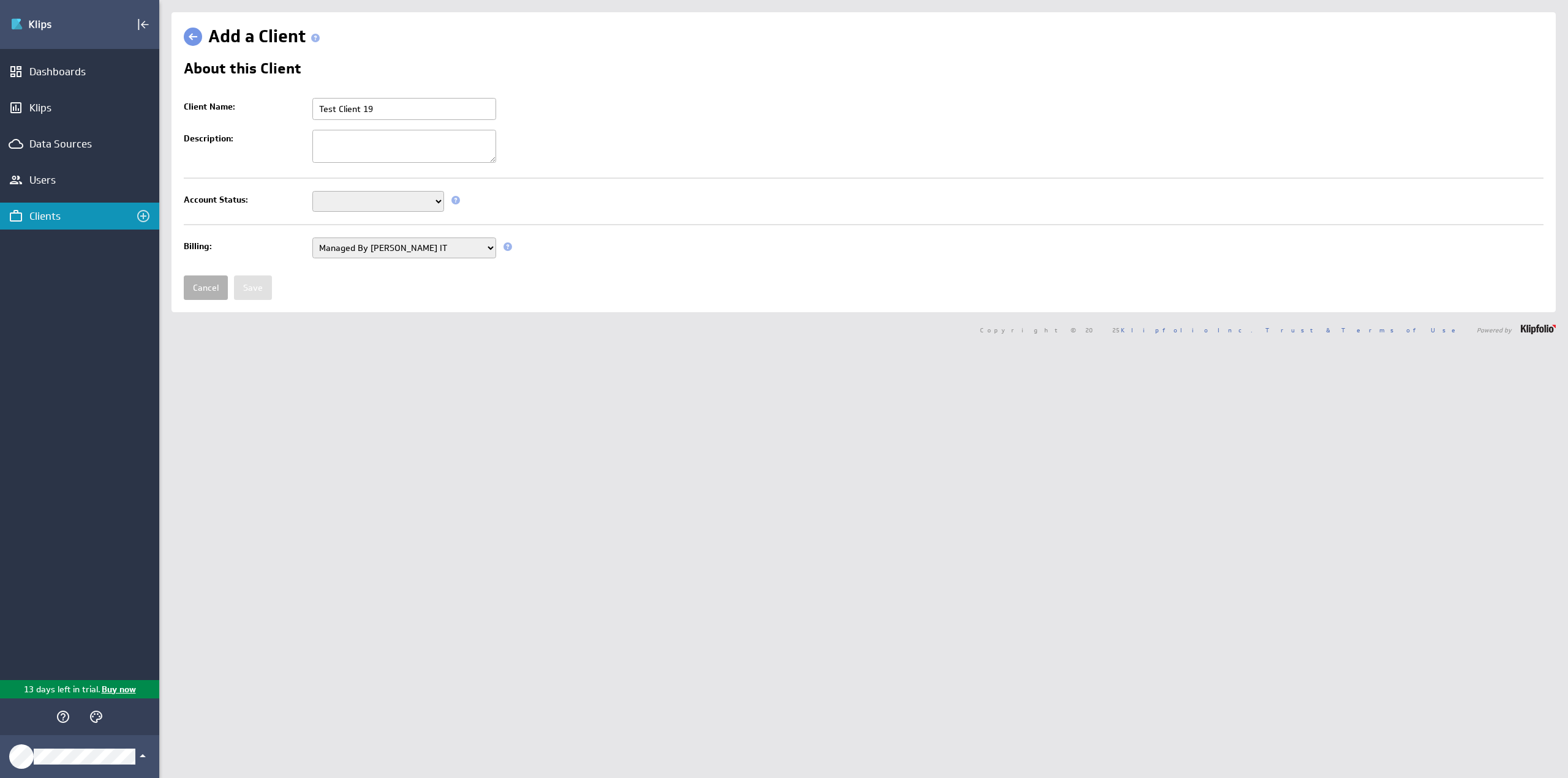
type input "Test Client 19"
click at [410, 204] on select "Setup Mode Trial Disabled" at bounding box center [379, 201] width 132 height 21
select select "6"
click at [313, 191] on select "Setup Mode Trial Disabled" at bounding box center [379, 201] width 132 height 21
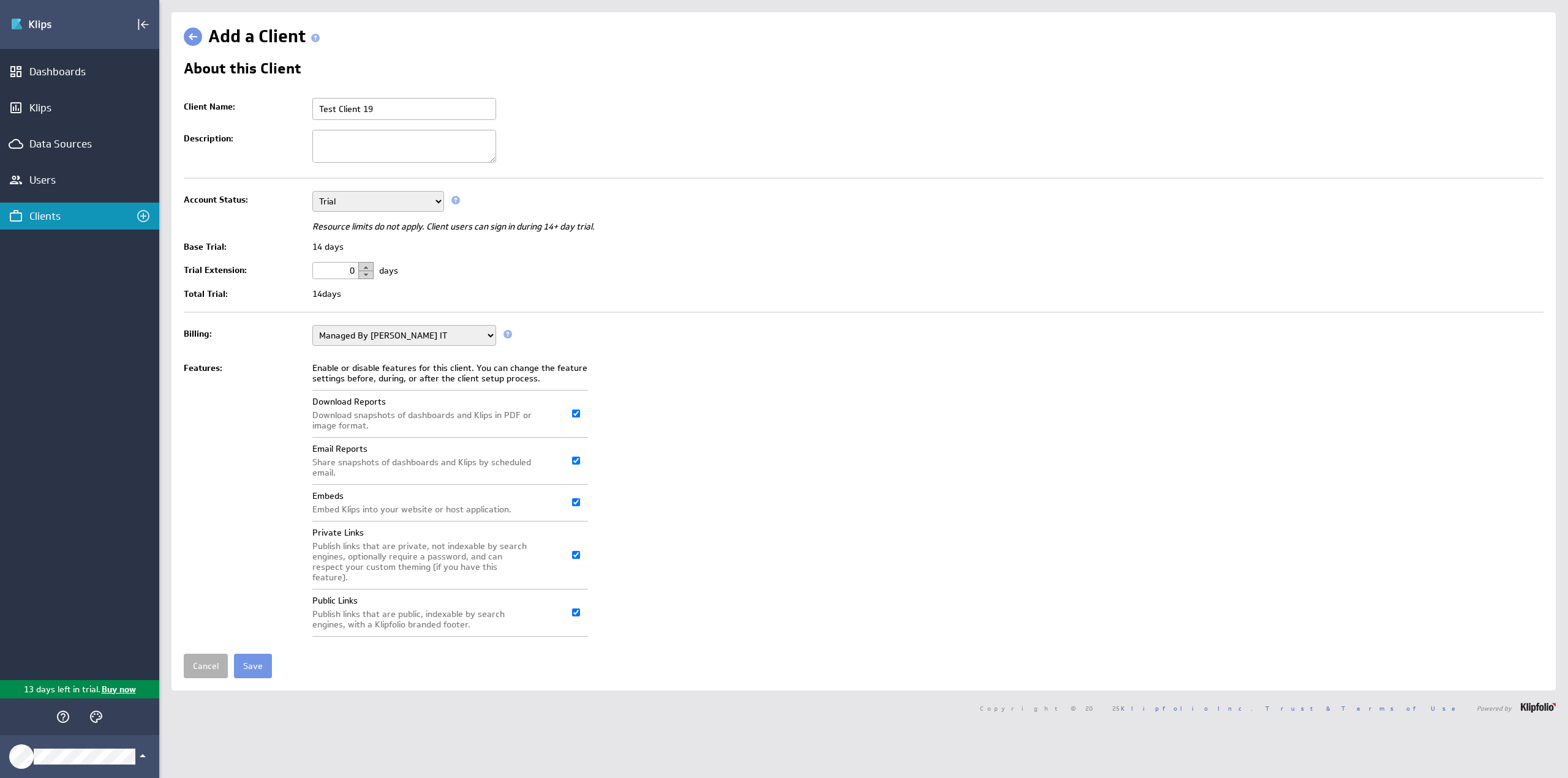
click at [369, 264] on button "button" at bounding box center [366, 266] width 15 height 9
type input "4"
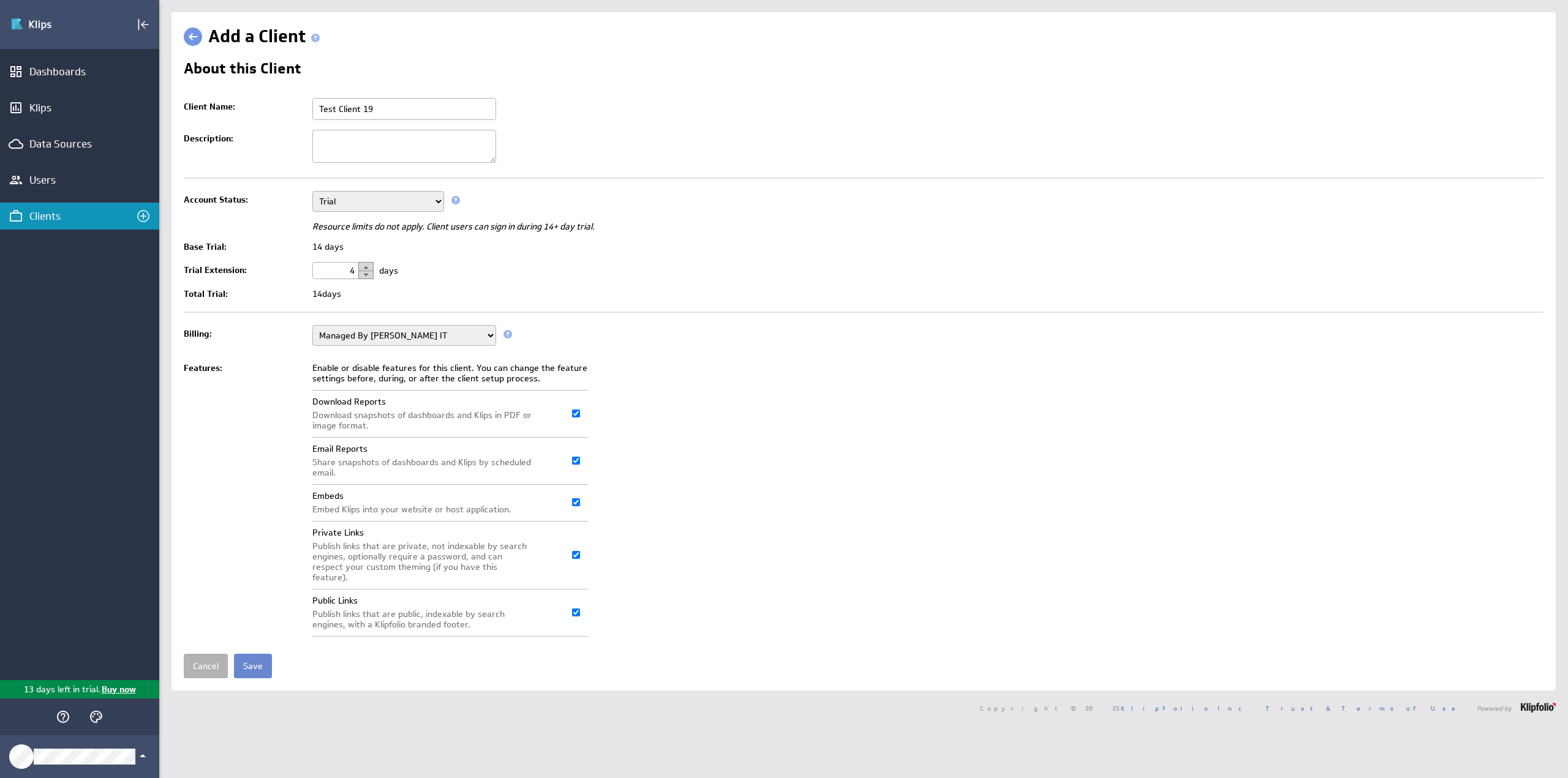
click at [257, 654] on input "Save" at bounding box center [254, 665] width 38 height 24
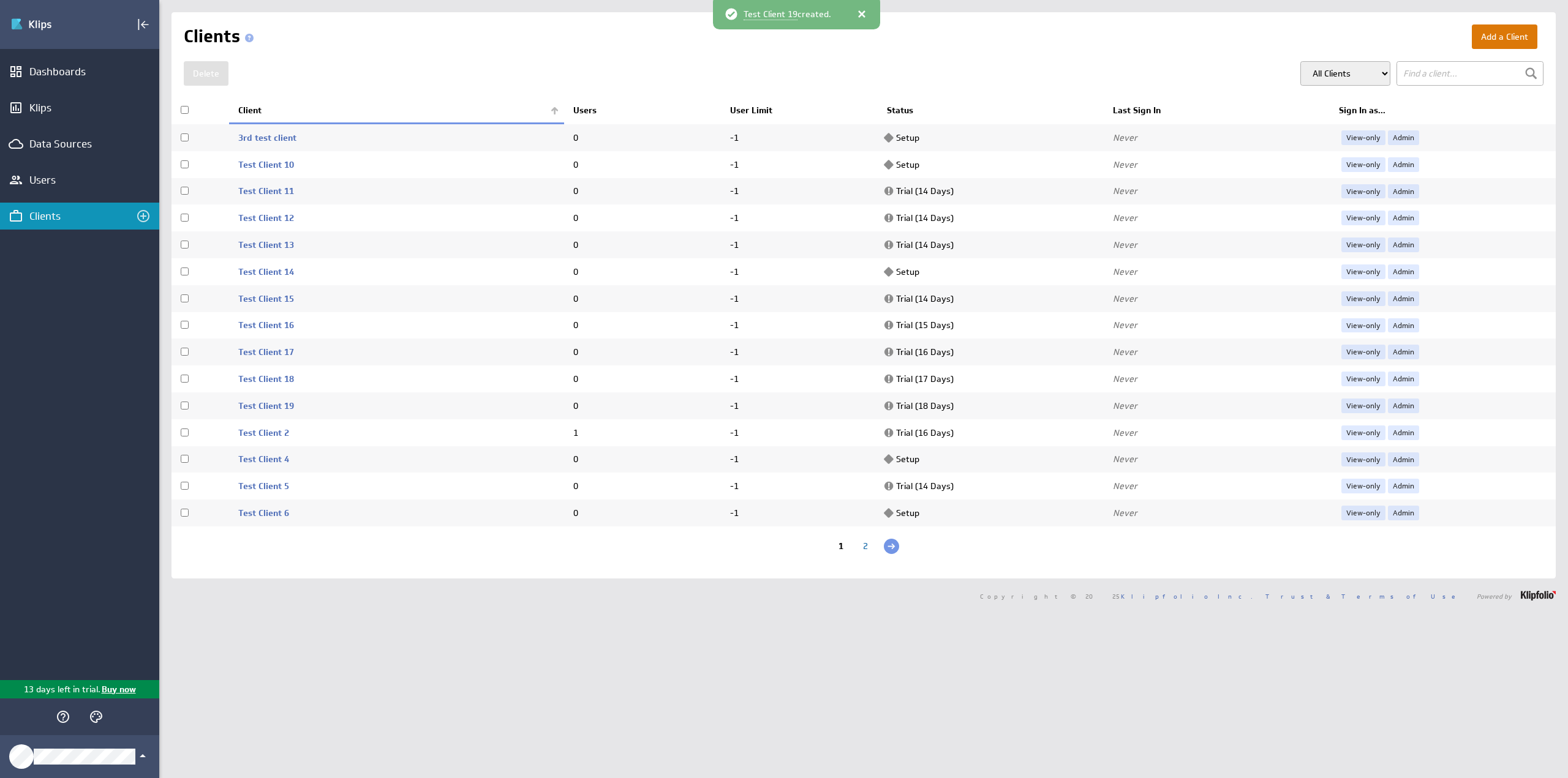
click at [1480, 33] on button "Add a Client" at bounding box center [1505, 36] width 66 height 24
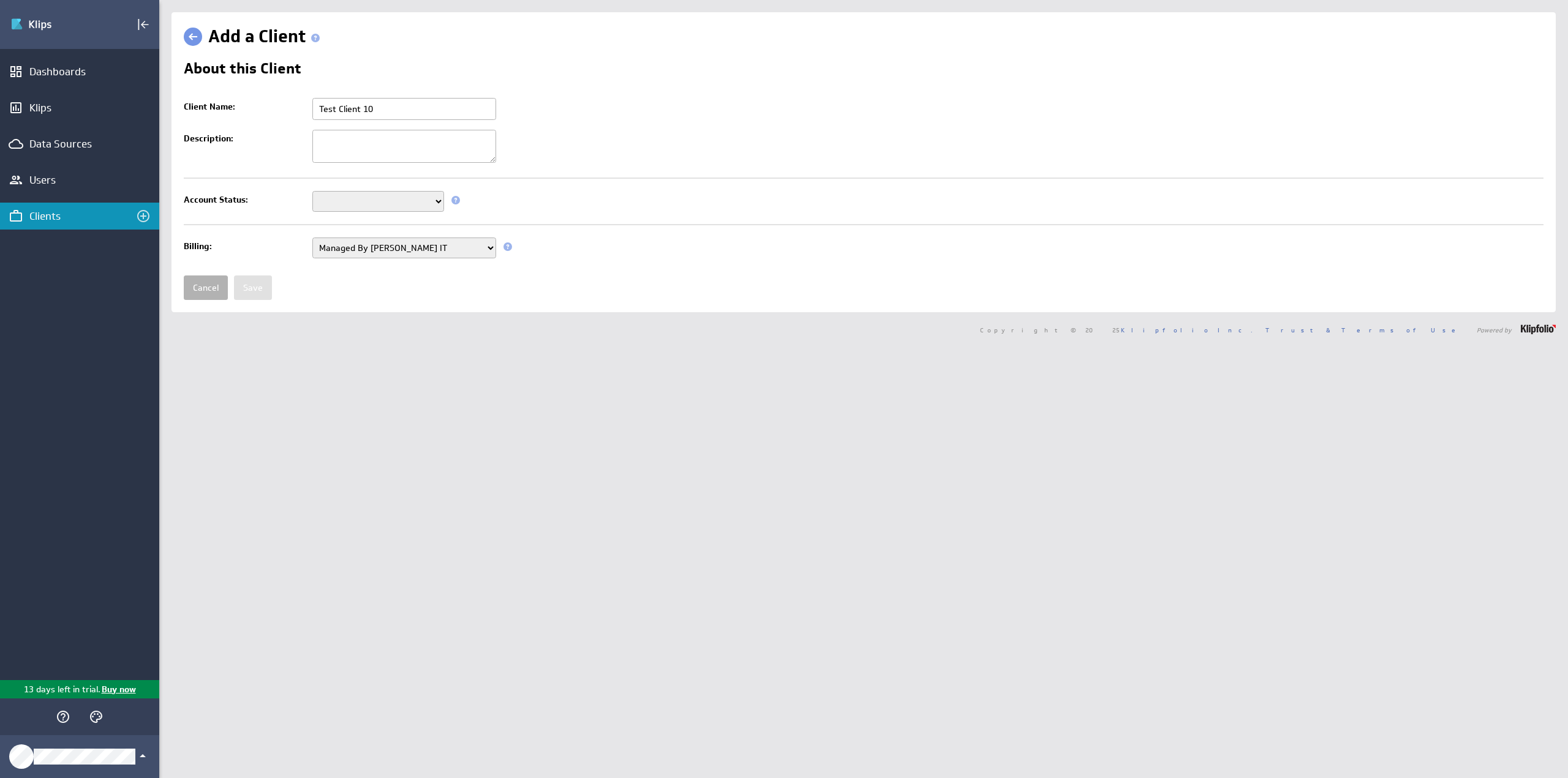
type input "Test Client 10"
click at [349, 202] on select "Setup Mode Trial Disabled" at bounding box center [379, 201] width 132 height 21
select select "6"
click at [313, 191] on select "Setup Mode Trial Disabled" at bounding box center [379, 201] width 132 height 21
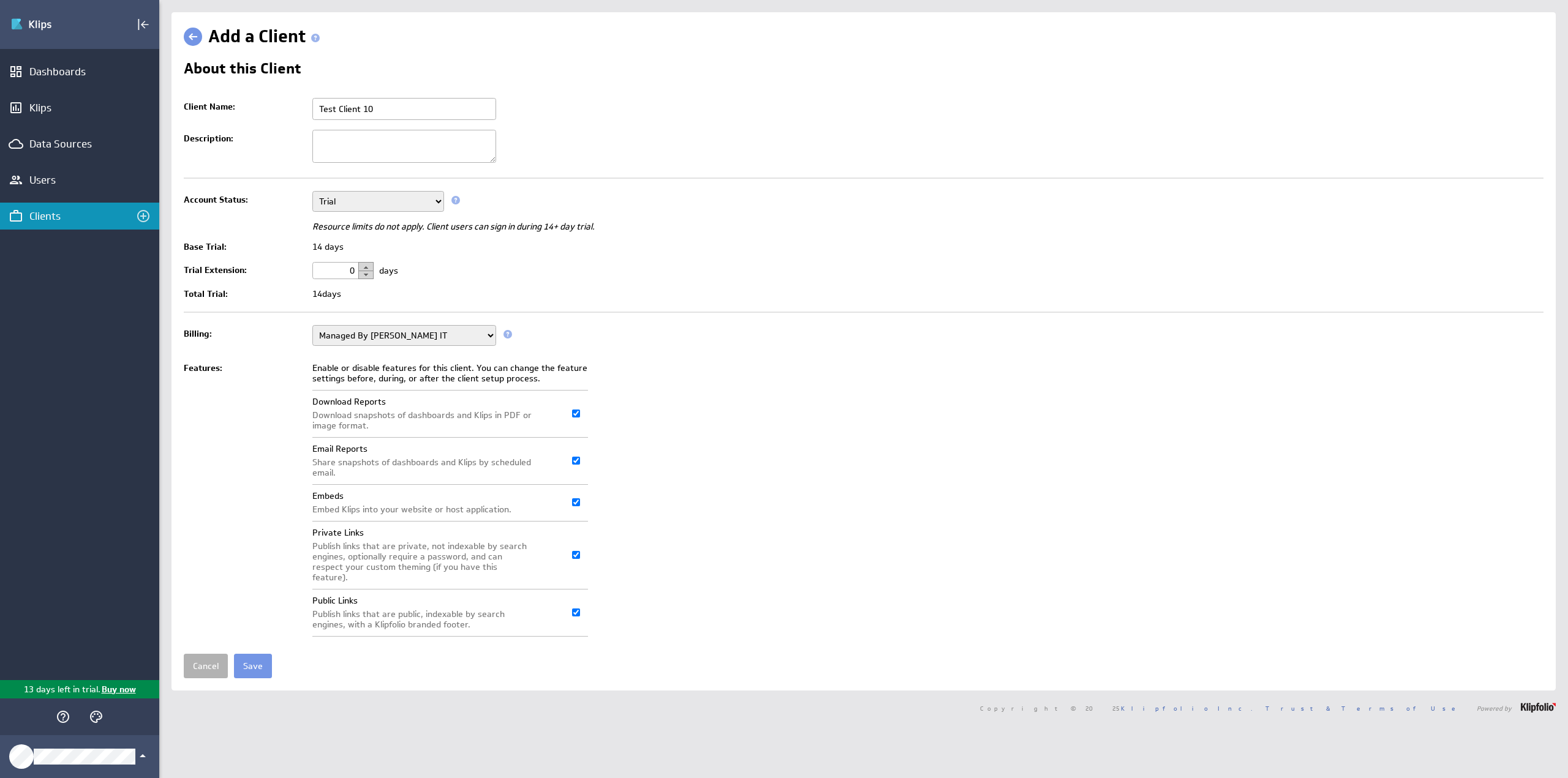
click at [366, 264] on button "button" at bounding box center [366, 266] width 15 height 9
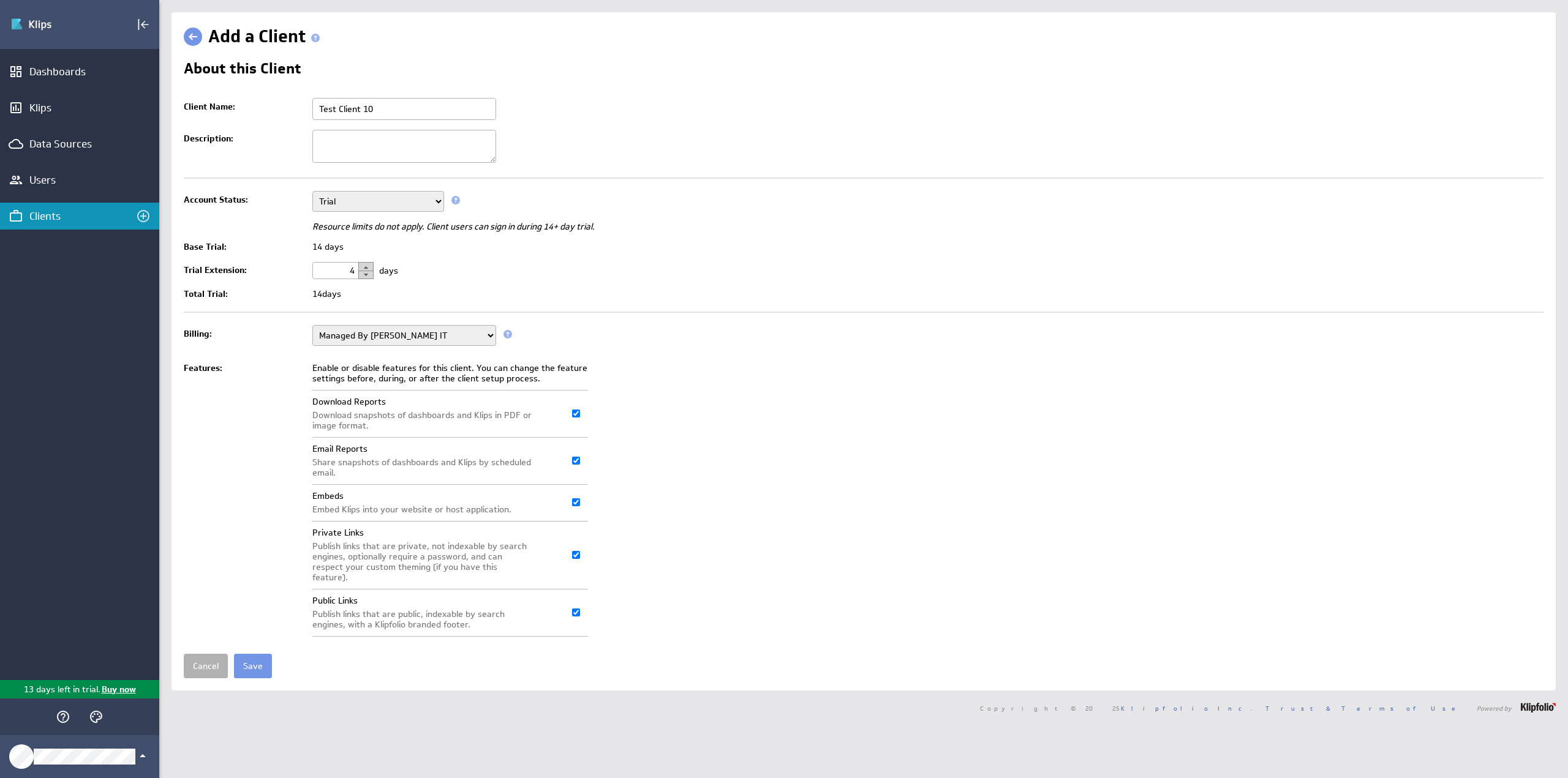
type input "5"
click at [257, 654] on input "Save" at bounding box center [254, 665] width 38 height 24
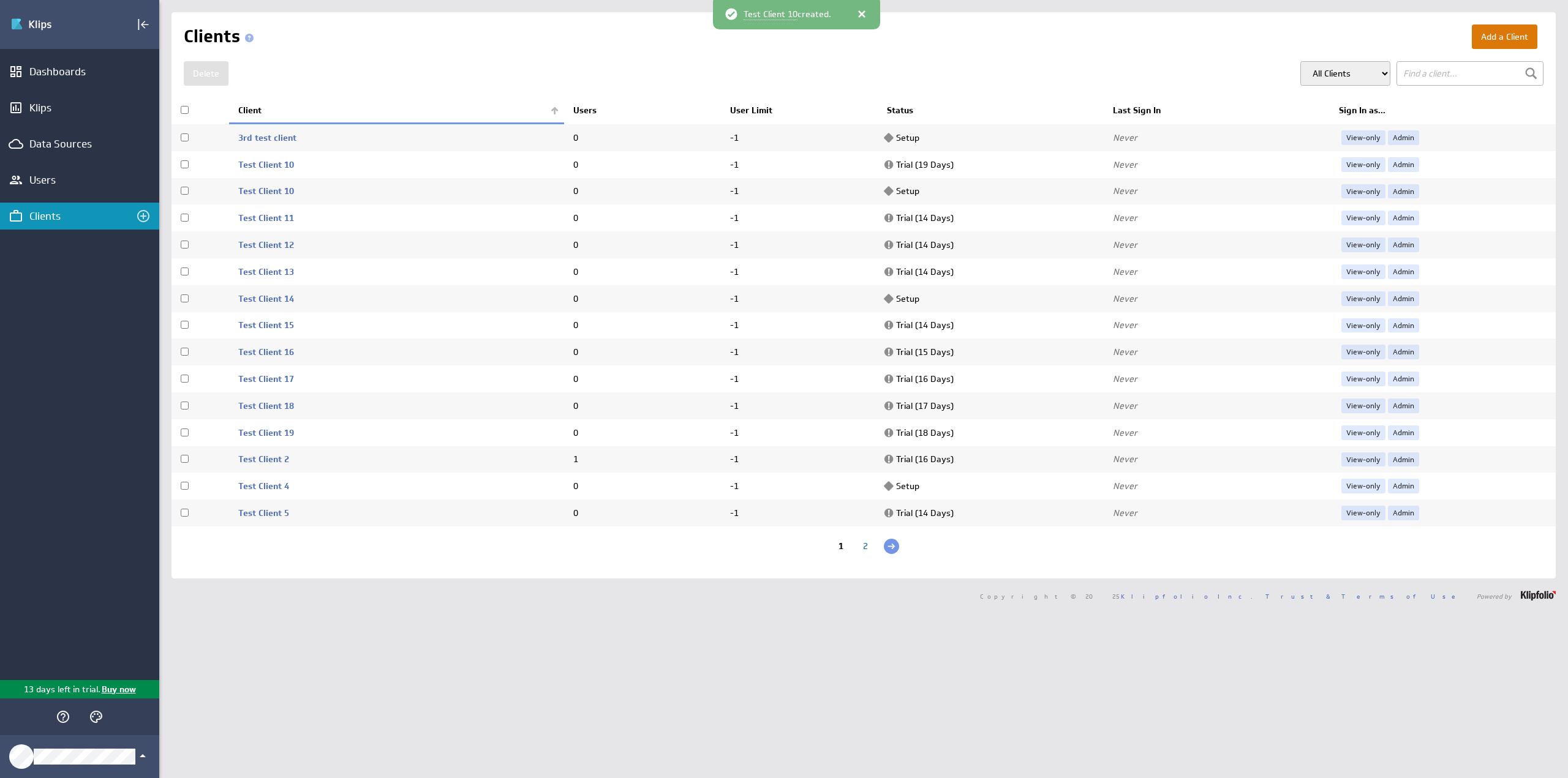
click at [1507, 38] on button "Add a Client" at bounding box center [1505, 36] width 66 height 24
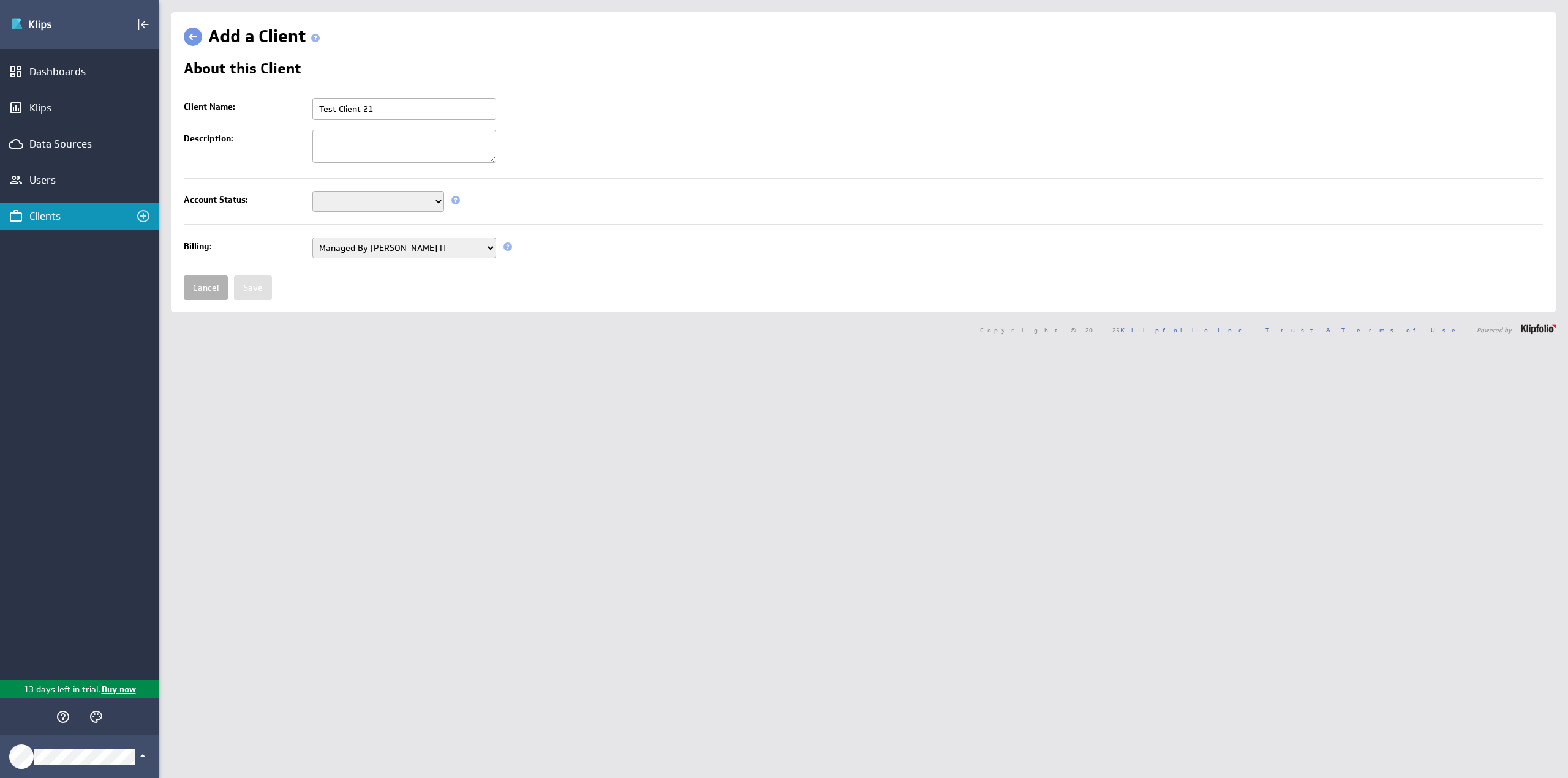
type input "Test Client 21"
click at [335, 193] on select "Setup Mode Trial Disabled" at bounding box center [379, 201] width 132 height 21
select select "6"
click at [313, 191] on select "Setup Mode Trial Disabled" at bounding box center [379, 201] width 132 height 21
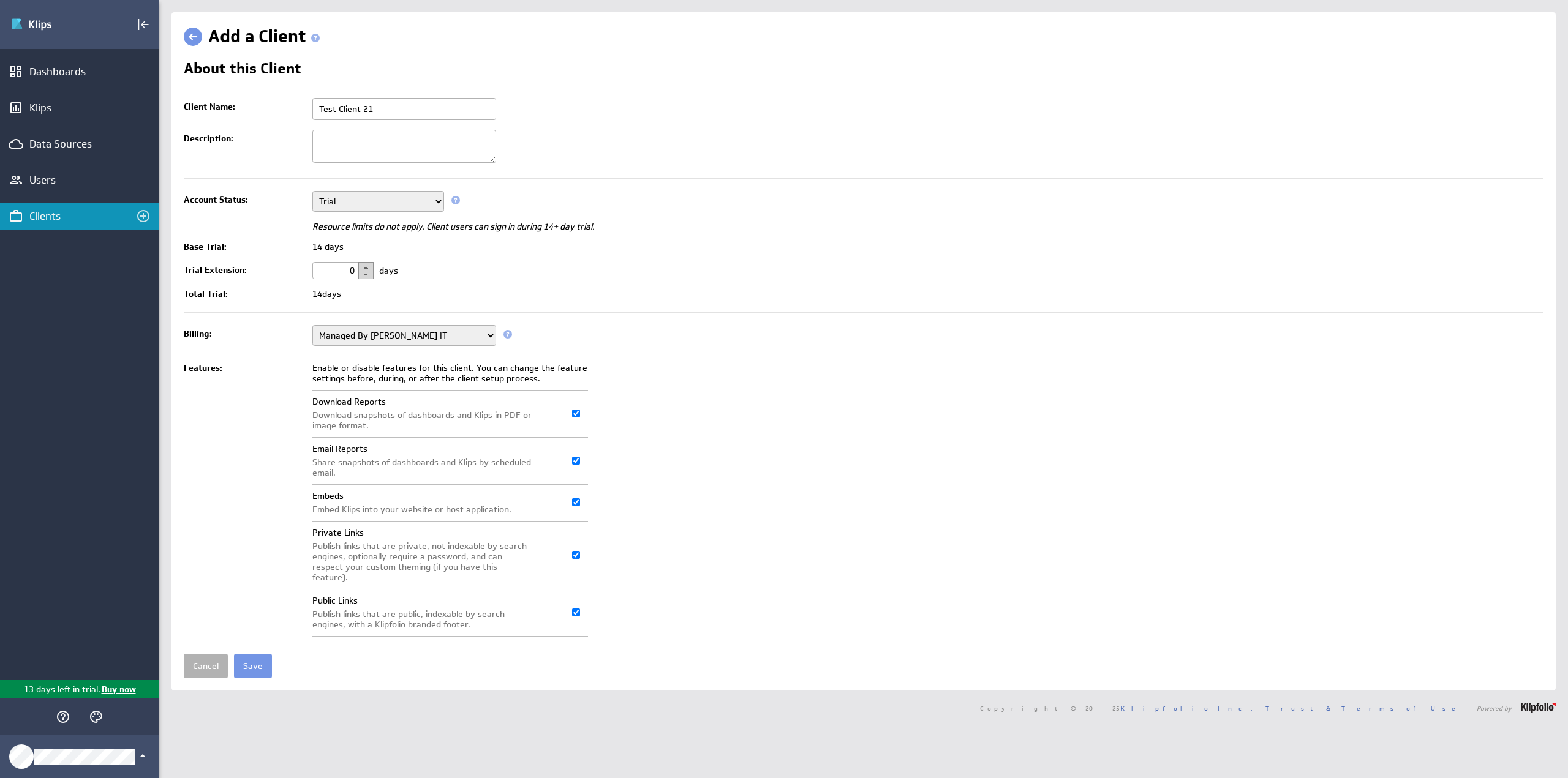
click at [364, 264] on button "button" at bounding box center [366, 266] width 15 height 9
click at [364, 265] on button "button" at bounding box center [366, 266] width 15 height 9
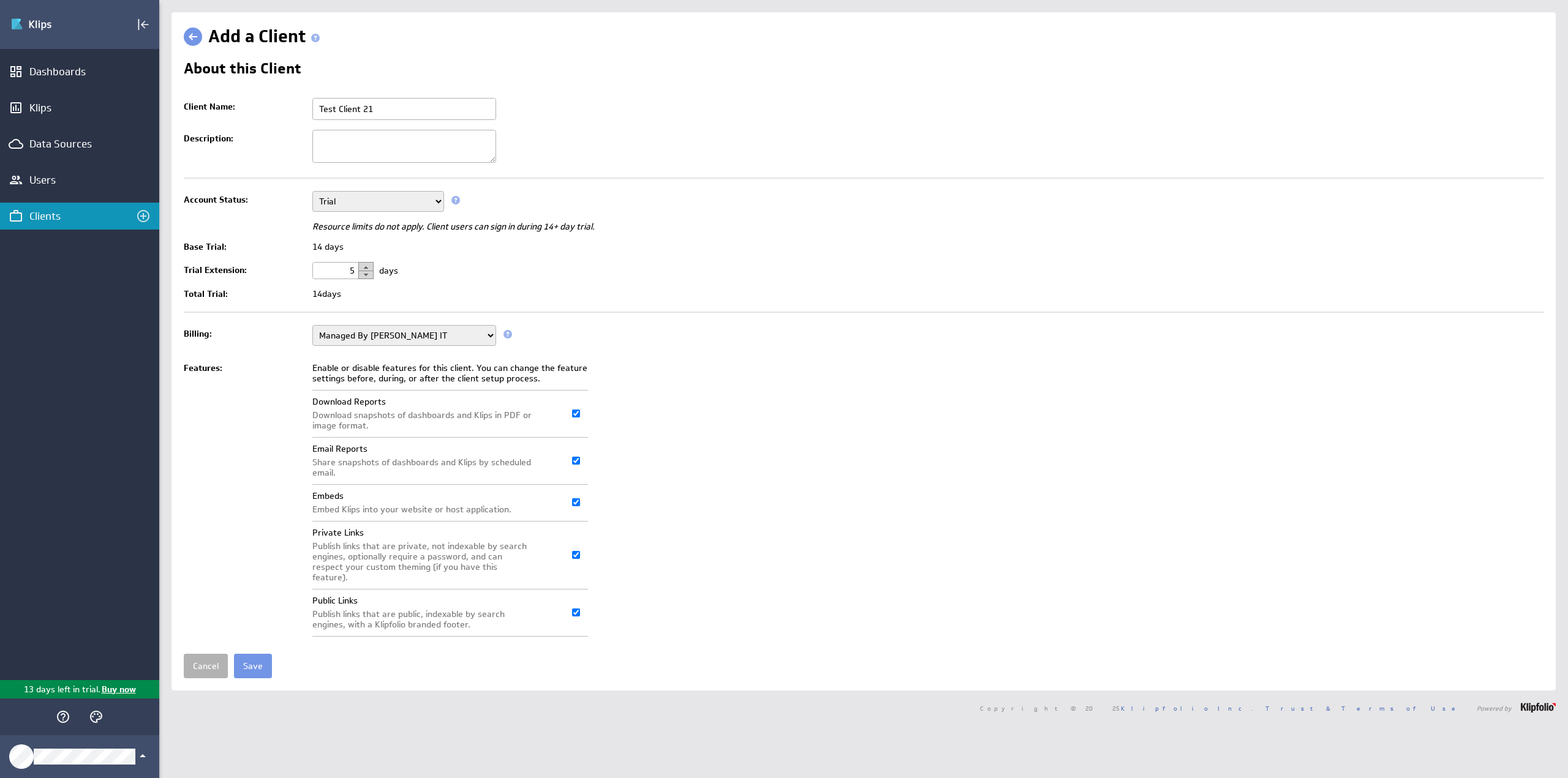
click at [364, 265] on button "button" at bounding box center [366, 266] width 15 height 9
type input "7"
click at [256, 656] on input "Save" at bounding box center [254, 665] width 38 height 24
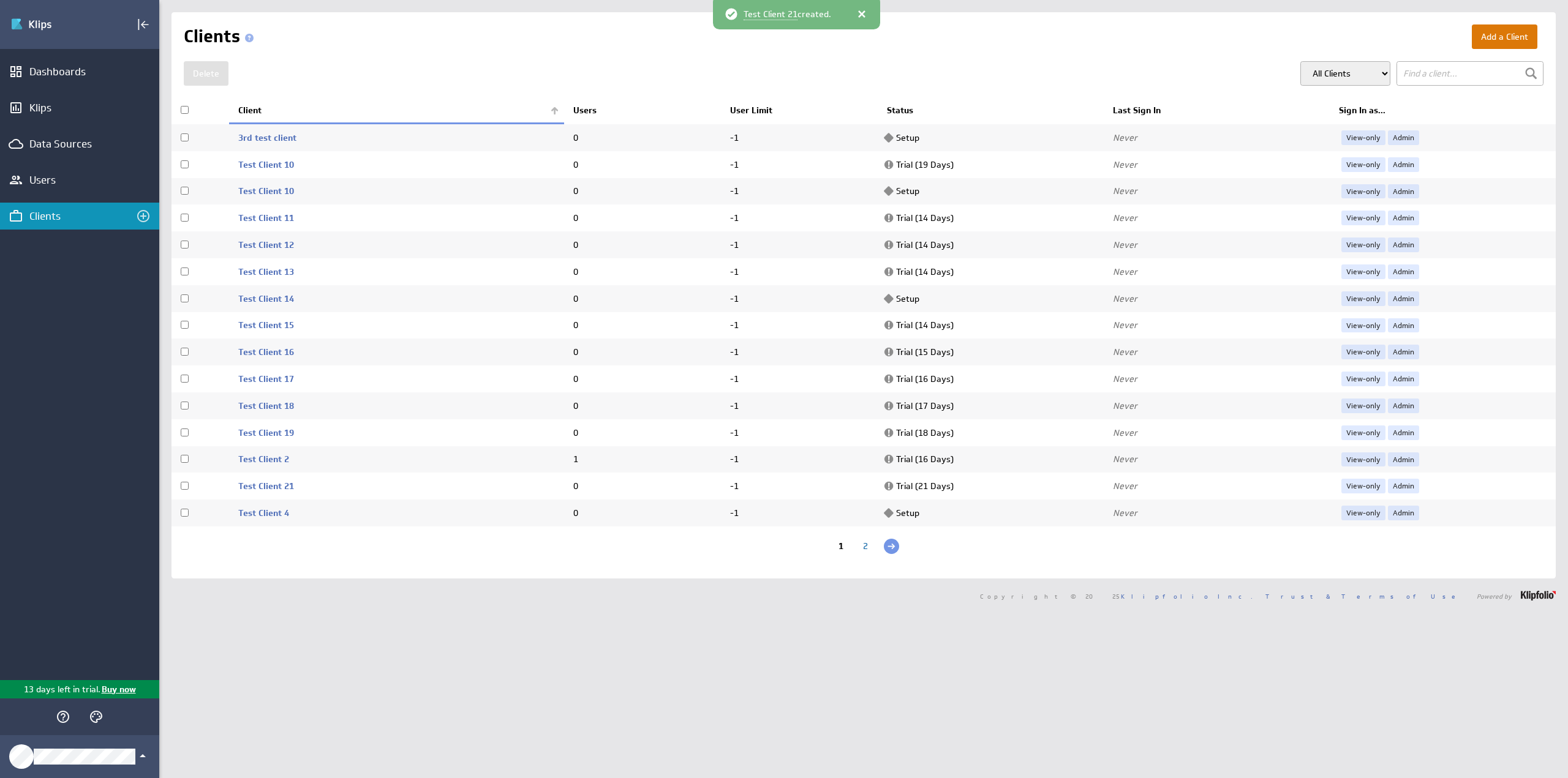
click at [1495, 38] on button "Add a Client" at bounding box center [1505, 36] width 66 height 24
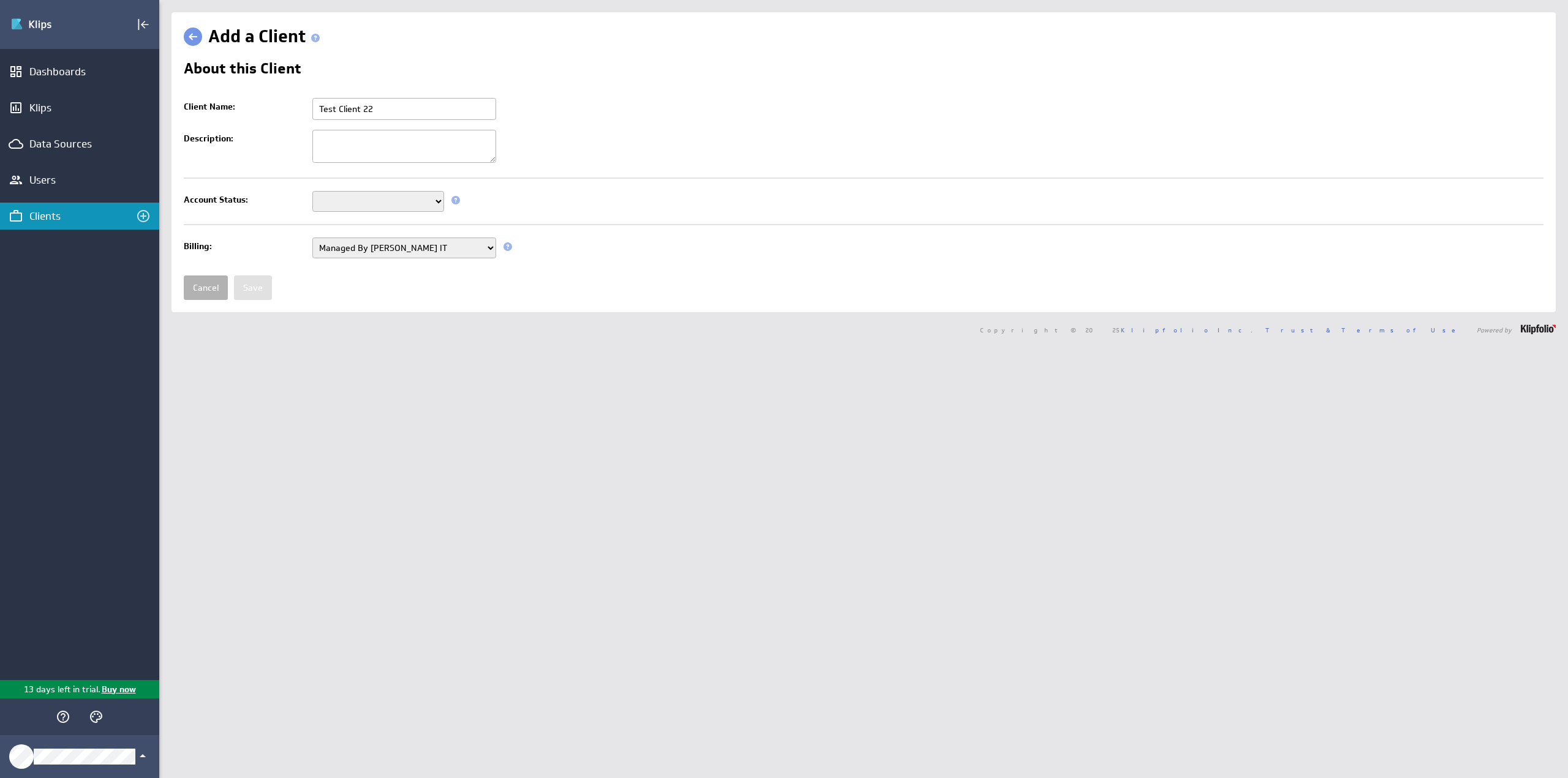
type input "Test Client 22"
click at [377, 199] on select "Setup Mode Trial Disabled" at bounding box center [379, 201] width 132 height 21
select select "6"
click at [313, 191] on select "Setup Mode Trial Disabled" at bounding box center [379, 201] width 132 height 21
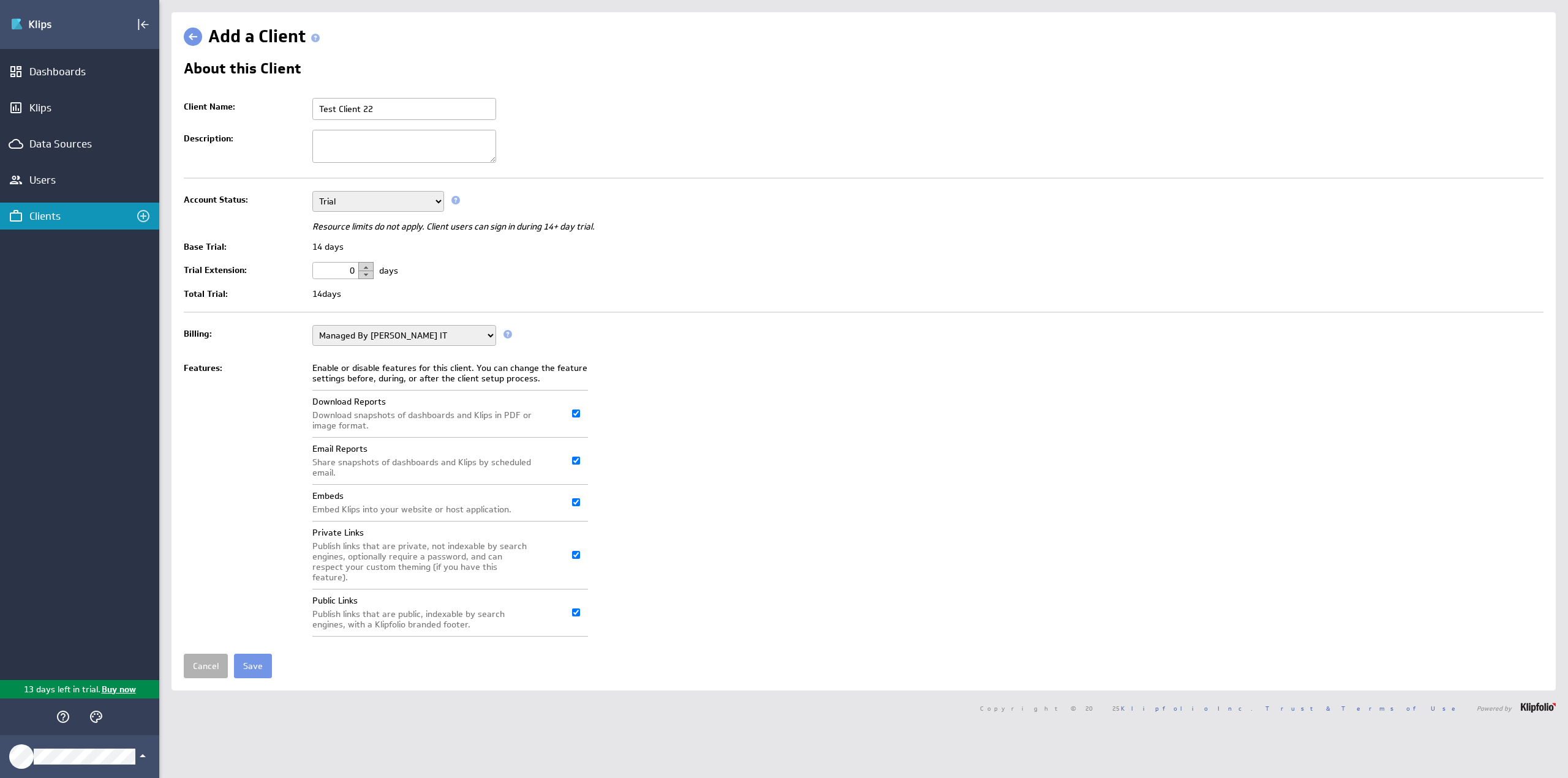
click at [366, 265] on button "button" at bounding box center [366, 266] width 15 height 9
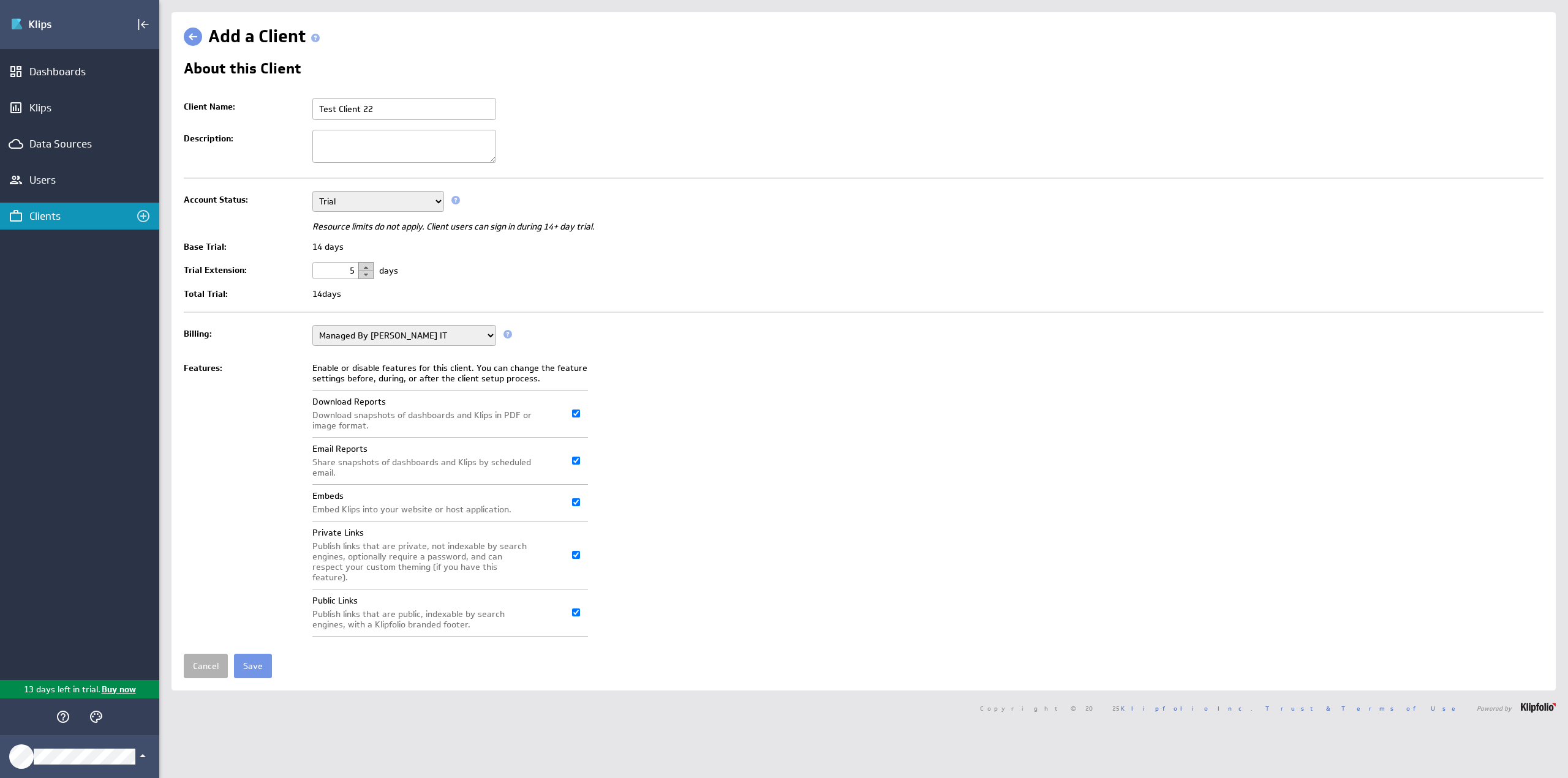
click at [366, 265] on button "button" at bounding box center [366, 266] width 15 height 9
type input "6"
click at [250, 654] on input "Save" at bounding box center [254, 665] width 38 height 24
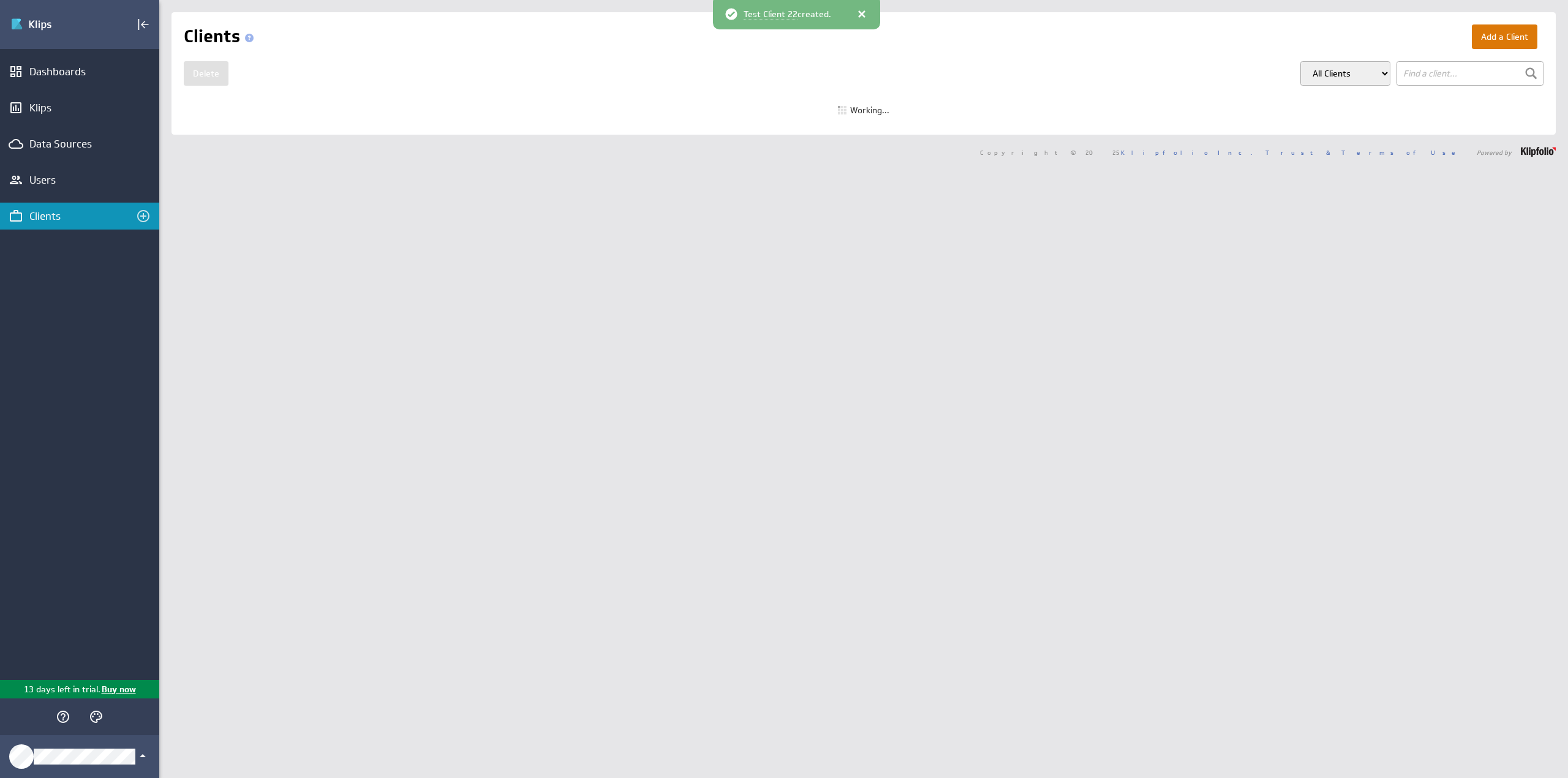
click at [1510, 38] on button "Add a Client" at bounding box center [1505, 36] width 66 height 24
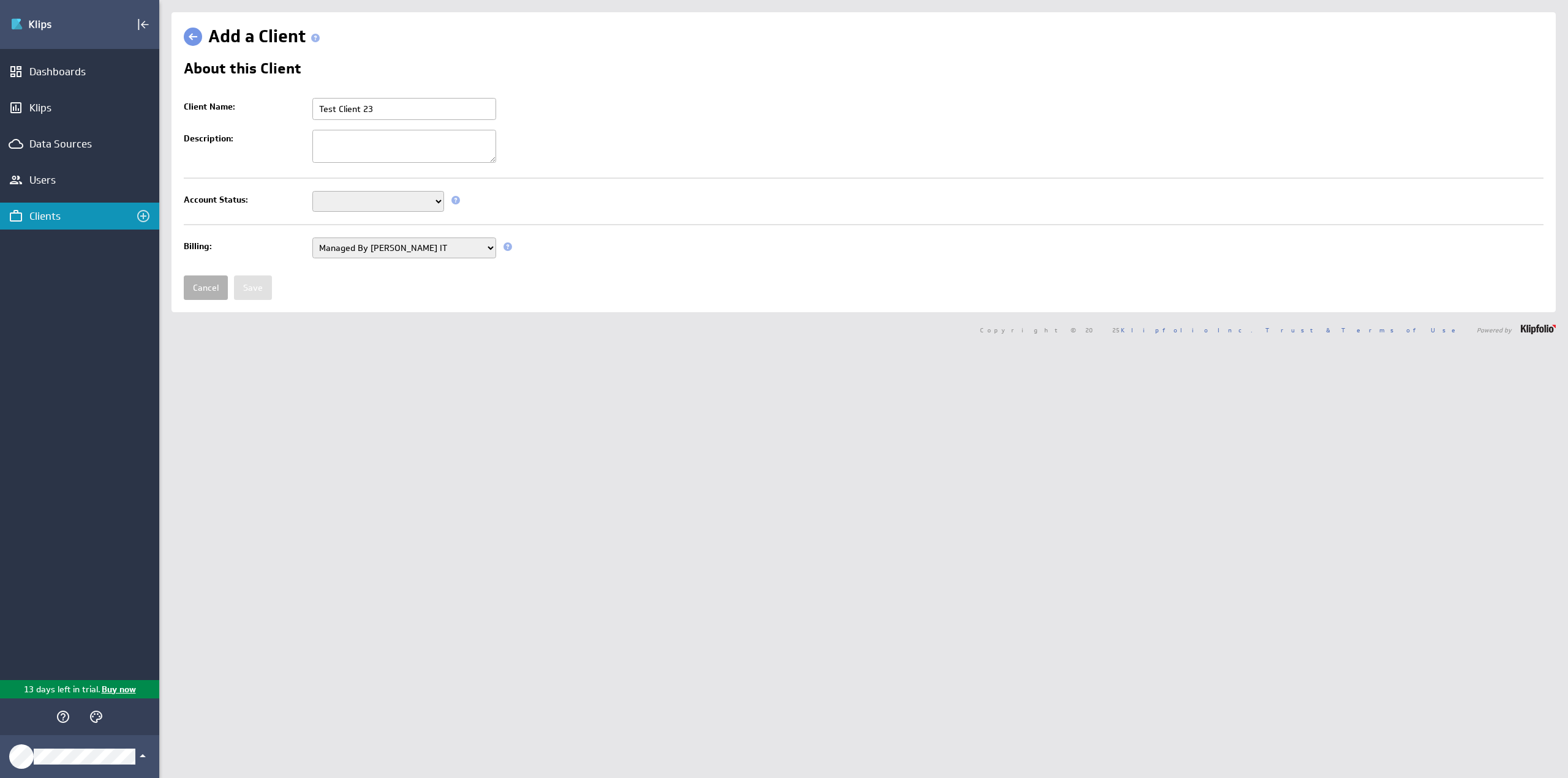
type input "Test Client 23"
click at [384, 200] on select "Setup Mode Trial Disabled" at bounding box center [379, 201] width 132 height 21
select select "6"
click at [313, 191] on select "Setup Mode Trial Disabled" at bounding box center [379, 201] width 132 height 21
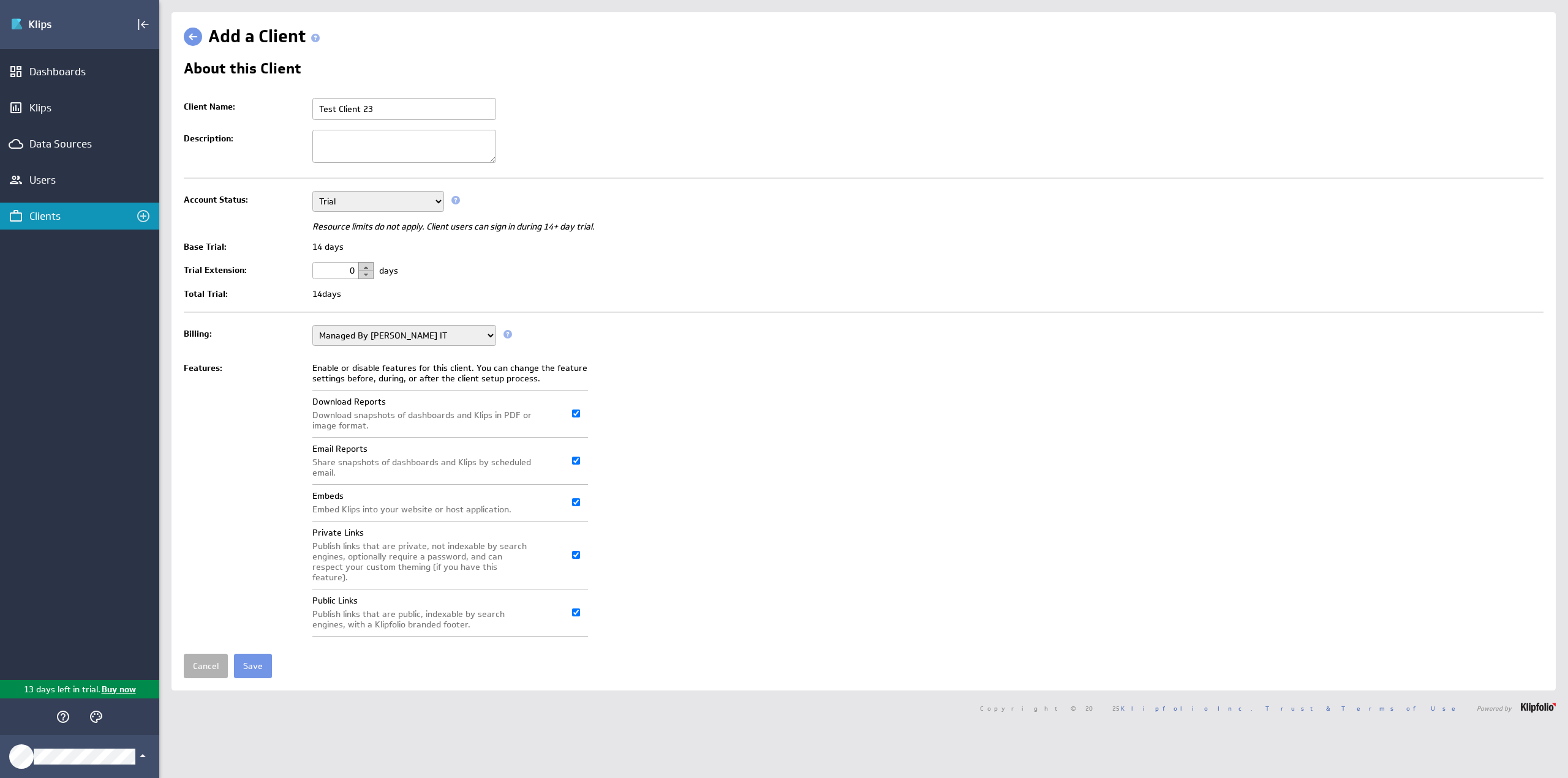
click at [366, 264] on button "button" at bounding box center [366, 266] width 15 height 9
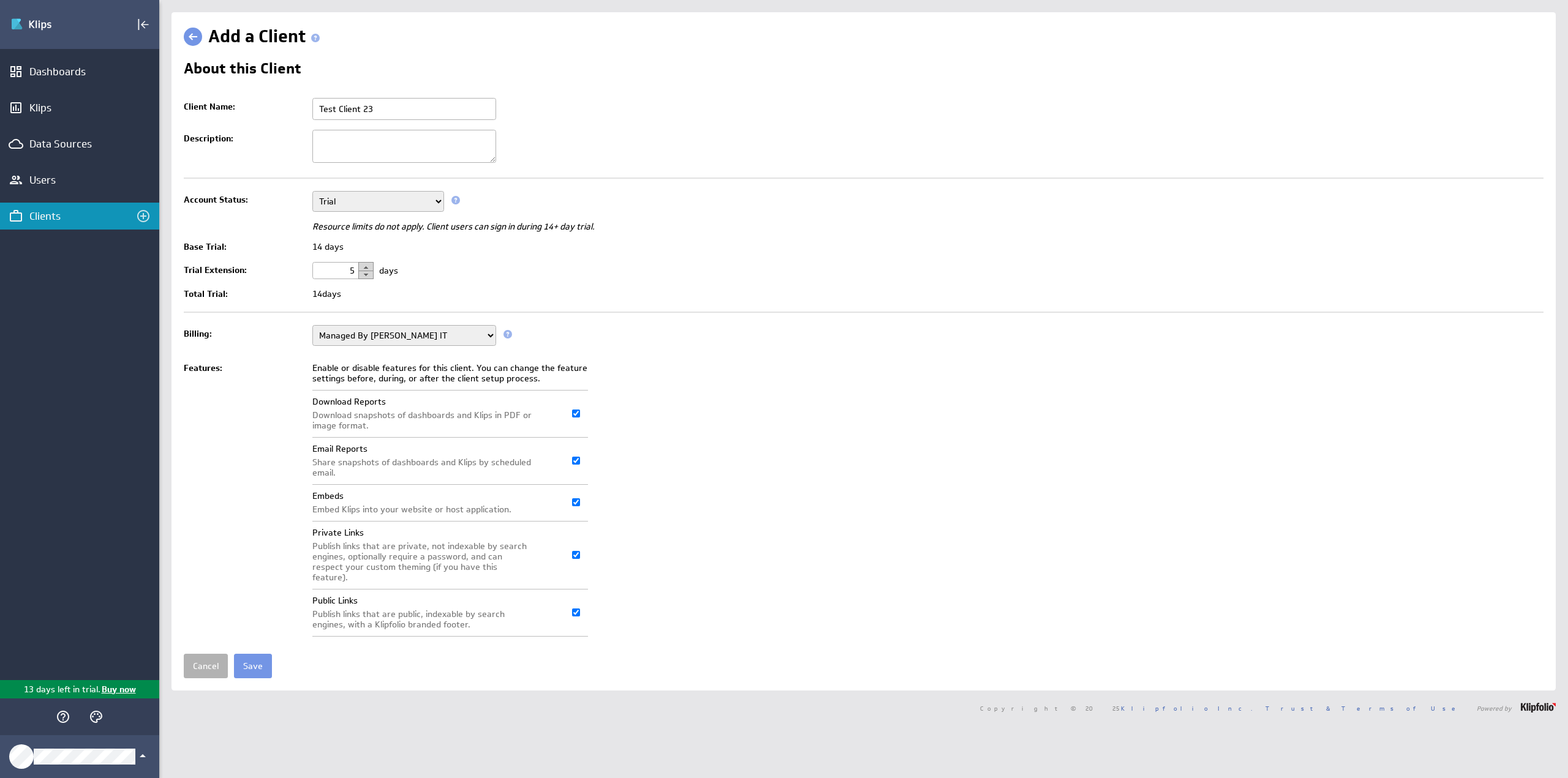
click at [366, 264] on button "button" at bounding box center [366, 266] width 15 height 9
type input "8"
click at [257, 656] on input "Save" at bounding box center [254, 665] width 38 height 24
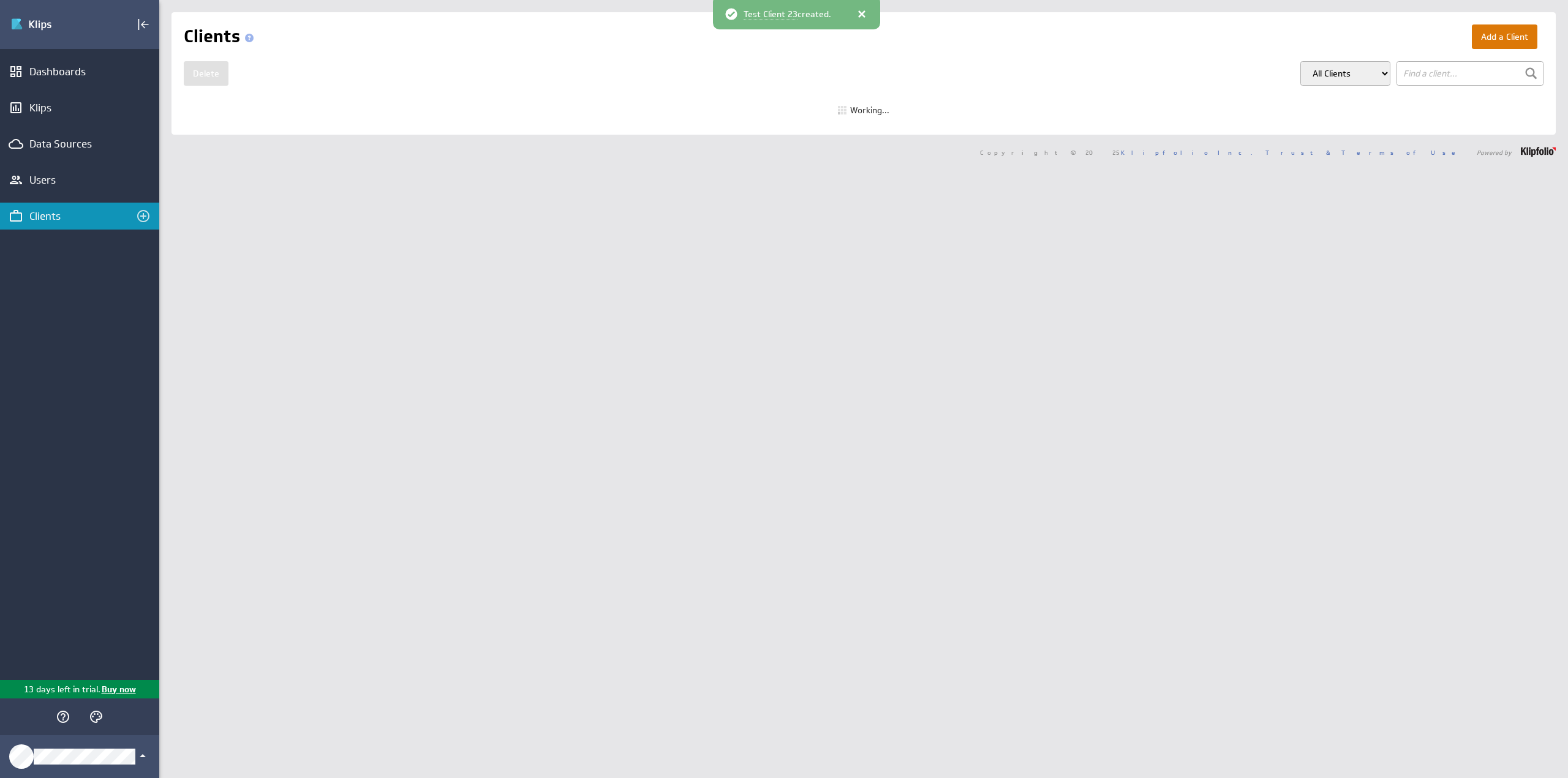
click at [1498, 35] on button "Add a Client" at bounding box center [1505, 36] width 66 height 24
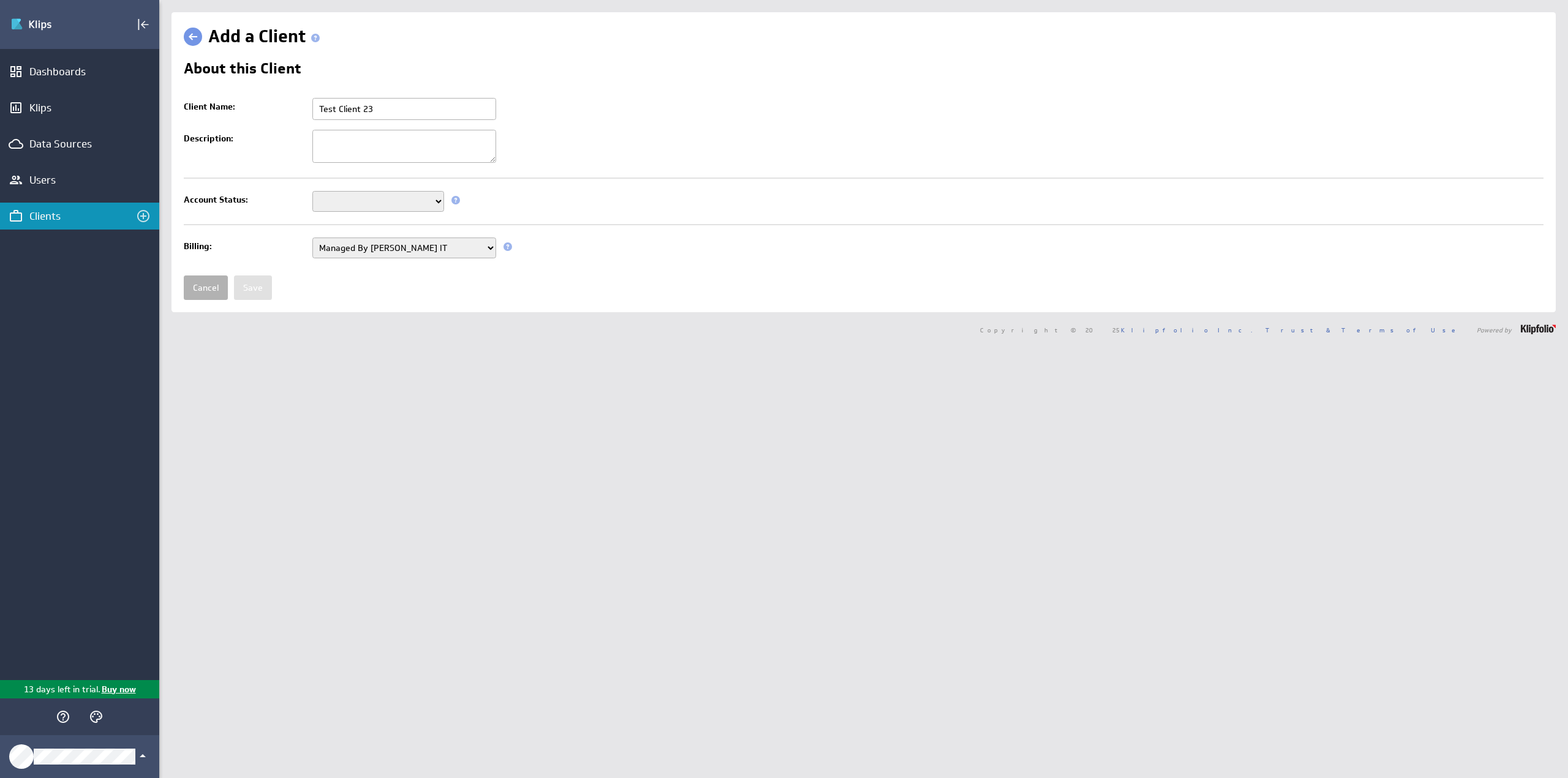
type input "Test Client 23"
click at [374, 200] on select "Setup Mode Trial Disabled" at bounding box center [379, 201] width 132 height 21
select select "6"
click at [313, 191] on select "Setup Mode Trial Disabled" at bounding box center [379, 201] width 132 height 21
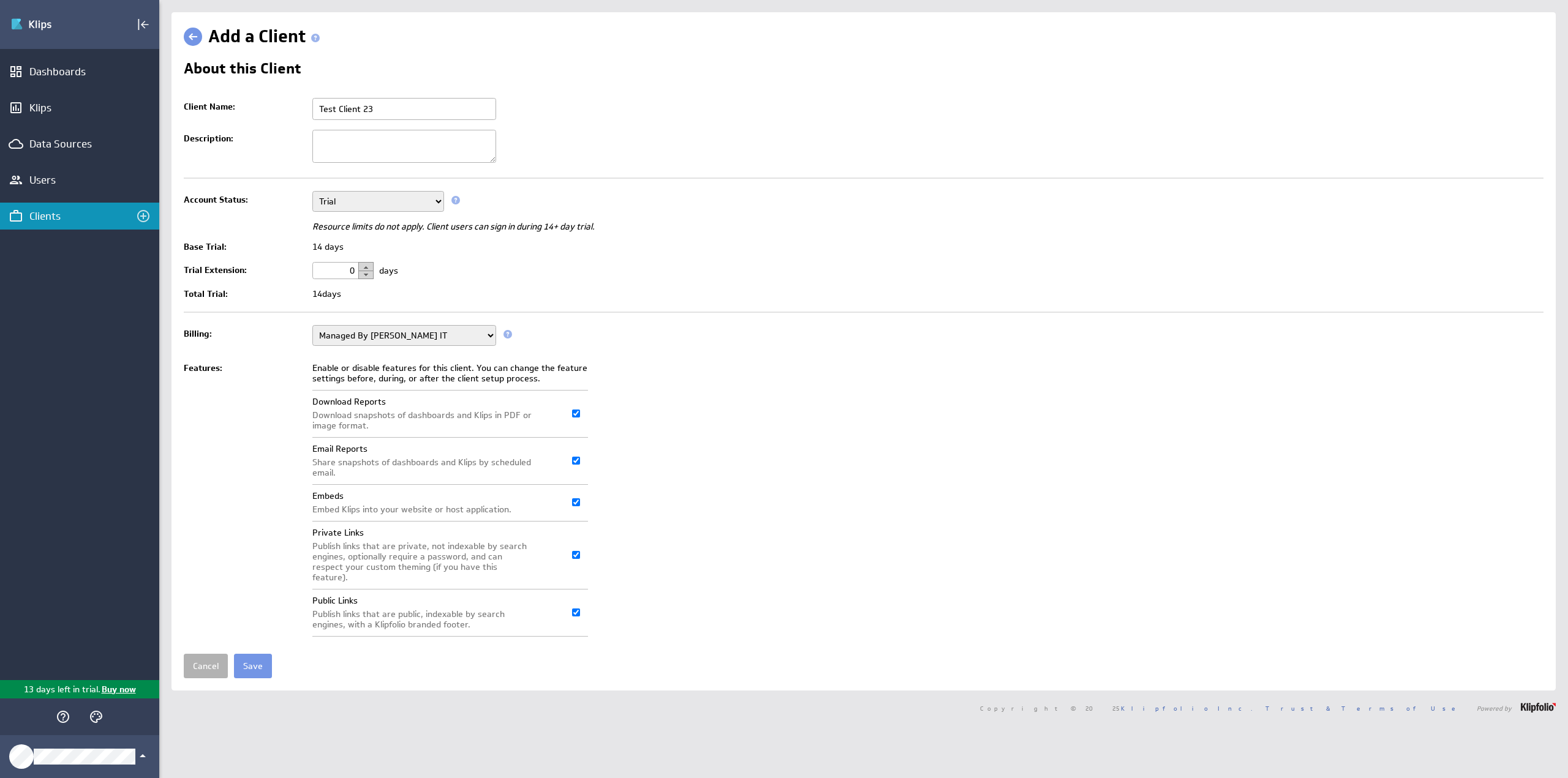
drag, startPoint x: 345, startPoint y: 264, endPoint x: 380, endPoint y: 264, distance: 35.0
click at [380, 264] on td "0 days" at bounding box center [924, 270] width 1237 height 27
type input "9"
click at [254, 657] on input "Save" at bounding box center [254, 665] width 38 height 24
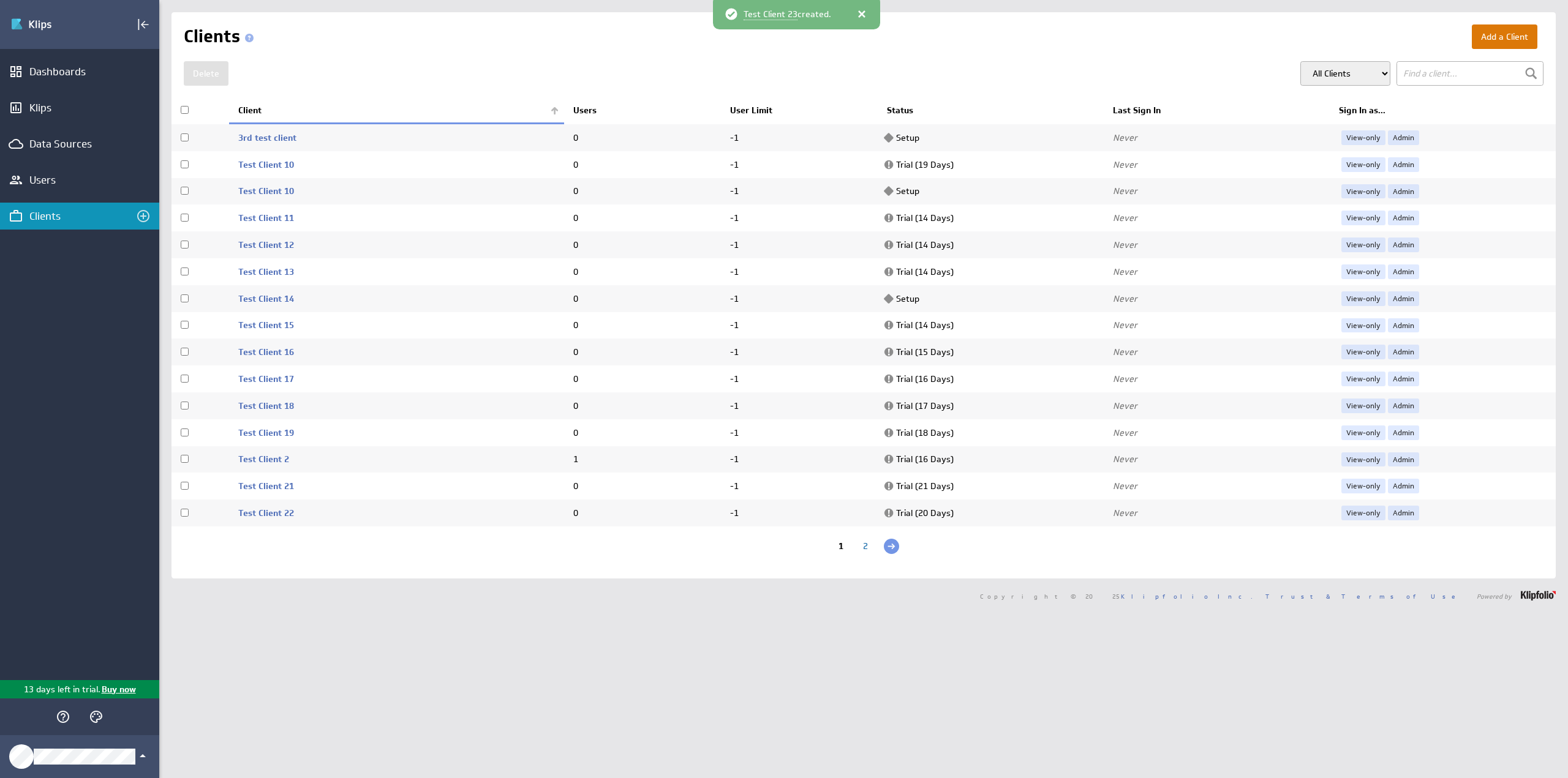
click at [1498, 36] on button "Add a Client" at bounding box center [1505, 36] width 66 height 24
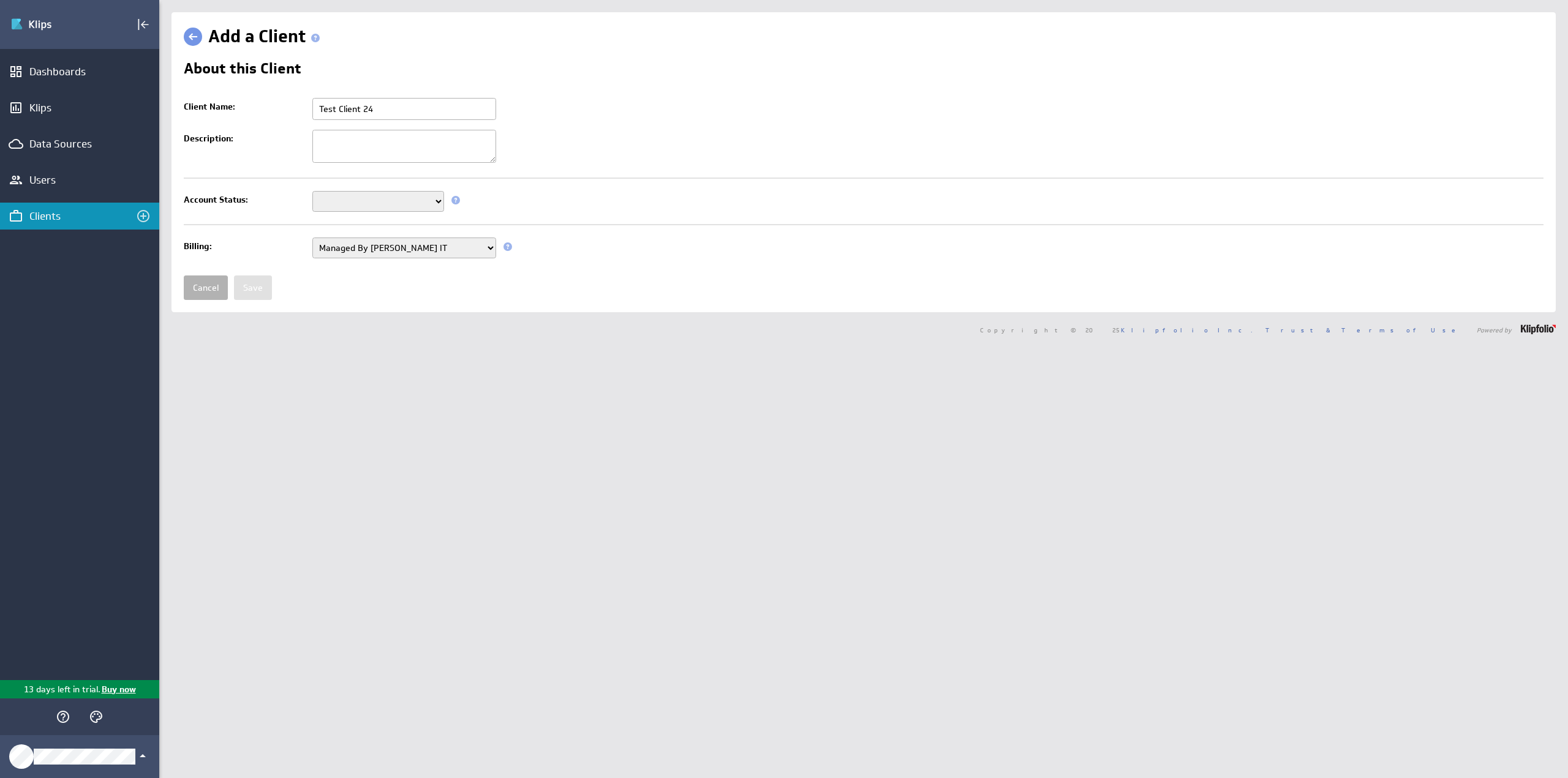
type input "Test Client 24"
click at [344, 208] on select "Setup Mode Trial Disabled" at bounding box center [379, 201] width 132 height 21
select select "6"
click at [313, 191] on select "Setup Mode Trial Disabled" at bounding box center [379, 201] width 132 height 21
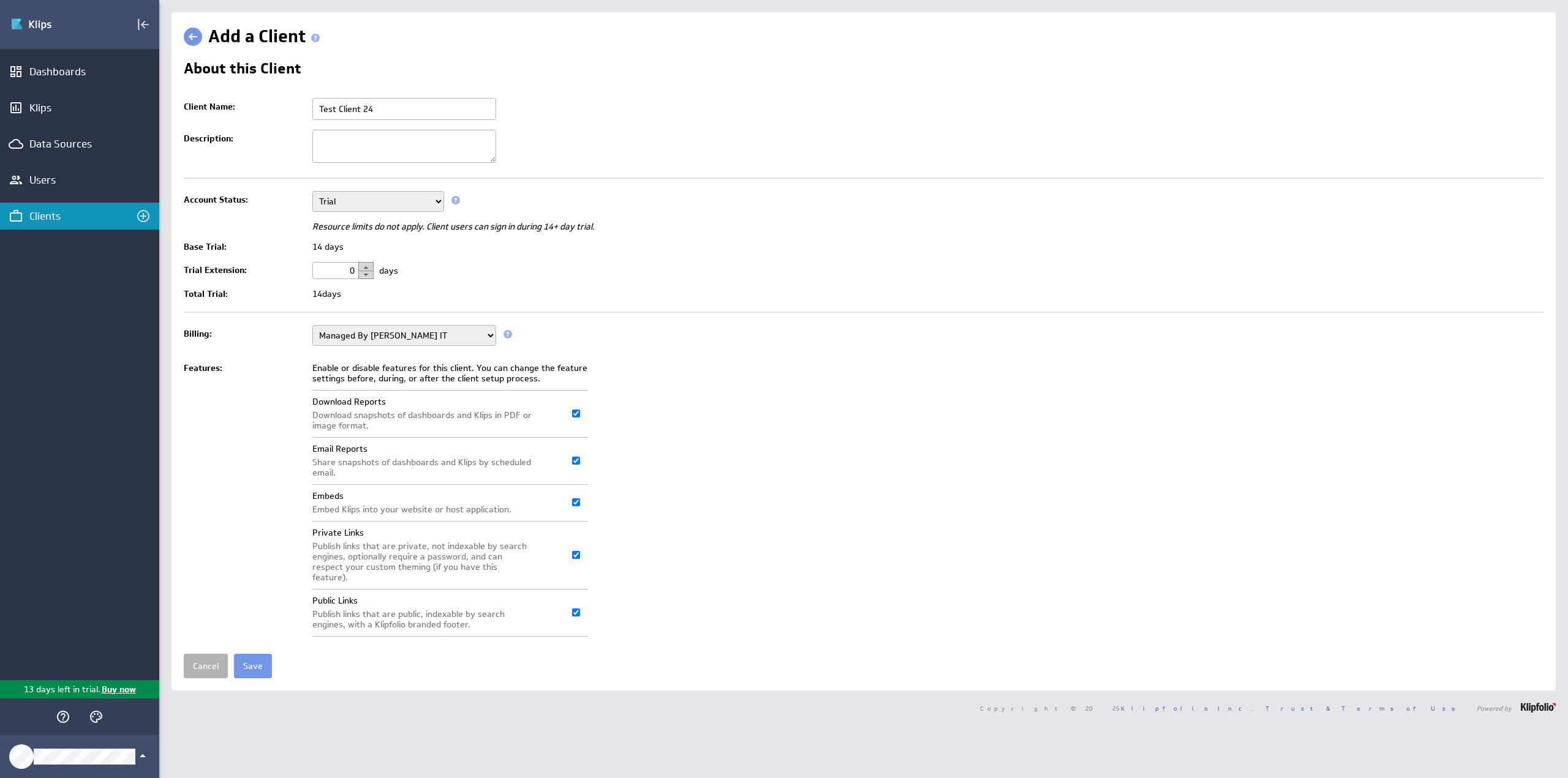
drag, startPoint x: 333, startPoint y: 271, endPoint x: 375, endPoint y: 268, distance: 42.1
click at [375, 268] on td "0 days" at bounding box center [924, 270] width 1237 height 27
type input "10"
click at [254, 654] on input "Save" at bounding box center [254, 665] width 38 height 24
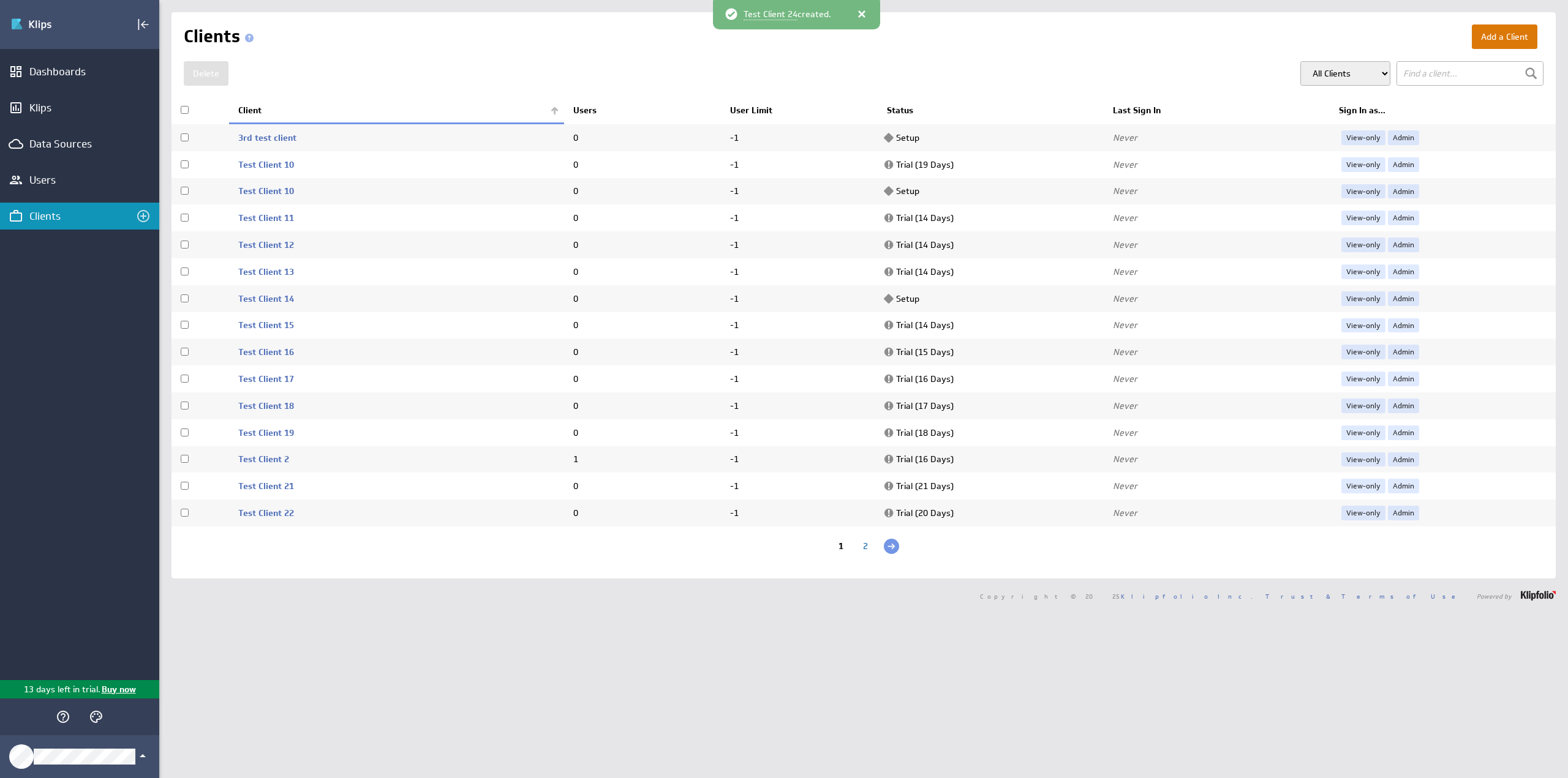
click at [1490, 42] on button "Add a Client" at bounding box center [1505, 36] width 66 height 24
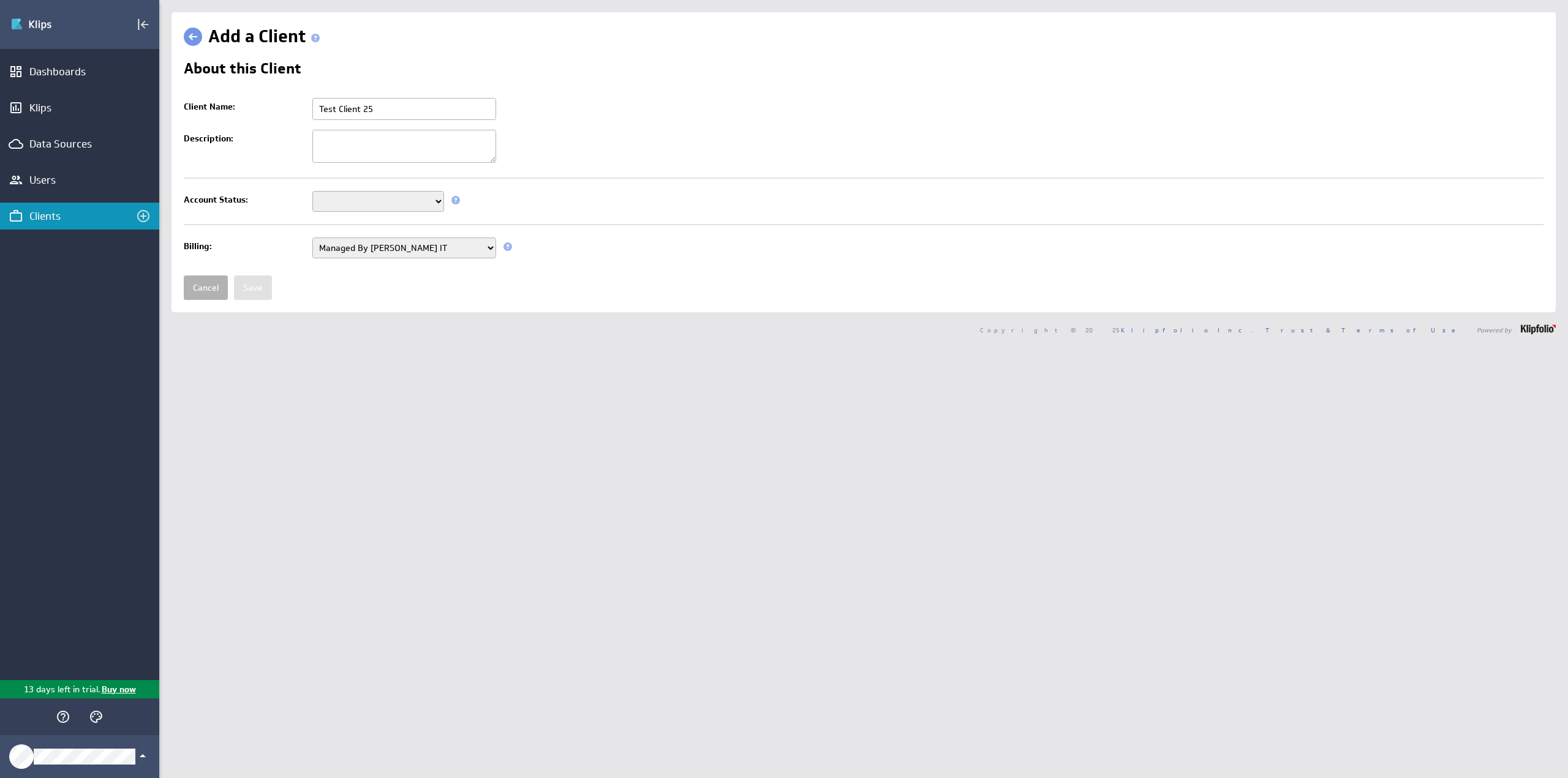
type input "Test Client 25"
click at [331, 204] on select "Setup Mode Trial Disabled" at bounding box center [379, 201] width 132 height 21
select select "6"
click at [313, 191] on select "Setup Mode Trial Disabled" at bounding box center [379, 201] width 132 height 21
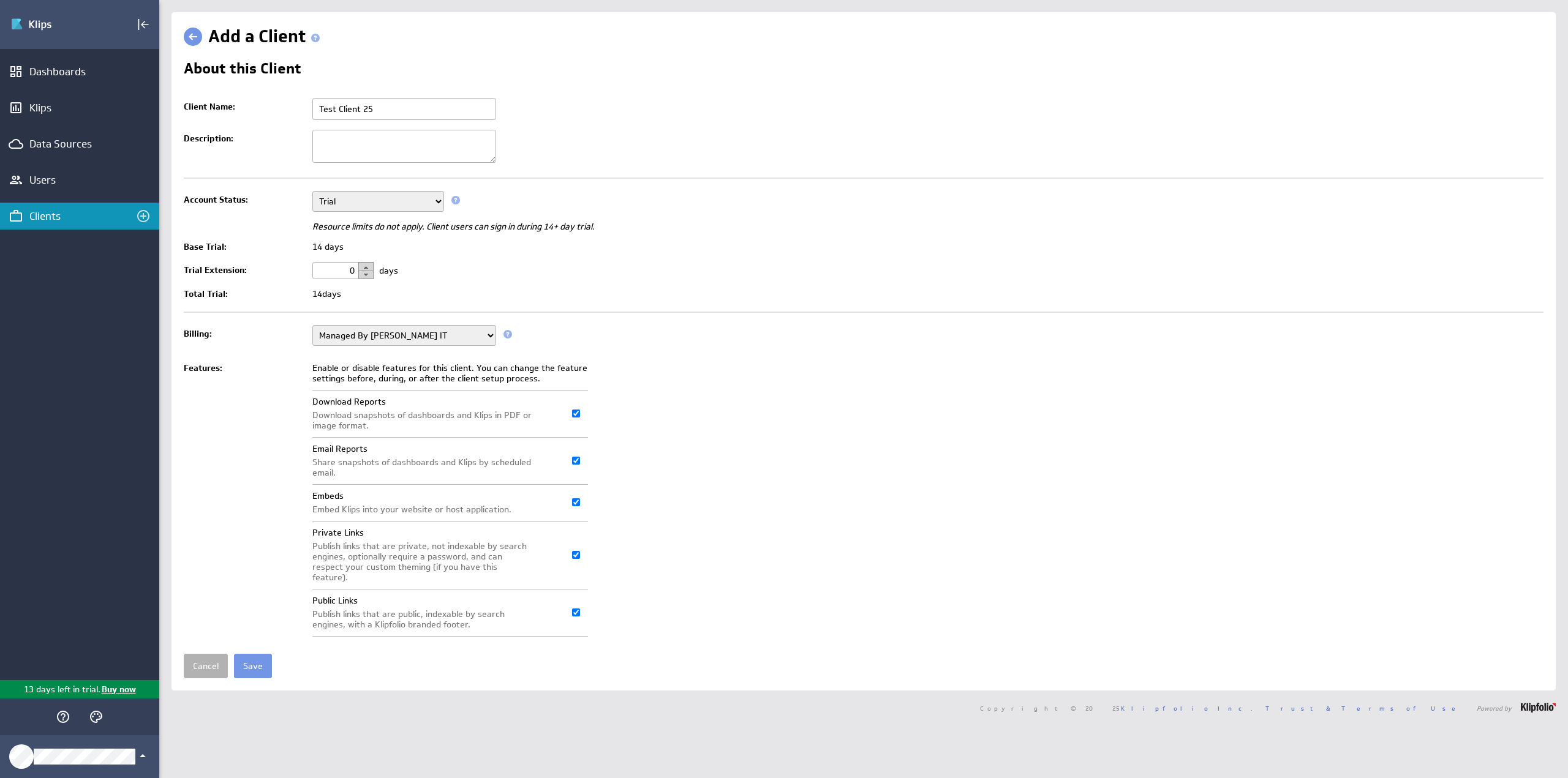
drag, startPoint x: 334, startPoint y: 269, endPoint x: 381, endPoint y: 271, distance: 47.0
click at [381, 271] on td "0 days" at bounding box center [924, 270] width 1237 height 27
type input "10"
click at [259, 654] on input "Save" at bounding box center [254, 665] width 38 height 24
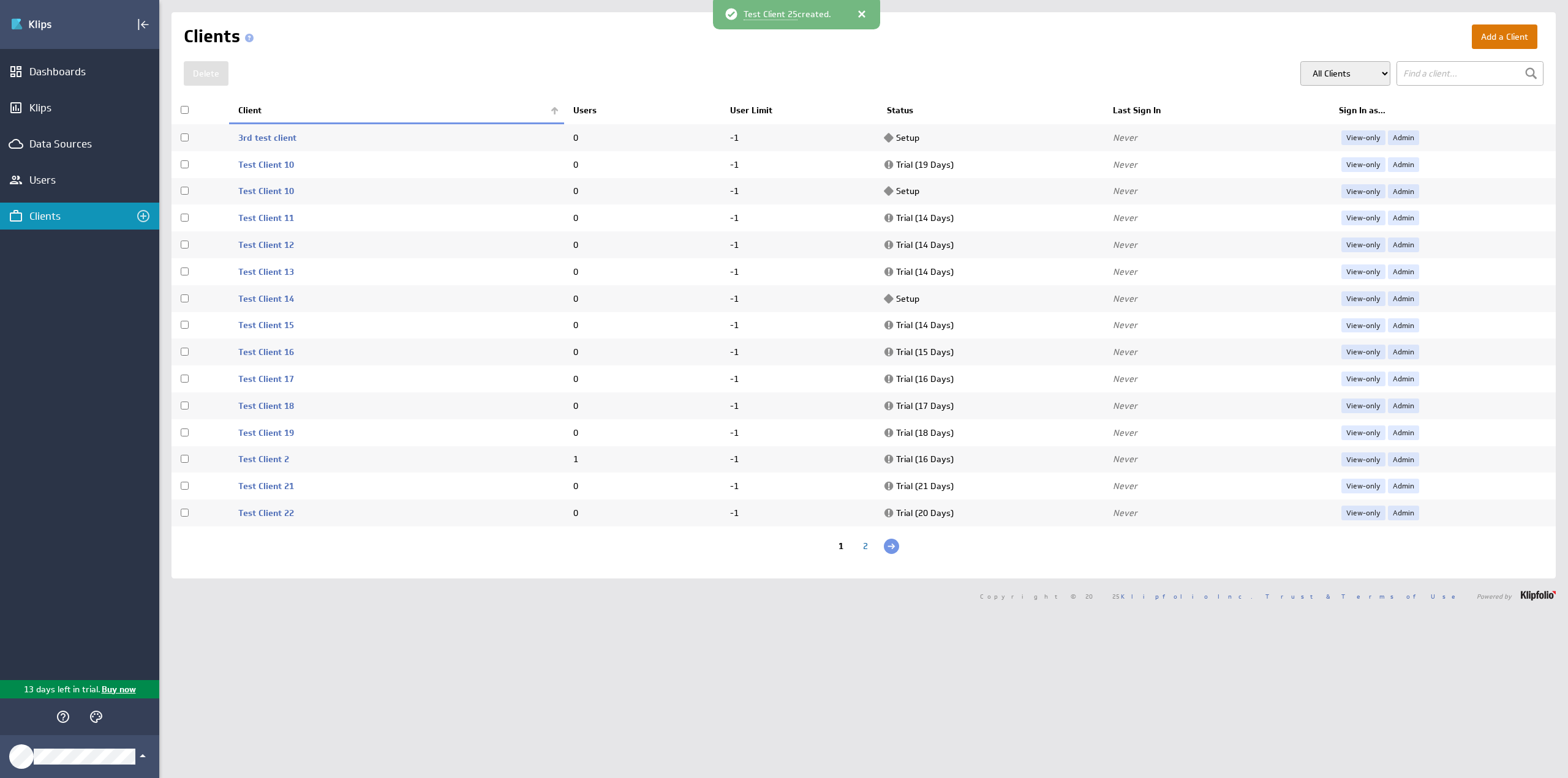
click at [1492, 40] on button "Add a Client" at bounding box center [1505, 36] width 66 height 24
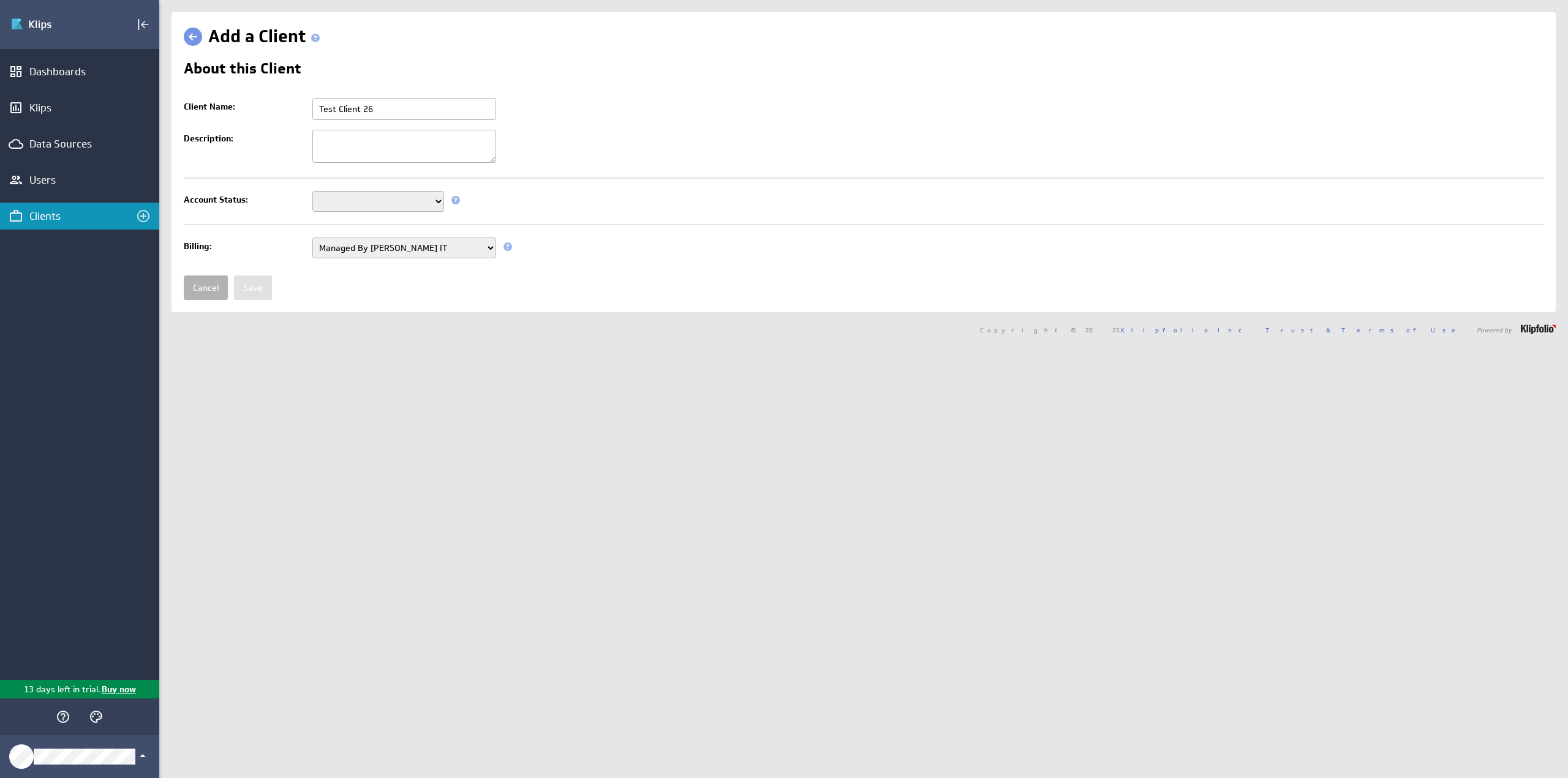
type input "Test Client 26"
drag, startPoint x: 346, startPoint y: 198, endPoint x: 349, endPoint y: 204, distance: 6.7
click at [346, 199] on select "Setup Mode Trial Disabled" at bounding box center [379, 201] width 132 height 21
select select "6"
click at [313, 191] on select "Setup Mode Trial Disabled" at bounding box center [379, 201] width 132 height 21
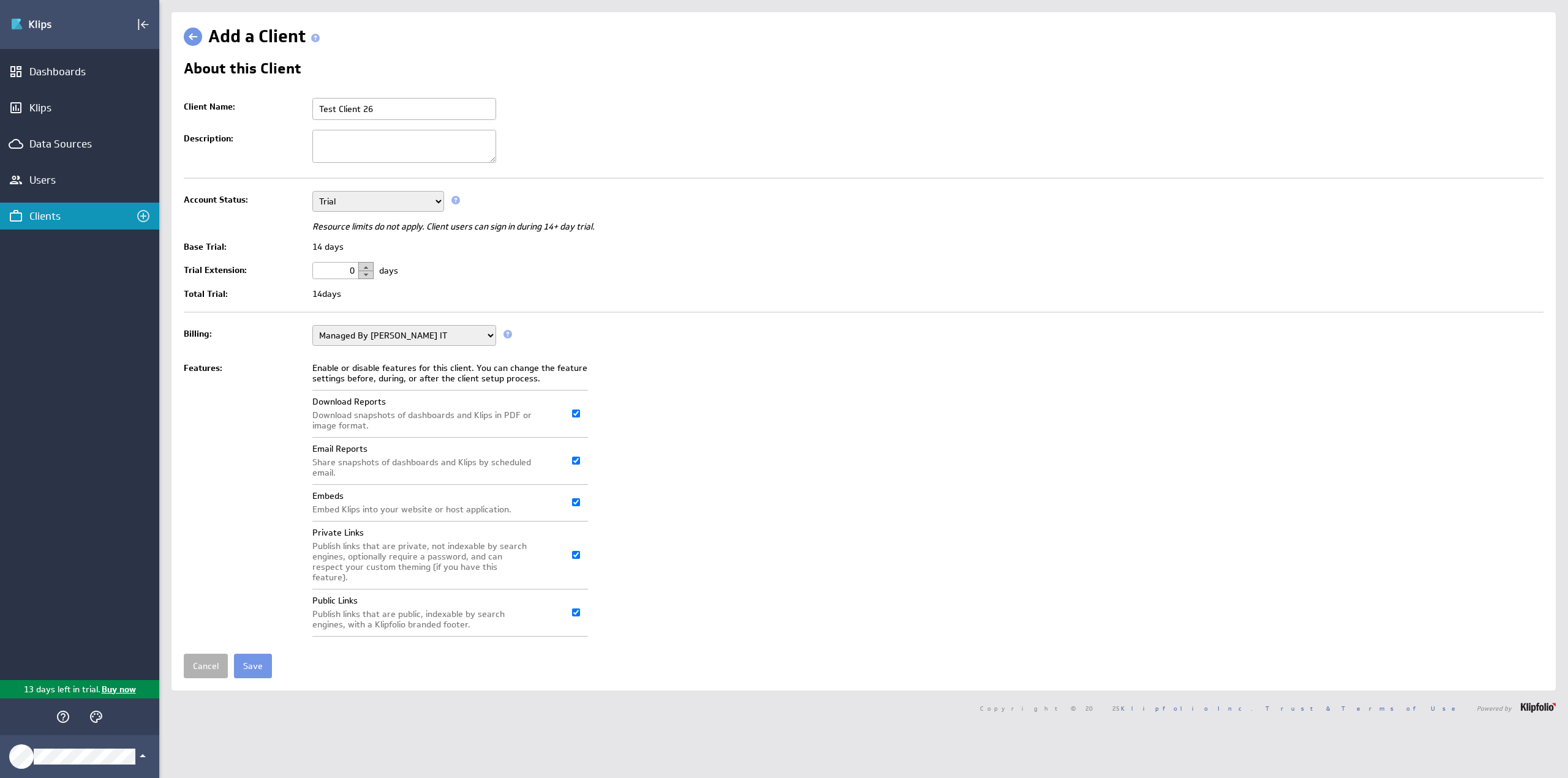
drag, startPoint x: 319, startPoint y: 276, endPoint x: 392, endPoint y: 275, distance: 73.0
click at [392, 275] on td "0 days" at bounding box center [924, 270] width 1237 height 27
type input "11"
click at [258, 654] on input "Save" at bounding box center [254, 665] width 38 height 24
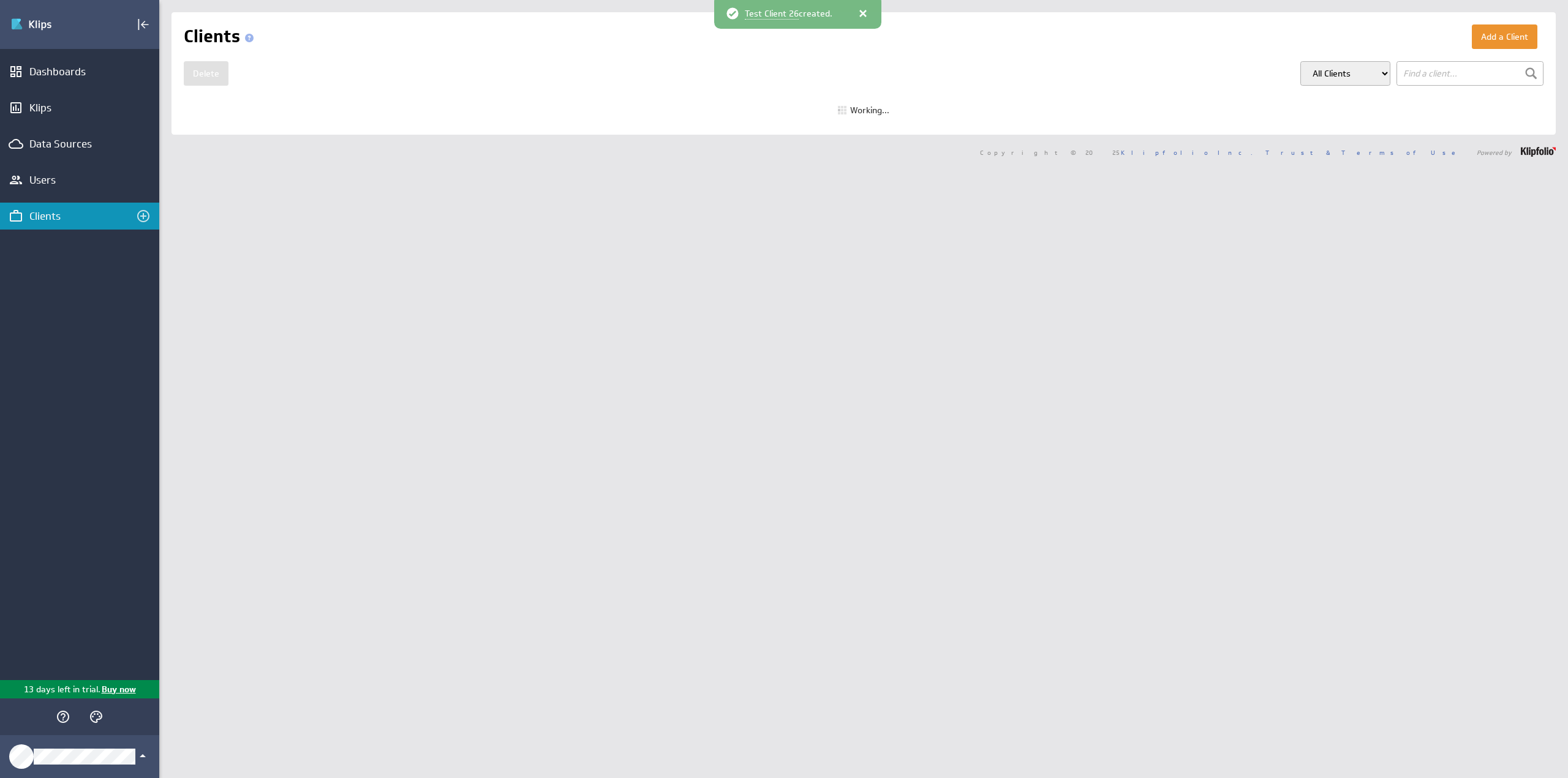
click at [1505, 38] on button "Add a Client" at bounding box center [1505, 36] width 66 height 24
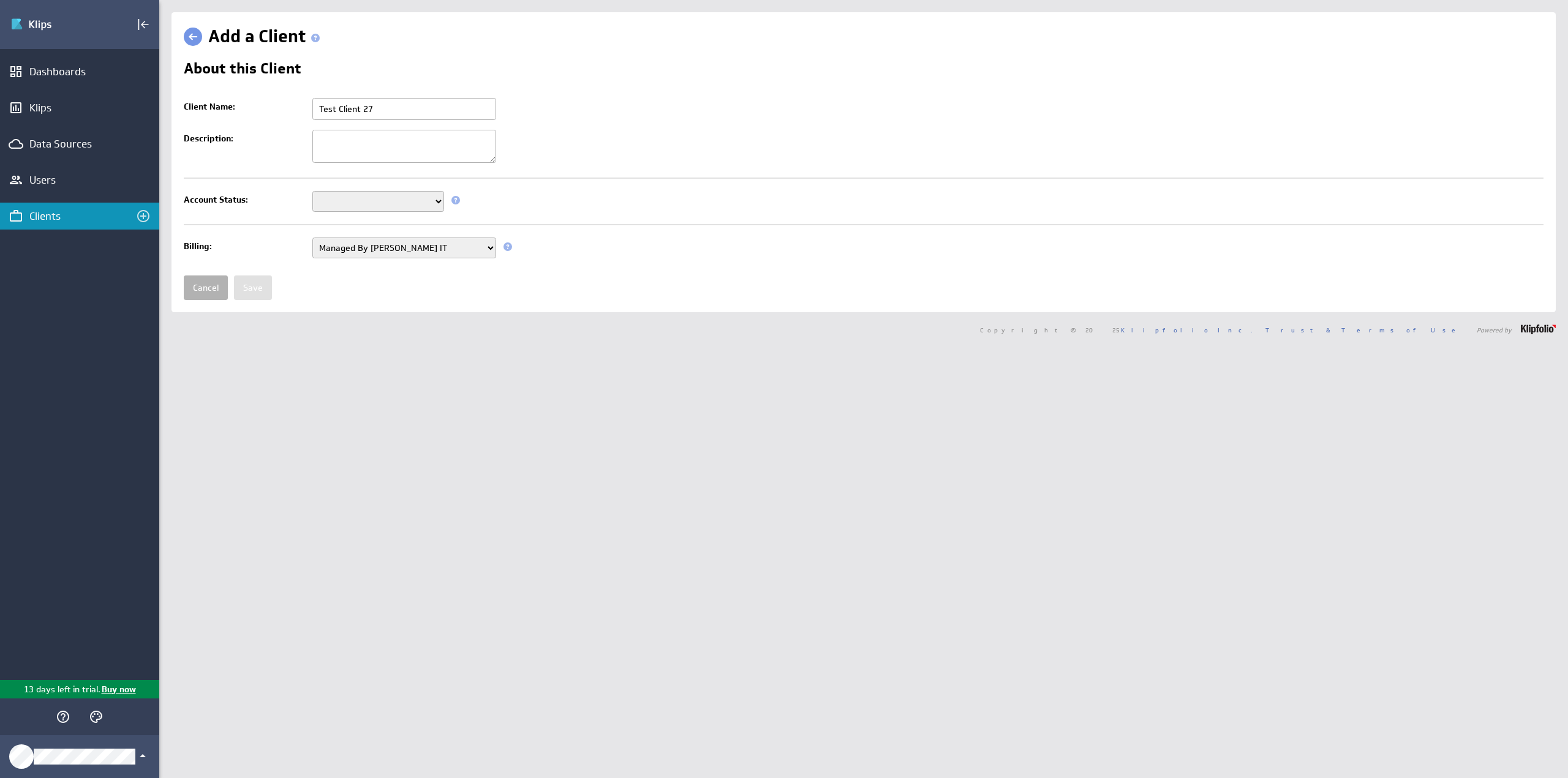
type input "Test Client 27"
click at [407, 202] on select "Setup Mode Trial Disabled" at bounding box center [379, 201] width 132 height 21
select select "6"
click at [313, 191] on select "Setup Mode Trial Disabled" at bounding box center [379, 201] width 132 height 21
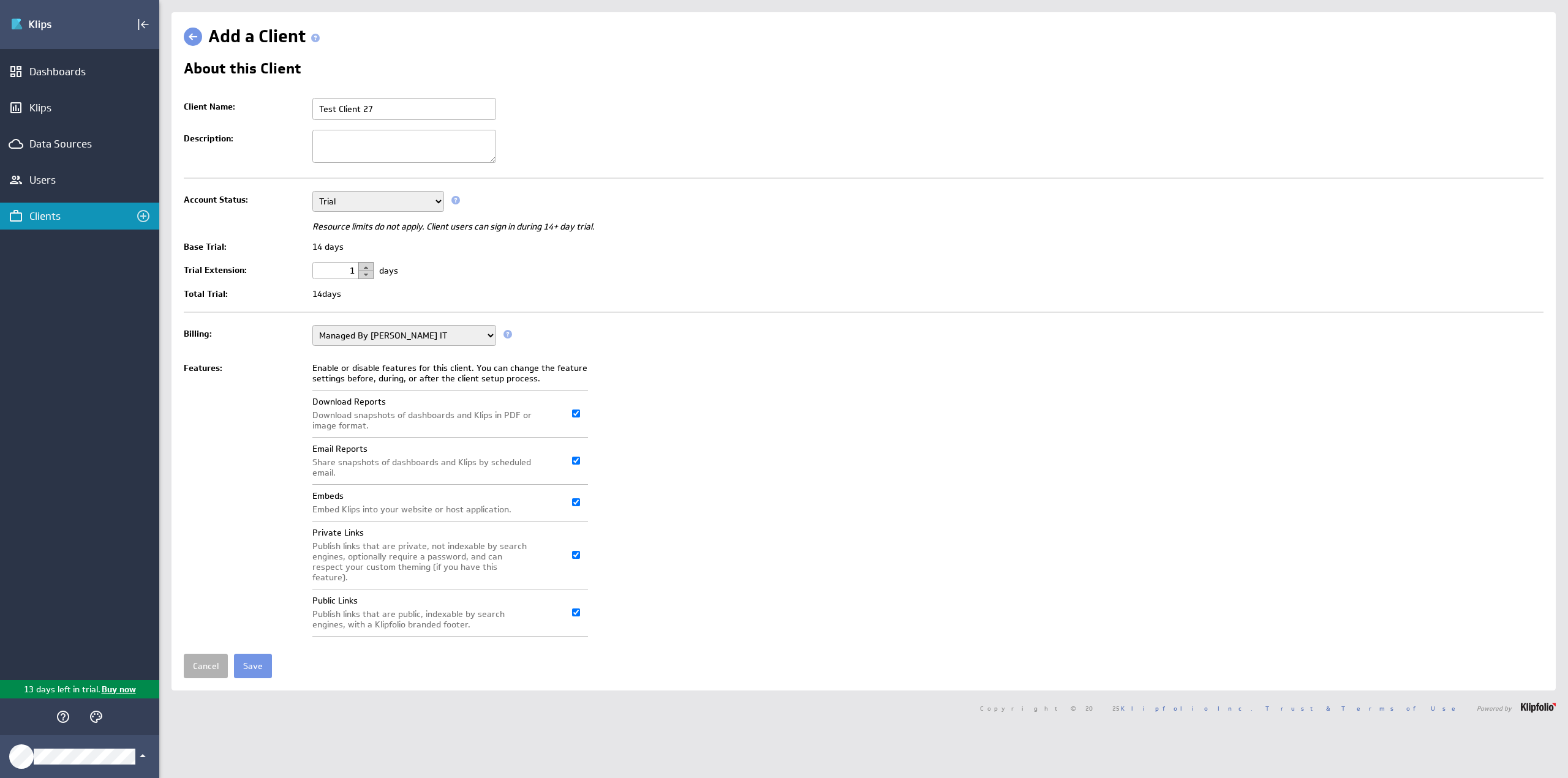
drag, startPoint x: 344, startPoint y: 264, endPoint x: 395, endPoint y: 266, distance: 51.0
click at [395, 266] on td "1 days" at bounding box center [924, 270] width 1237 height 27
type input "11"
click at [255, 654] on input "Save" at bounding box center [254, 665] width 38 height 24
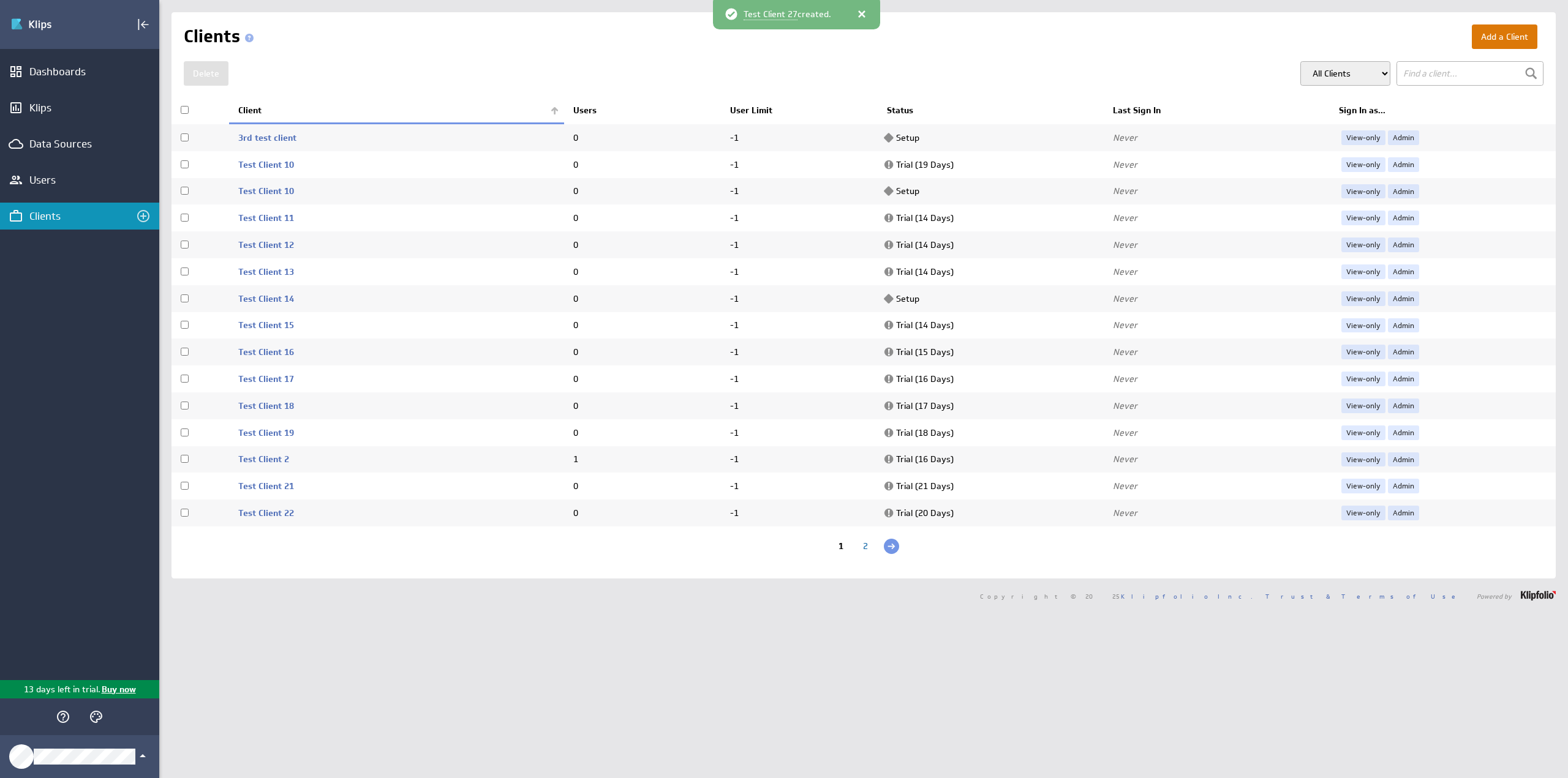
click at [1500, 48] on button "Add a Client" at bounding box center [1505, 36] width 66 height 24
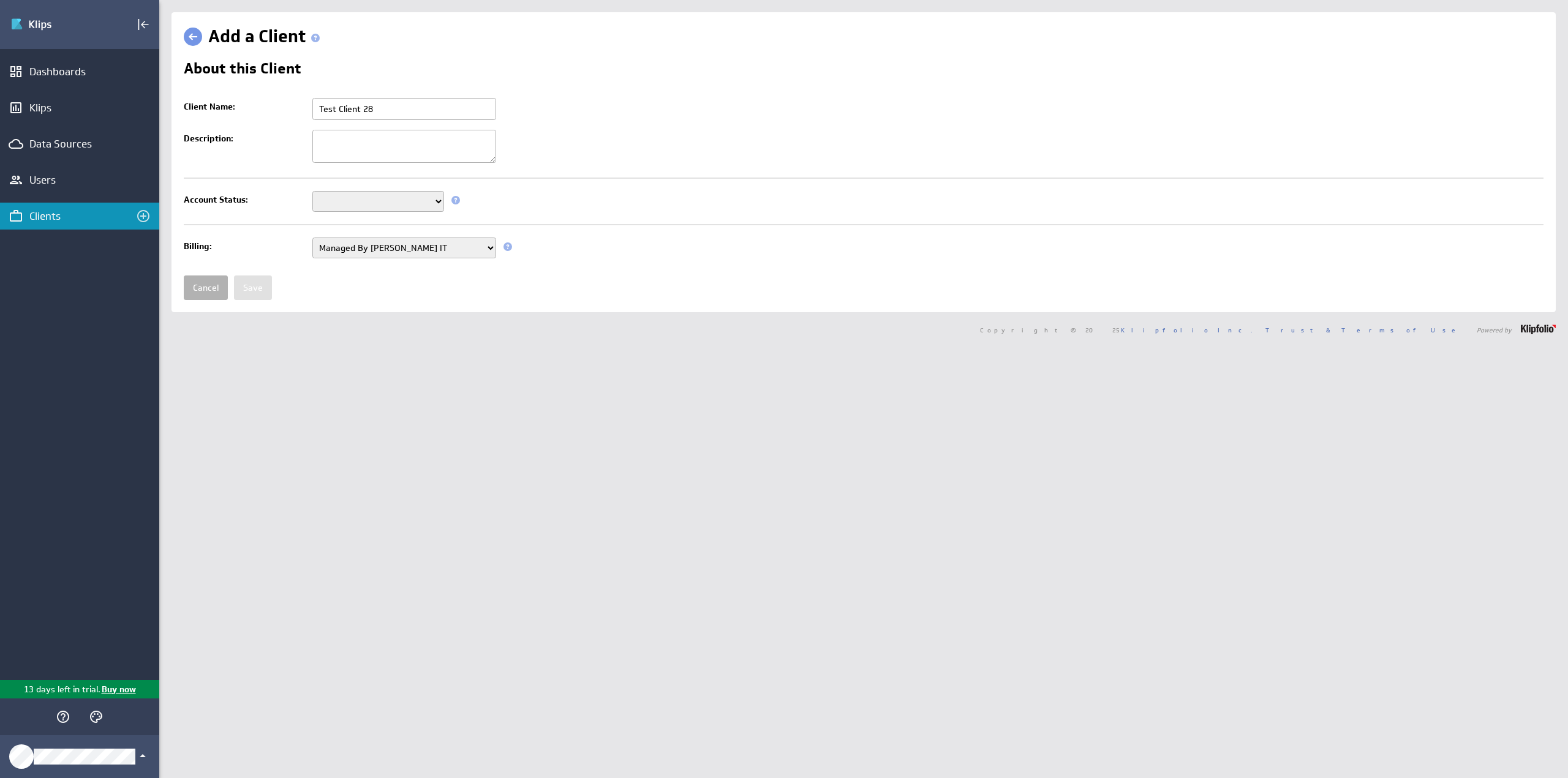
type input "Test Client 28"
click at [343, 196] on select "Setup Mode Trial Disabled" at bounding box center [379, 201] width 132 height 21
select select "6"
click at [313, 191] on select "Setup Mode Trial Disabled" at bounding box center [379, 201] width 132 height 21
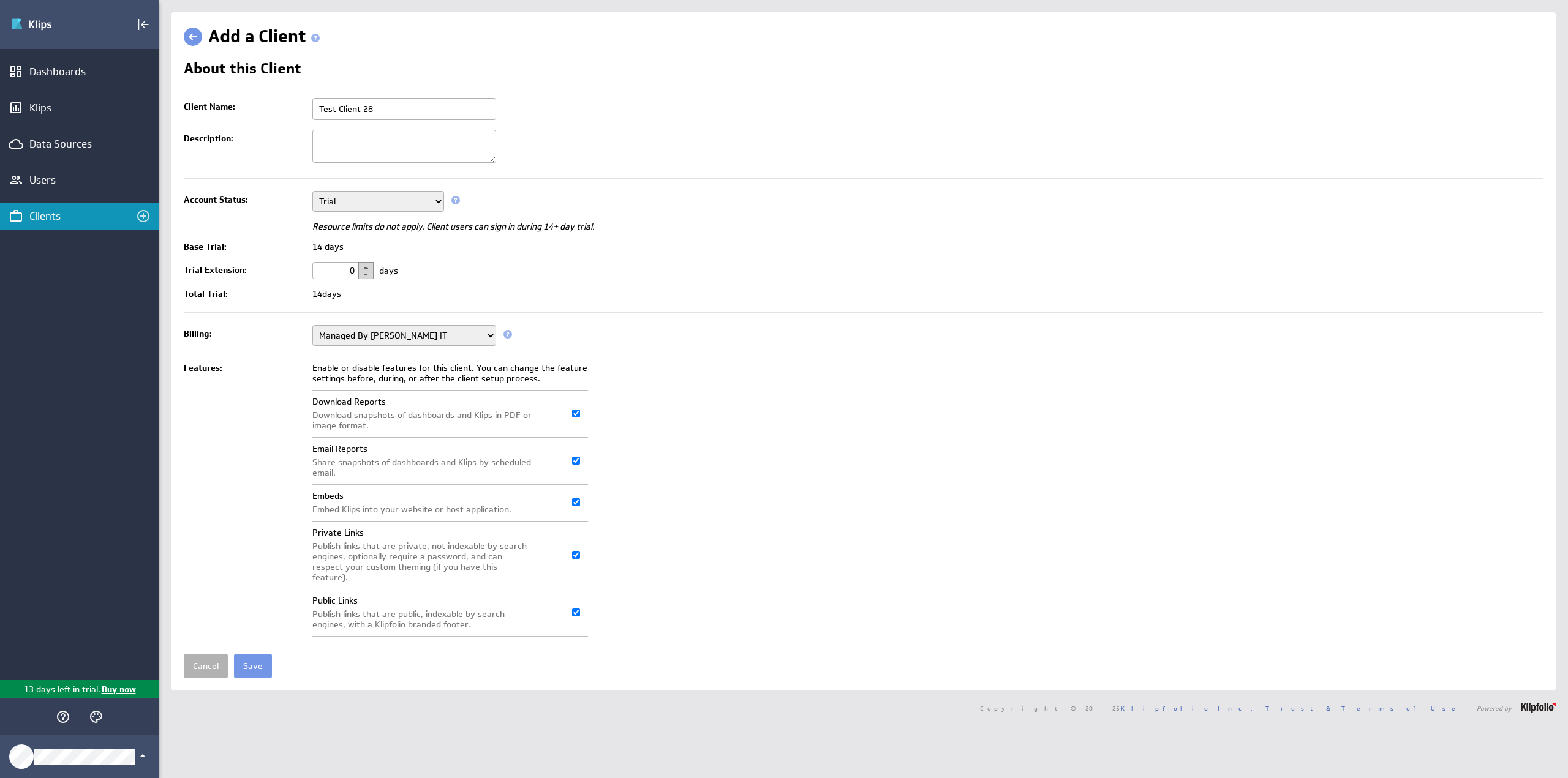
drag, startPoint x: 346, startPoint y: 269, endPoint x: 399, endPoint y: 270, distance: 53.0
click at [399, 270] on td "0 days" at bounding box center [924, 270] width 1237 height 27
type input "12"
click at [262, 654] on input "Save" at bounding box center [254, 665] width 38 height 24
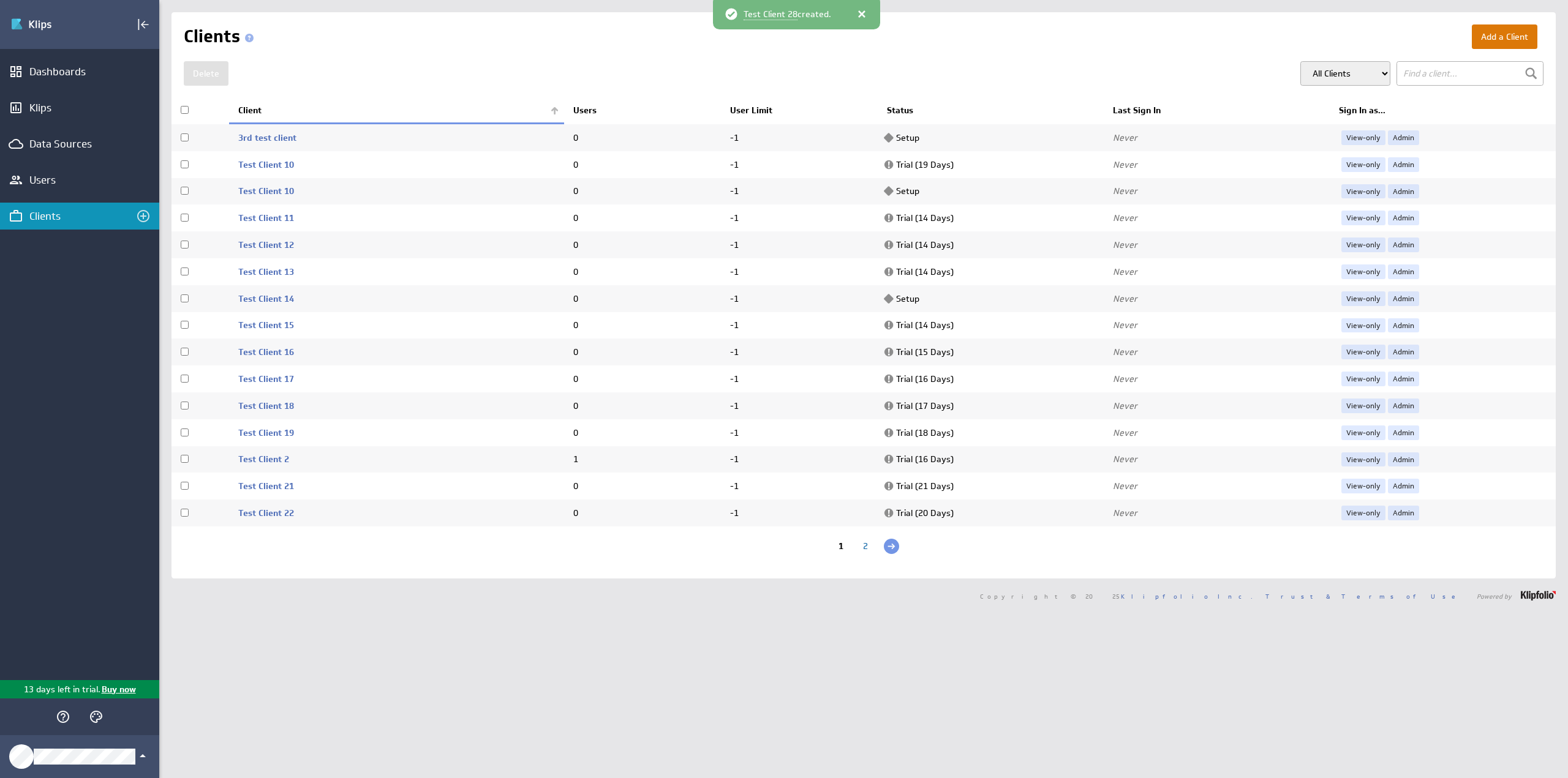
click at [1513, 43] on button "Add a Client" at bounding box center [1505, 36] width 66 height 24
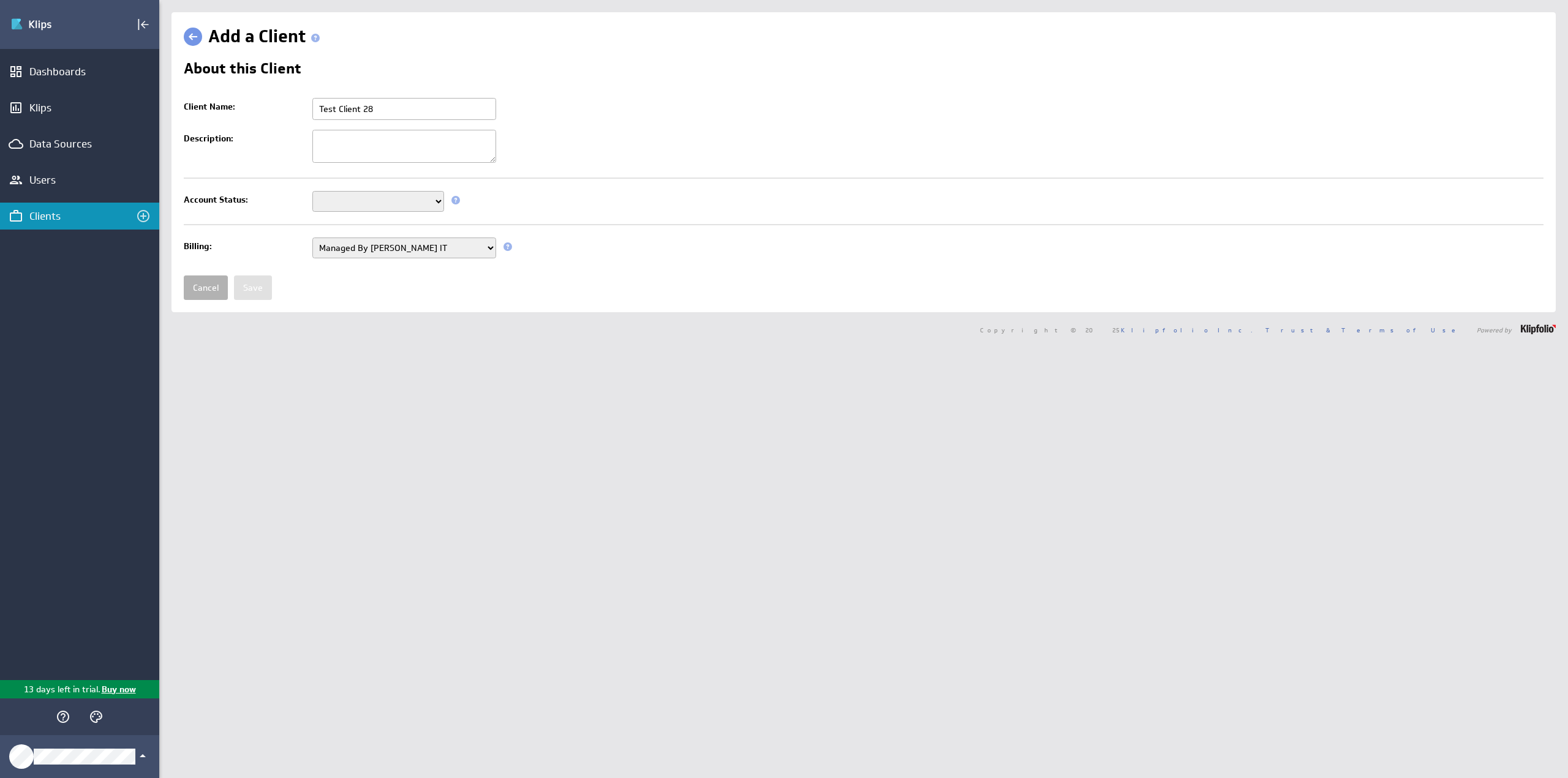
type input "Test Client 28"
click at [319, 213] on td "Setup Mode Trial Disabled This field is required" at bounding box center [924, 201] width 1237 height 31
click at [338, 201] on select "Setup Mode Trial Disabled" at bounding box center [379, 201] width 132 height 21
select select "6"
click at [313, 191] on select "Setup Mode Trial Disabled" at bounding box center [379, 201] width 132 height 21
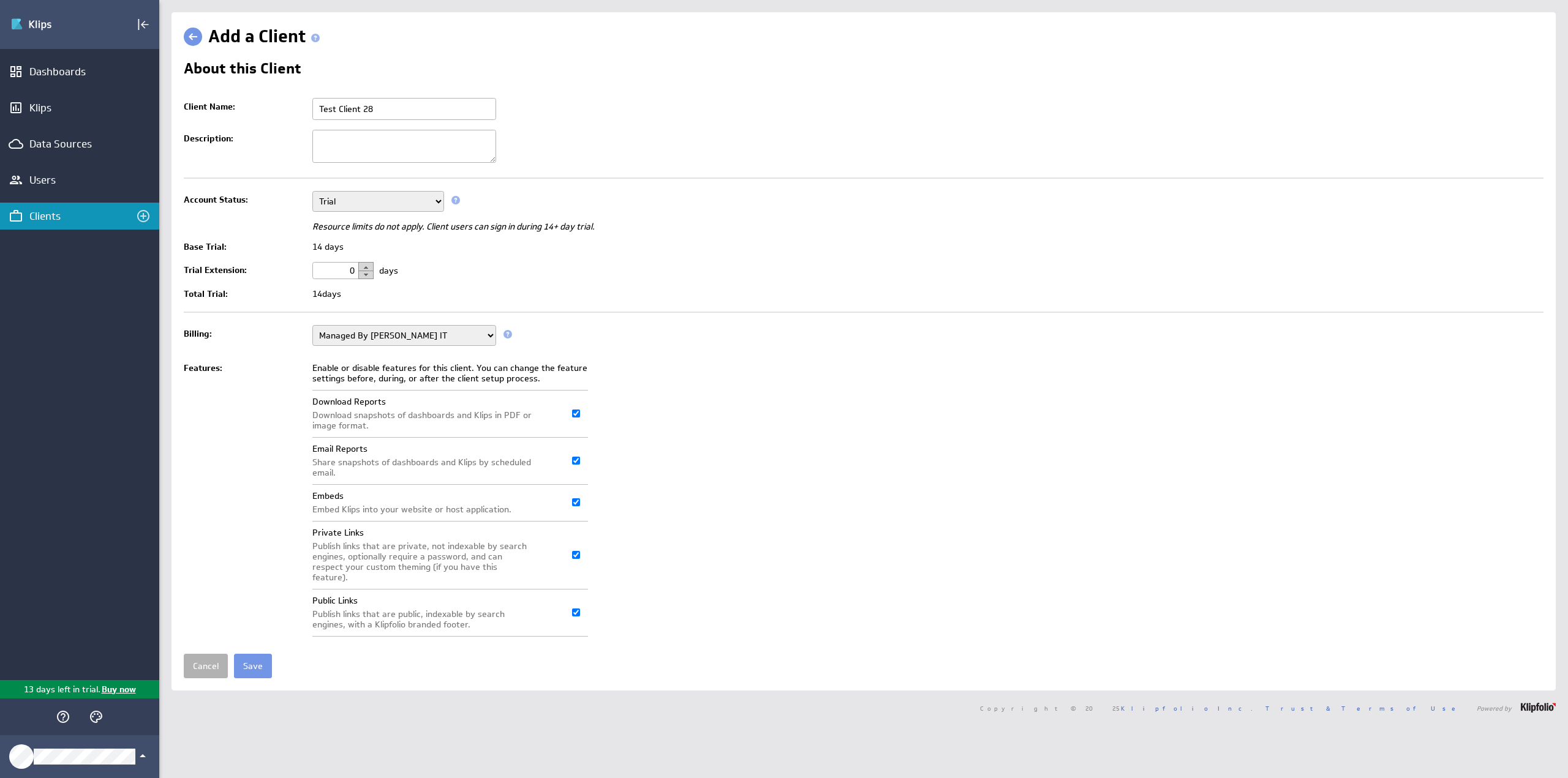
drag, startPoint x: 341, startPoint y: 275, endPoint x: 379, endPoint y: 273, distance: 38.1
click at [379, 273] on td "0 days" at bounding box center [924, 270] width 1237 height 27
type input "13"
click at [253, 654] on input "Save" at bounding box center [254, 665] width 38 height 24
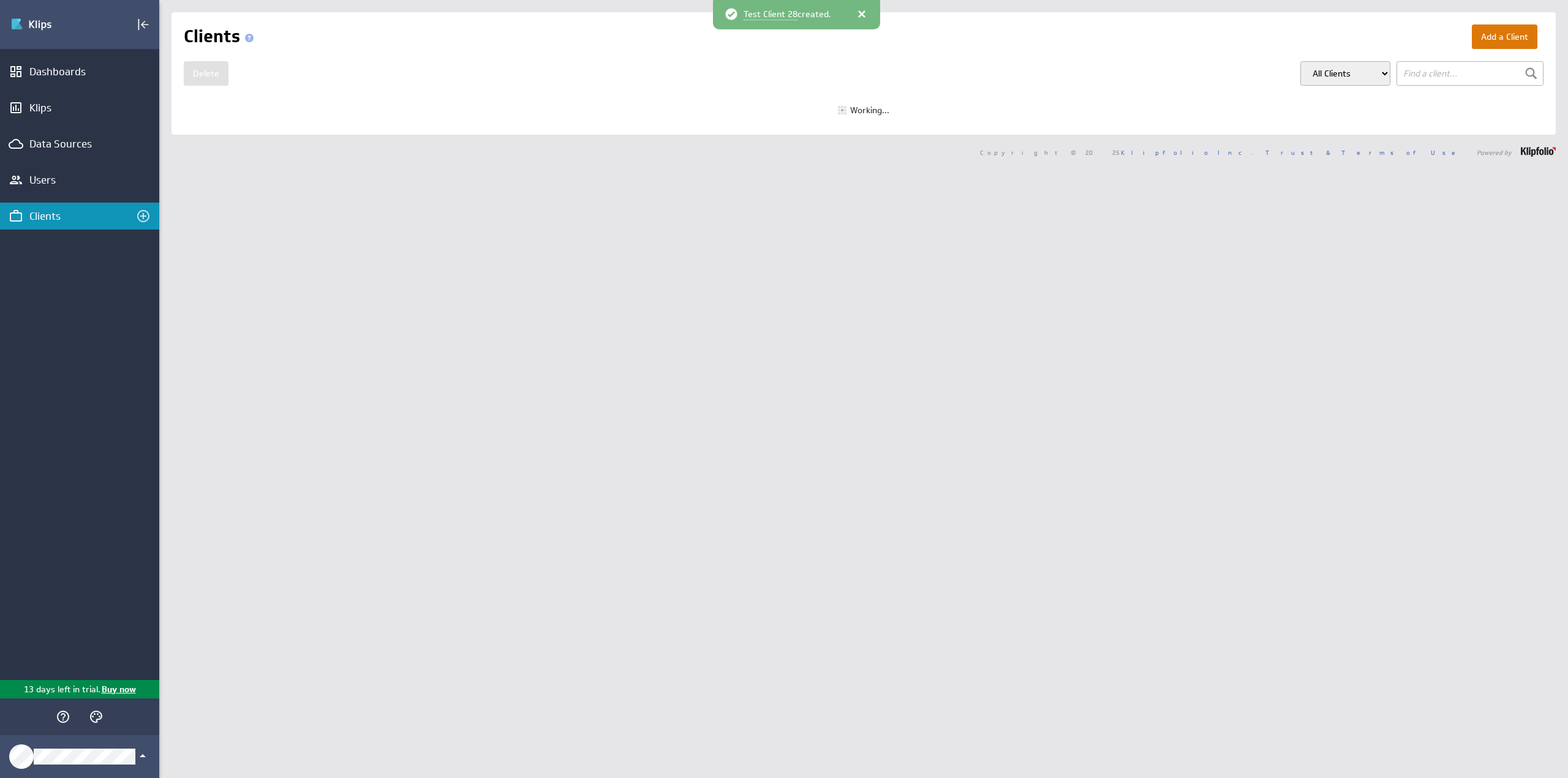
click at [1494, 38] on button "Add a Client" at bounding box center [1505, 36] width 66 height 24
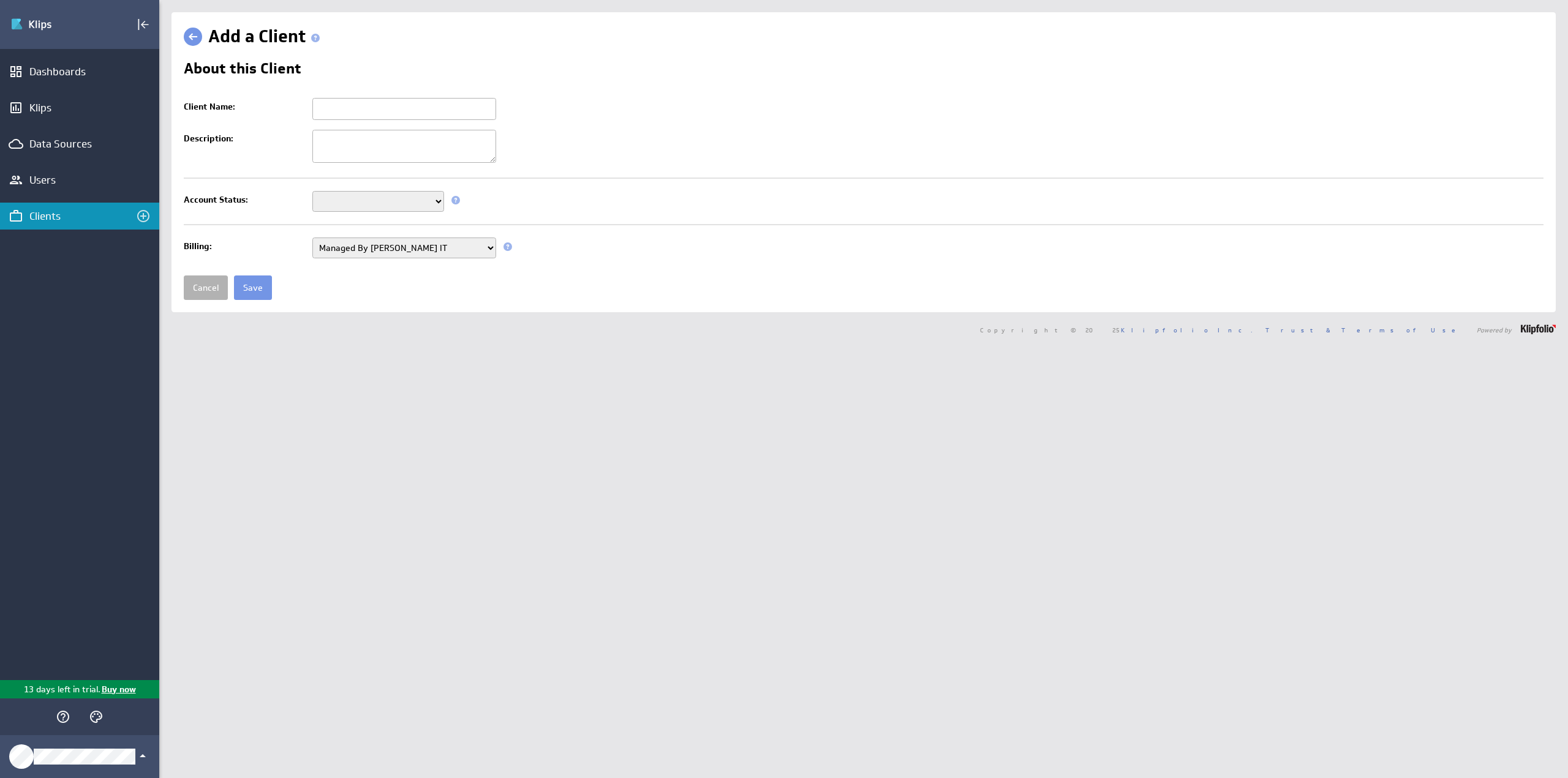
click at [398, 116] on input "Client Name:" at bounding box center [405, 108] width 183 height 22
click at [395, 117] on input "Client Name:" at bounding box center [405, 108] width 183 height 22
click at [393, 139] on textarea "Description:" at bounding box center [405, 147] width 183 height 33
click at [397, 109] on input "Client Name:" at bounding box center [405, 108] width 183 height 22
paste input "Test Client 21"
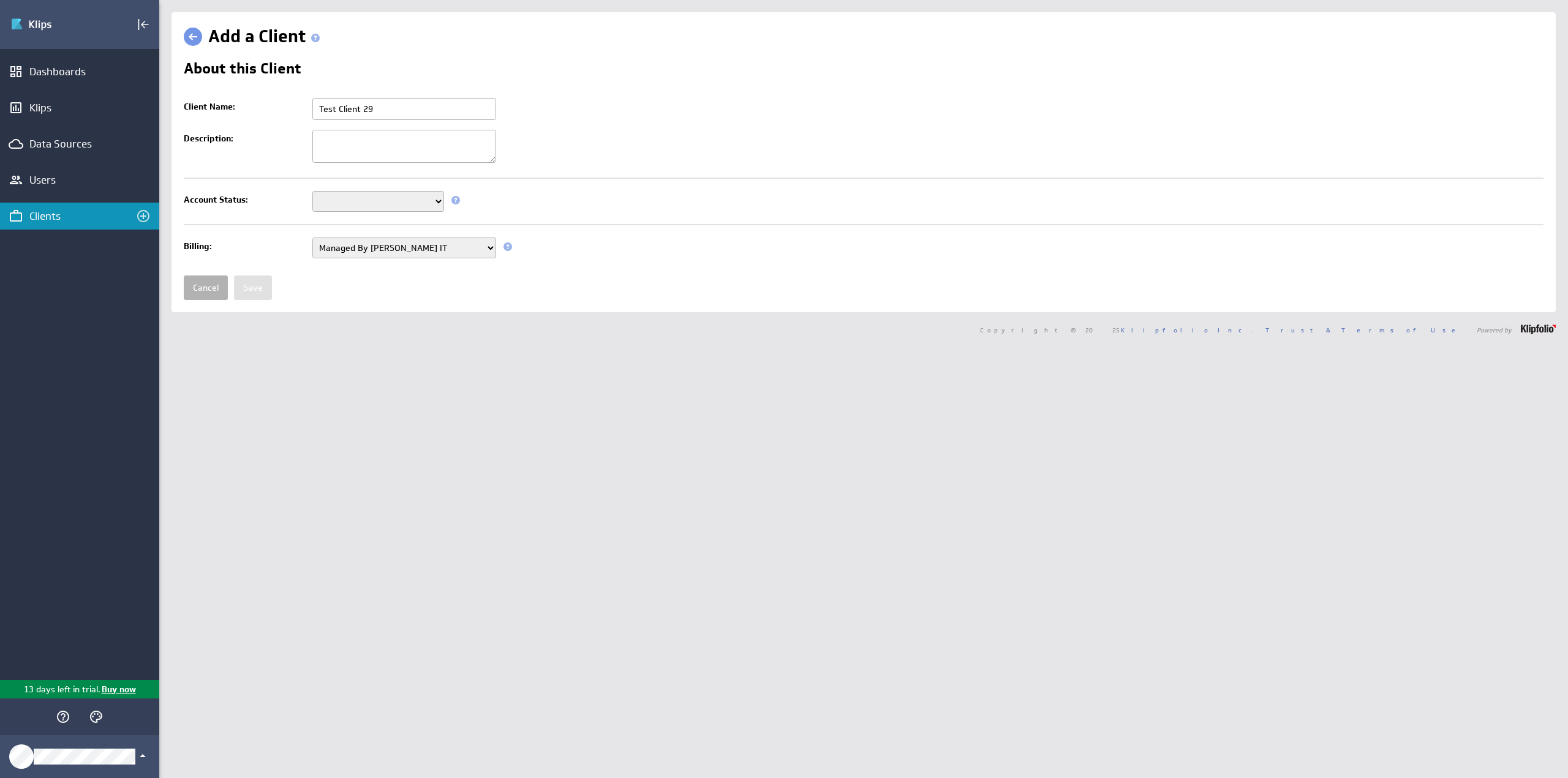
type input "Test Client 29"
click at [418, 200] on select "Setup Mode Trial Disabled" at bounding box center [379, 201] width 132 height 21
select select "6"
click at [313, 191] on select "Setup Mode Trial Disabled" at bounding box center [379, 201] width 132 height 21
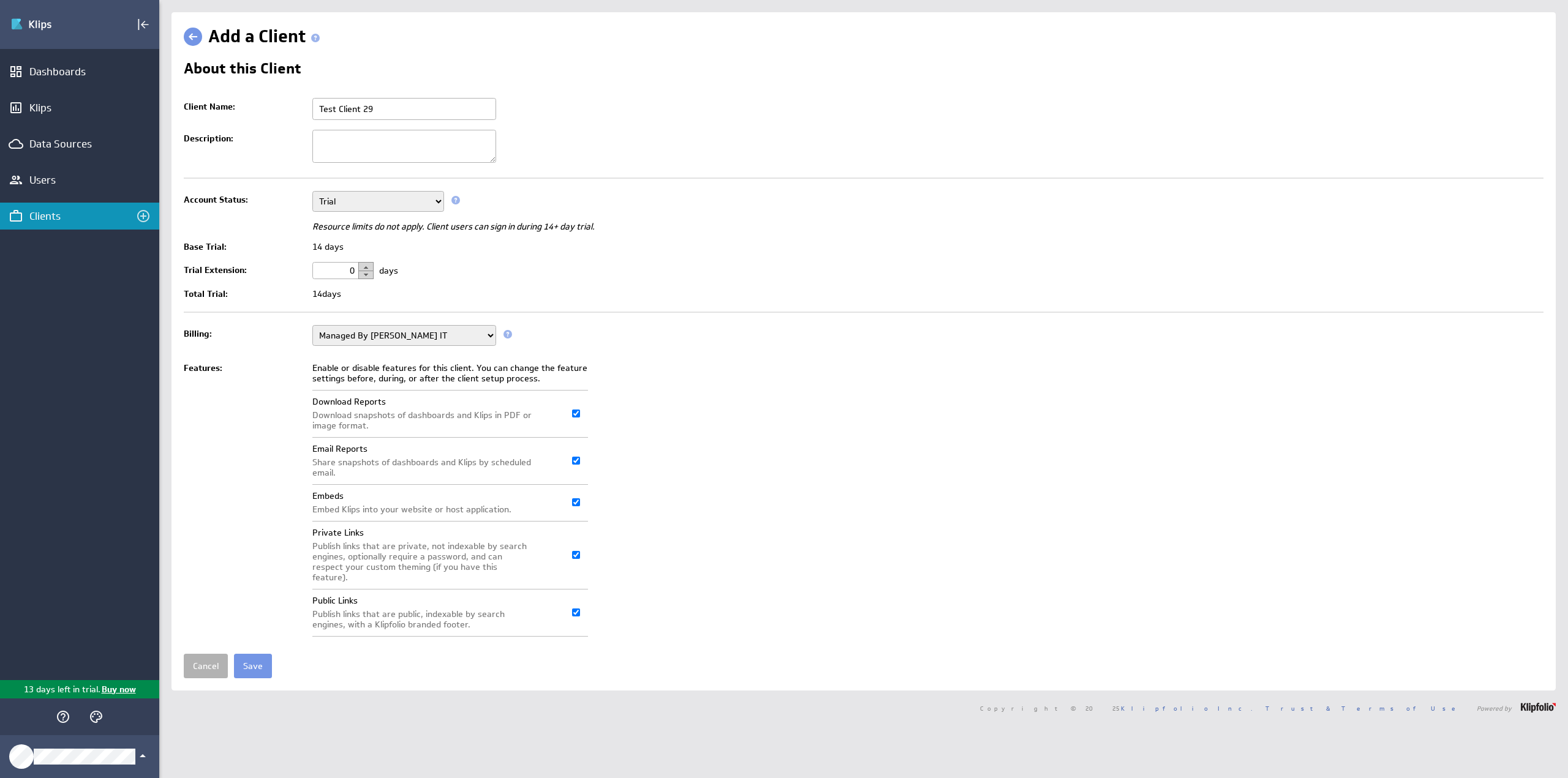
drag, startPoint x: 348, startPoint y: 264, endPoint x: 374, endPoint y: 266, distance: 26.1
click at [374, 266] on td "0 days" at bounding box center [924, 270] width 1237 height 27
type input "14"
click at [455, 276] on td "14 days" at bounding box center [924, 270] width 1237 height 27
click at [257, 654] on input "Save" at bounding box center [254, 665] width 38 height 24
